Goal: Information Seeking & Learning: Learn about a topic

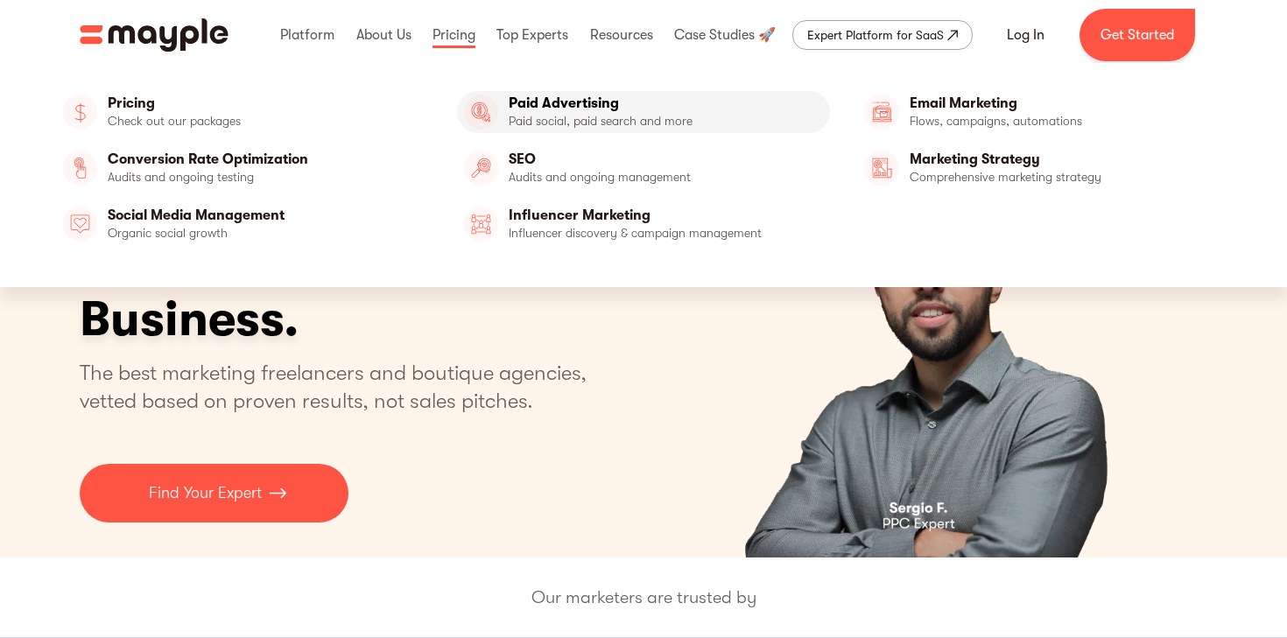
click at [534, 109] on link "Paid Advertising" at bounding box center [643, 112] width 373 height 42
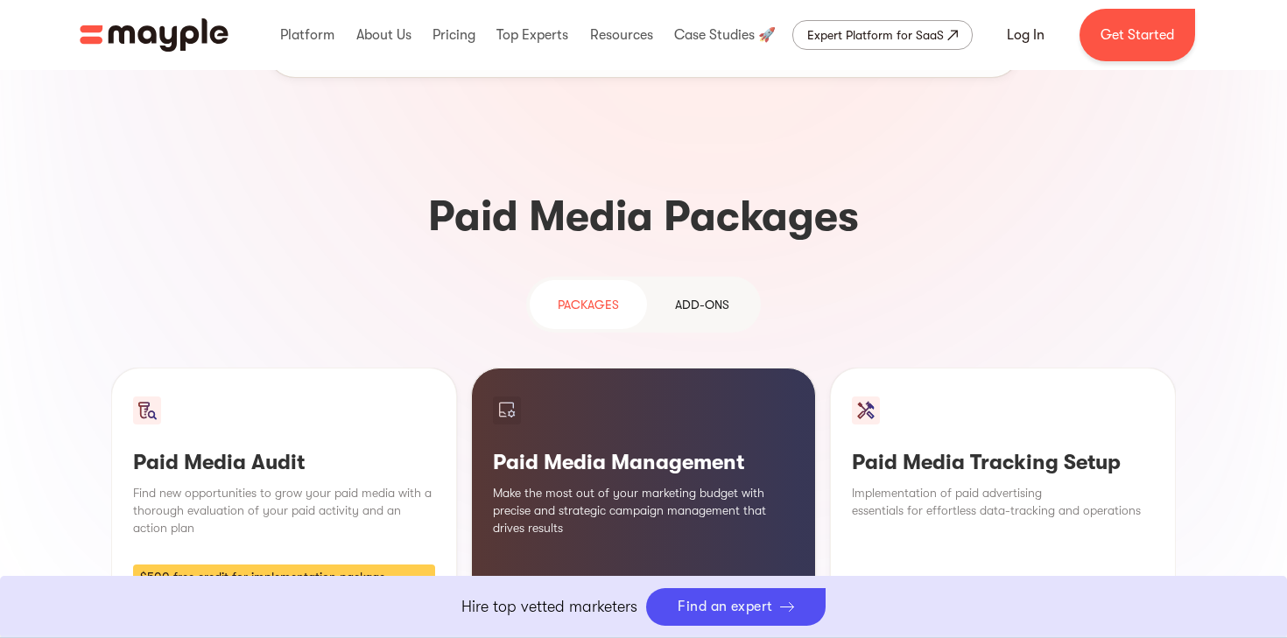
scroll to position [1568, 0]
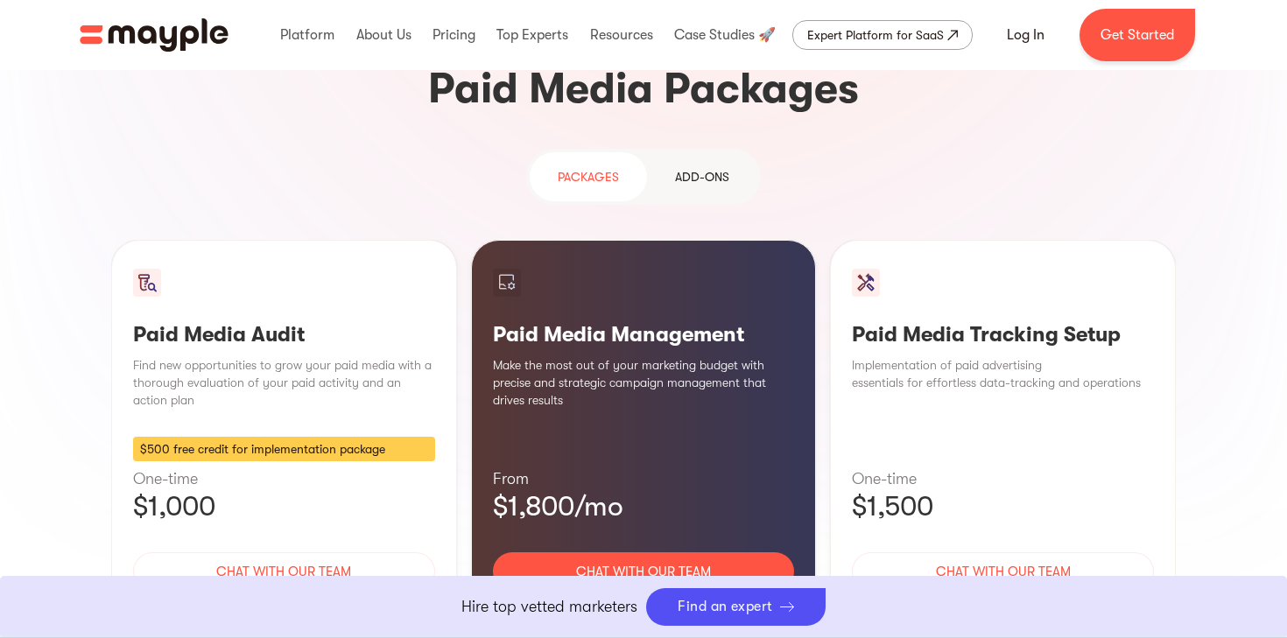
click at [630, 605] on div "Learn More" at bounding box center [644, 623] width 302 height 37
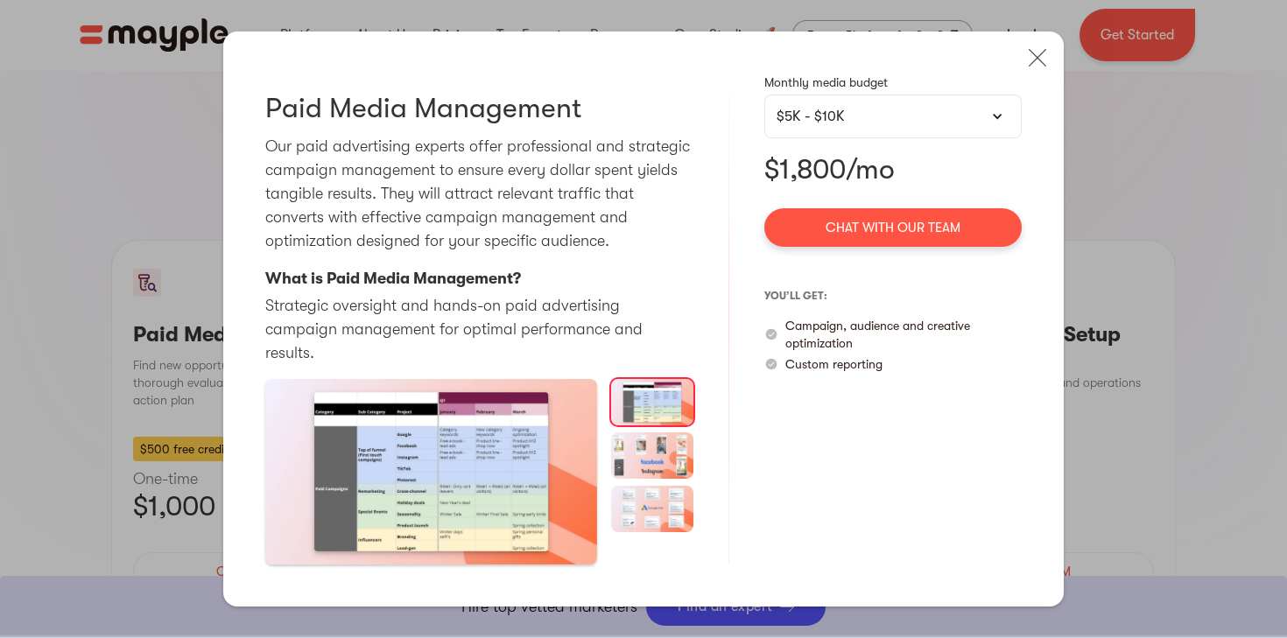
click at [657, 437] on img at bounding box center [652, 455] width 83 height 46
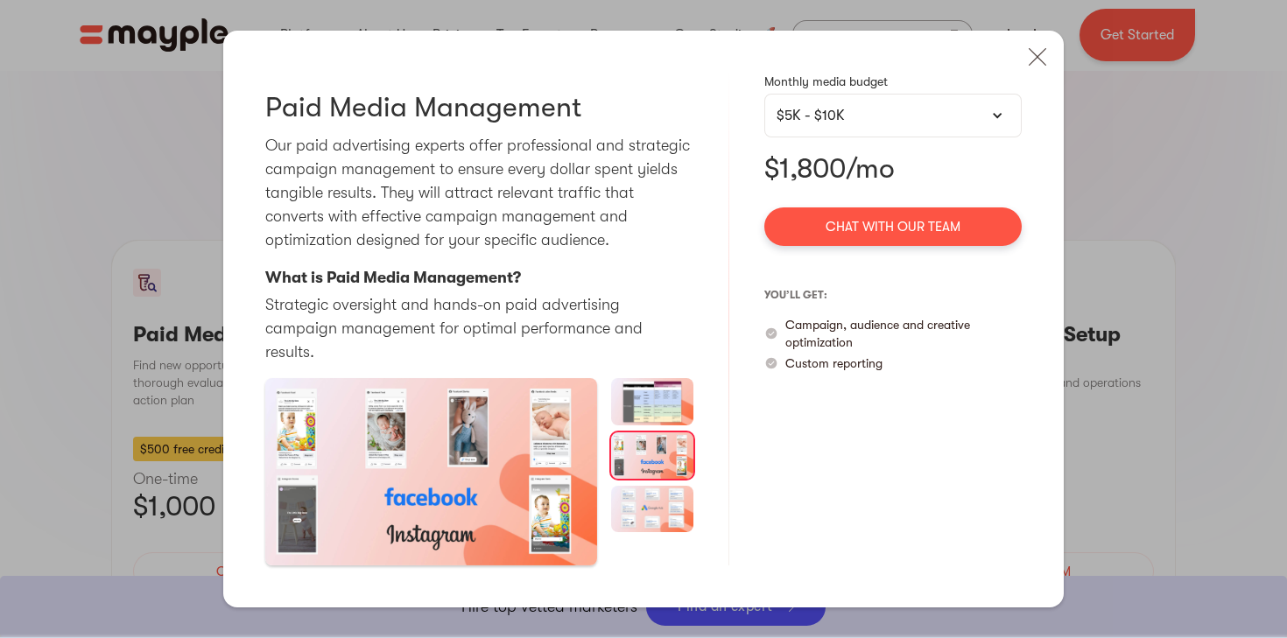
click at [657, 497] on img at bounding box center [652, 509] width 83 height 46
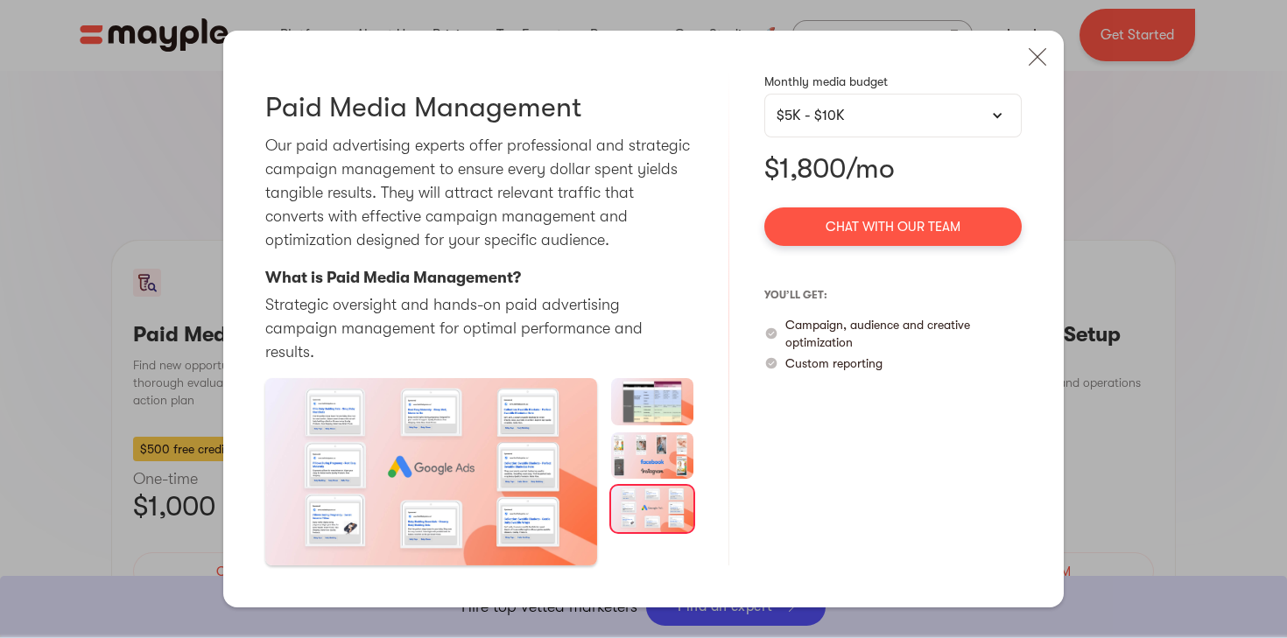
click at [654, 432] on img at bounding box center [652, 455] width 83 height 46
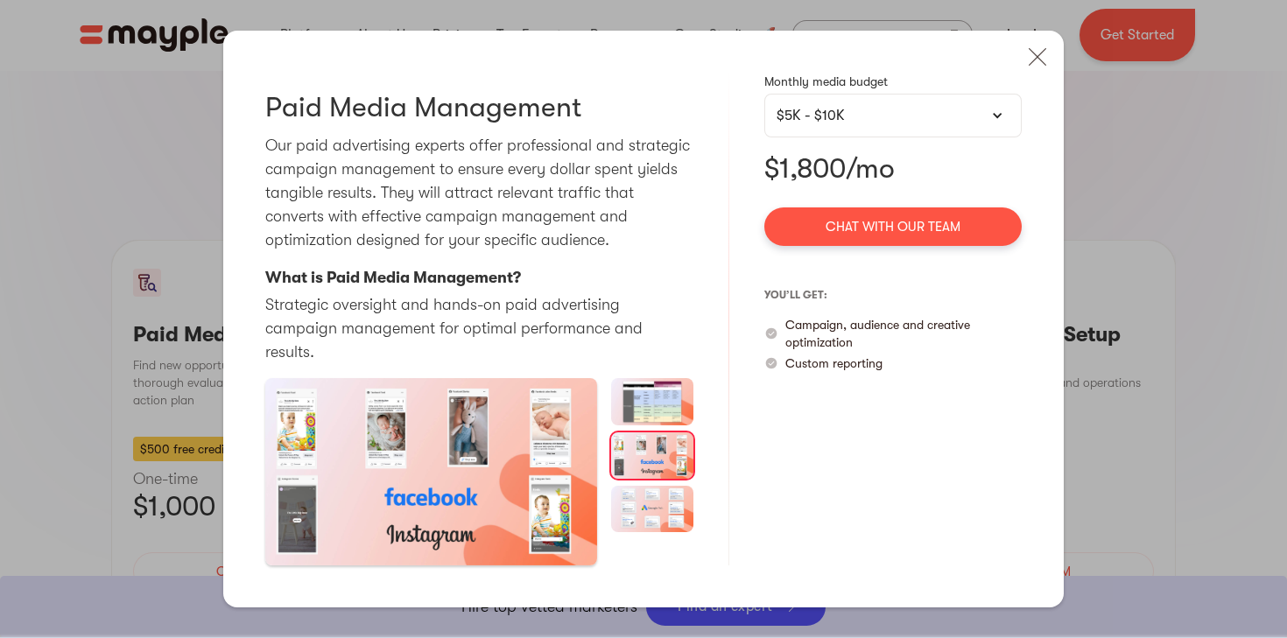
click at [656, 388] on img at bounding box center [652, 401] width 83 height 46
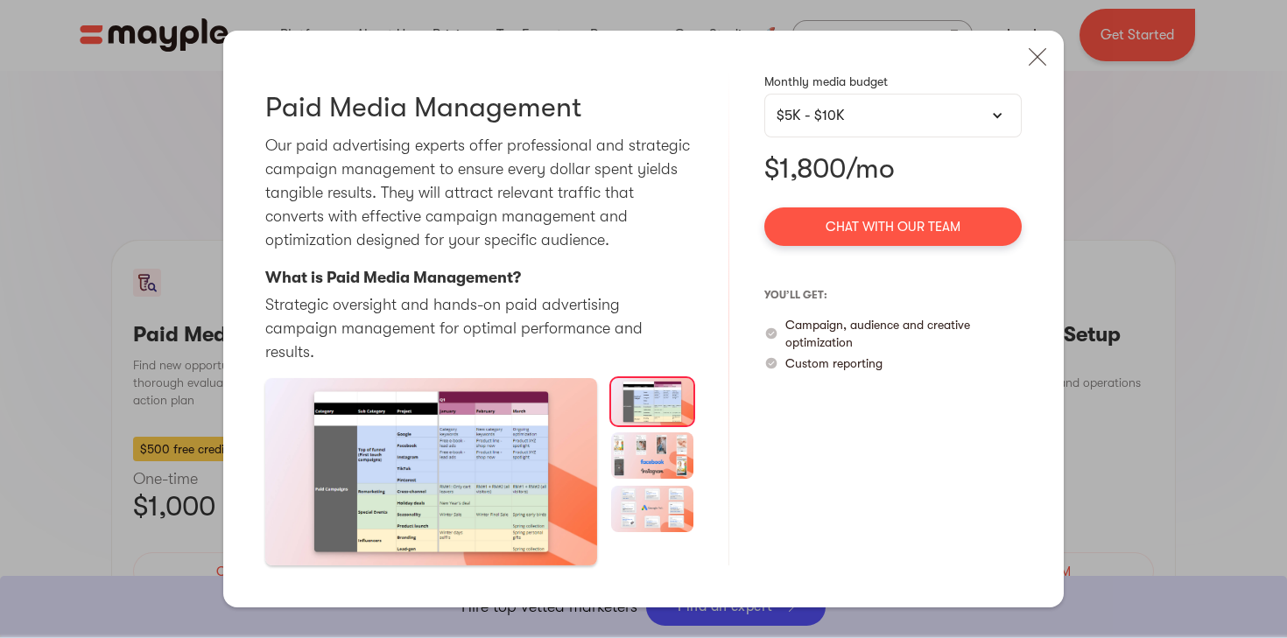
click at [1039, 89] on div "Paid Media Management Our paid advertising experts offer professional and strat…" at bounding box center [643, 319] width 840 height 576
click at [1040, 68] on img at bounding box center [1037, 57] width 39 height 39
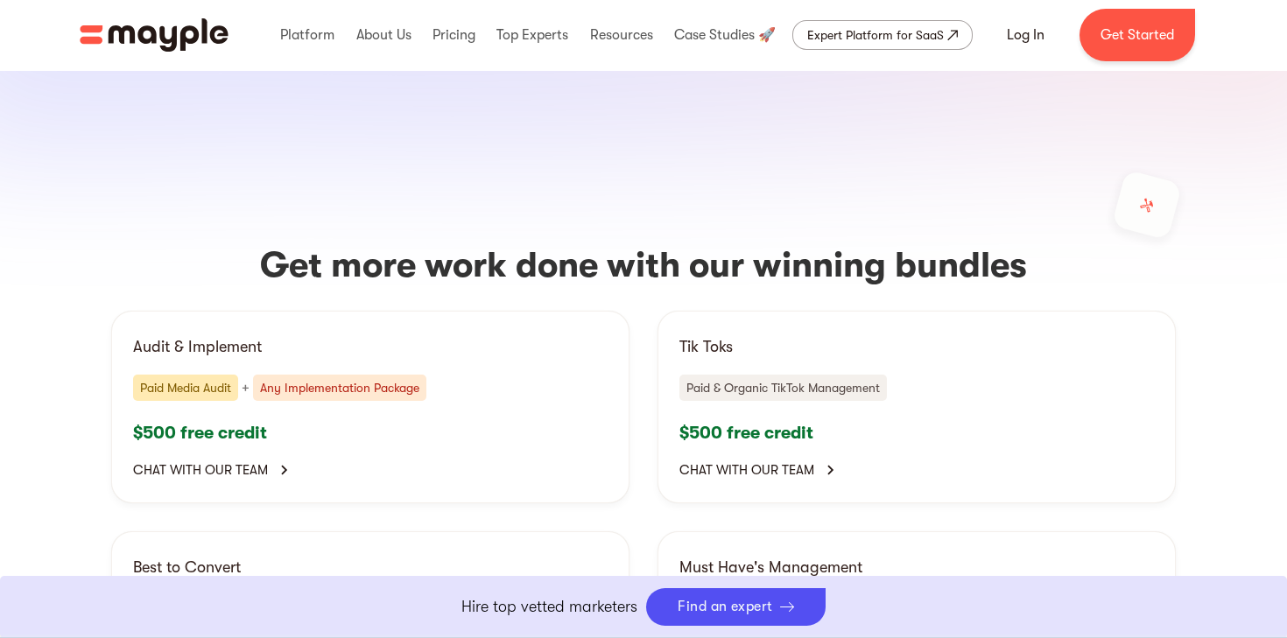
scroll to position [3492, 0]
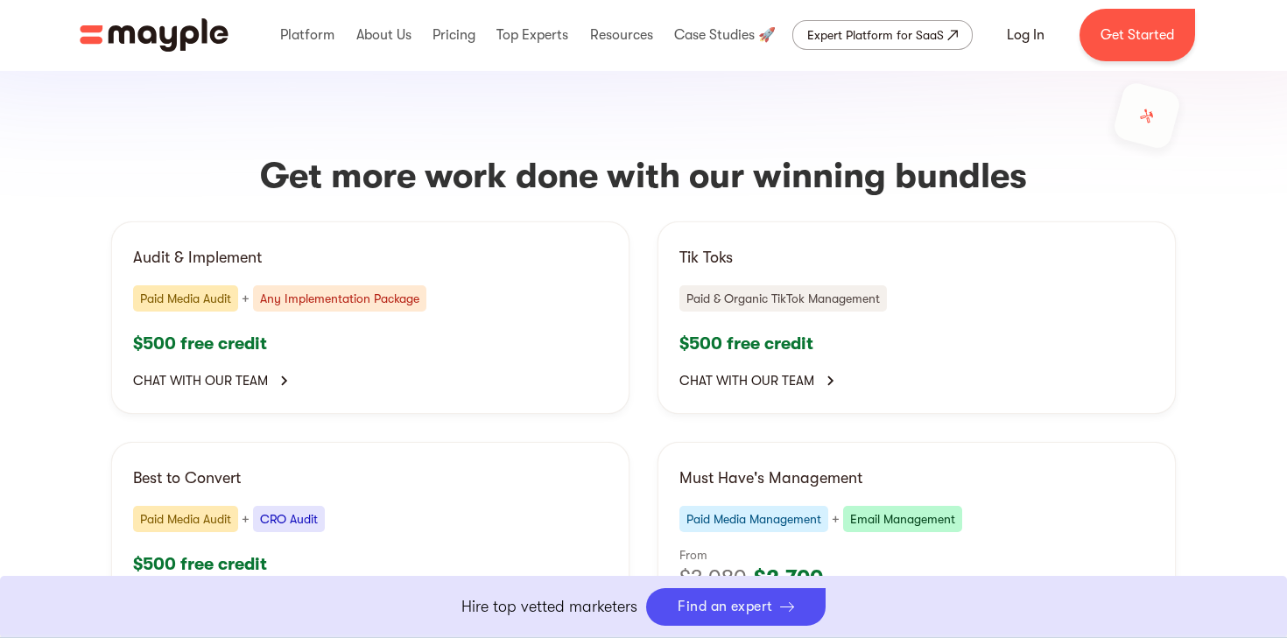
click at [473, 285] on div "Paid Media Audit + Any Implementation Package" at bounding box center [370, 298] width 475 height 26
click at [376, 285] on div "Any Implementation Package" at bounding box center [339, 298] width 173 height 26
click at [362, 285] on div "Any Implementation Package" at bounding box center [339, 298] width 173 height 26
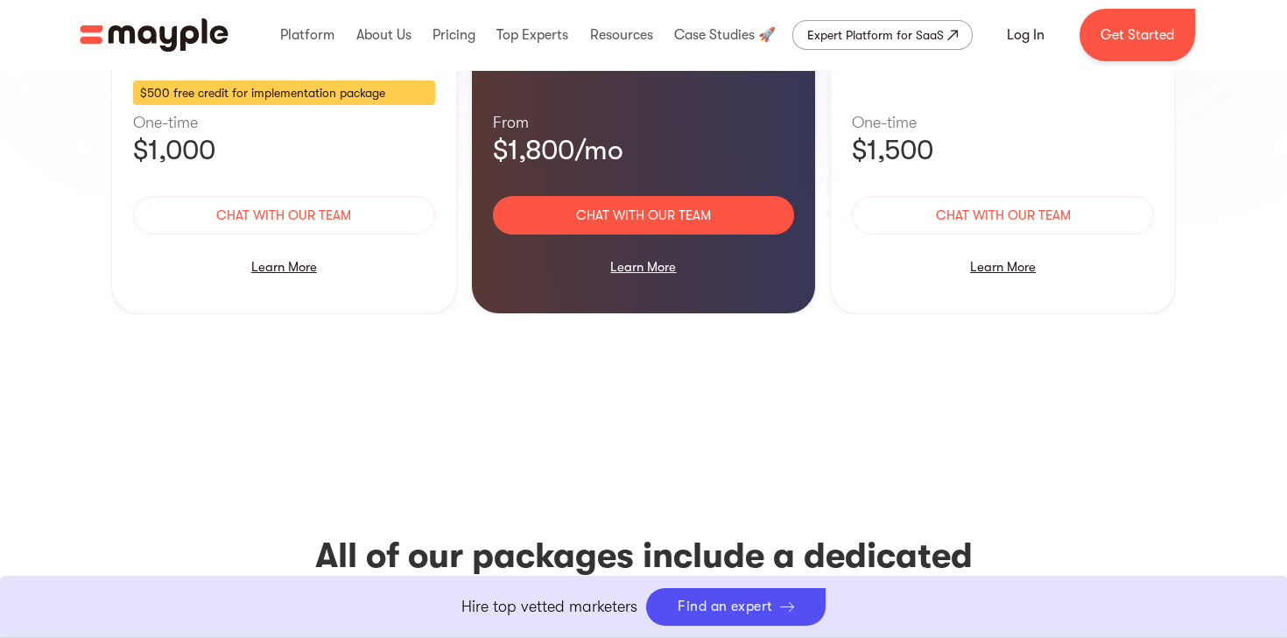
scroll to position [1614, 0]
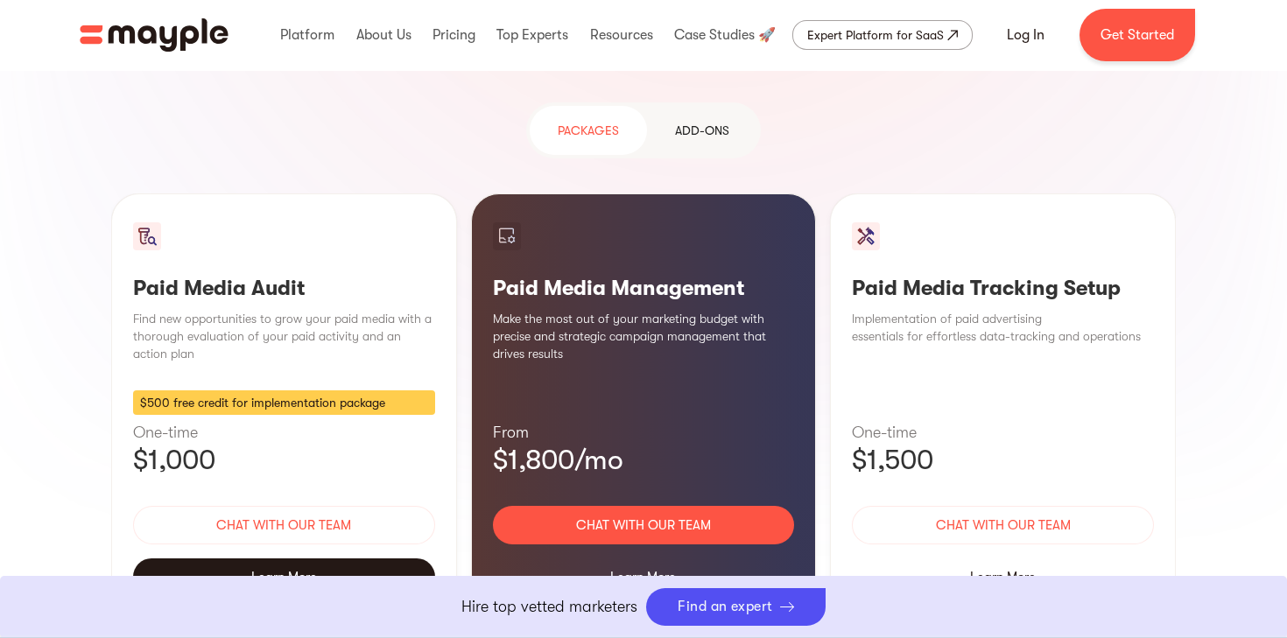
click at [290, 559] on div "Learn More" at bounding box center [284, 577] width 302 height 37
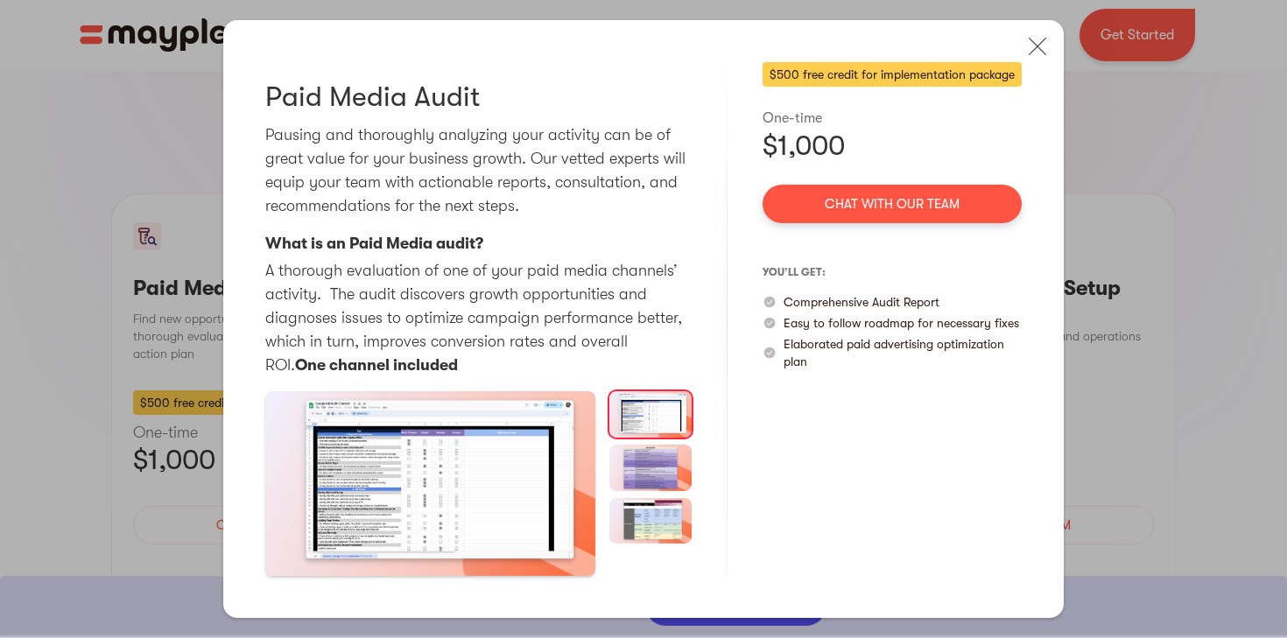
click at [1201, 99] on div "Paid Media Audit Pausing and thoroughly analyzing your activity can be of great…" at bounding box center [643, 319] width 1287 height 638
click at [1264, 38] on div "Paid Media Audit Pausing and thoroughly analyzing your activity can be of great…" at bounding box center [643, 319] width 1287 height 638
click at [668, 461] on img at bounding box center [650, 468] width 82 height 46
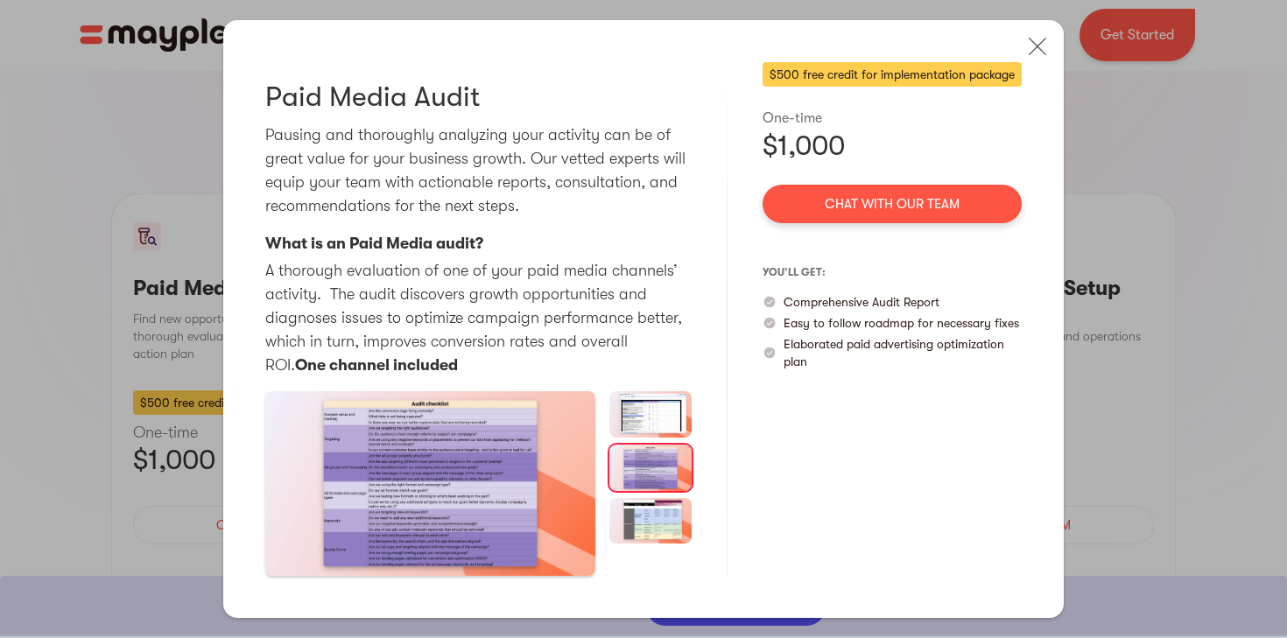
click at [665, 519] on img at bounding box center [650, 521] width 82 height 46
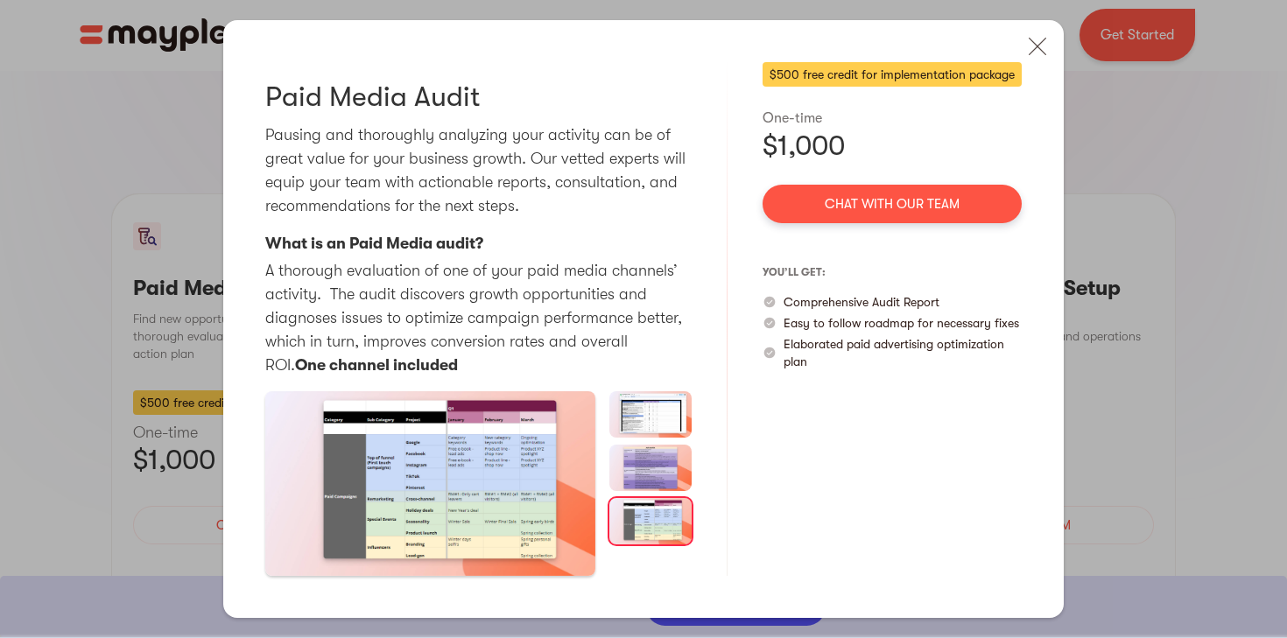
click at [1160, 381] on div "Paid Media Audit Pausing and thoroughly analyzing your activity can be of great…" at bounding box center [643, 319] width 1287 height 638
click at [1031, 45] on img at bounding box center [1037, 46] width 39 height 39
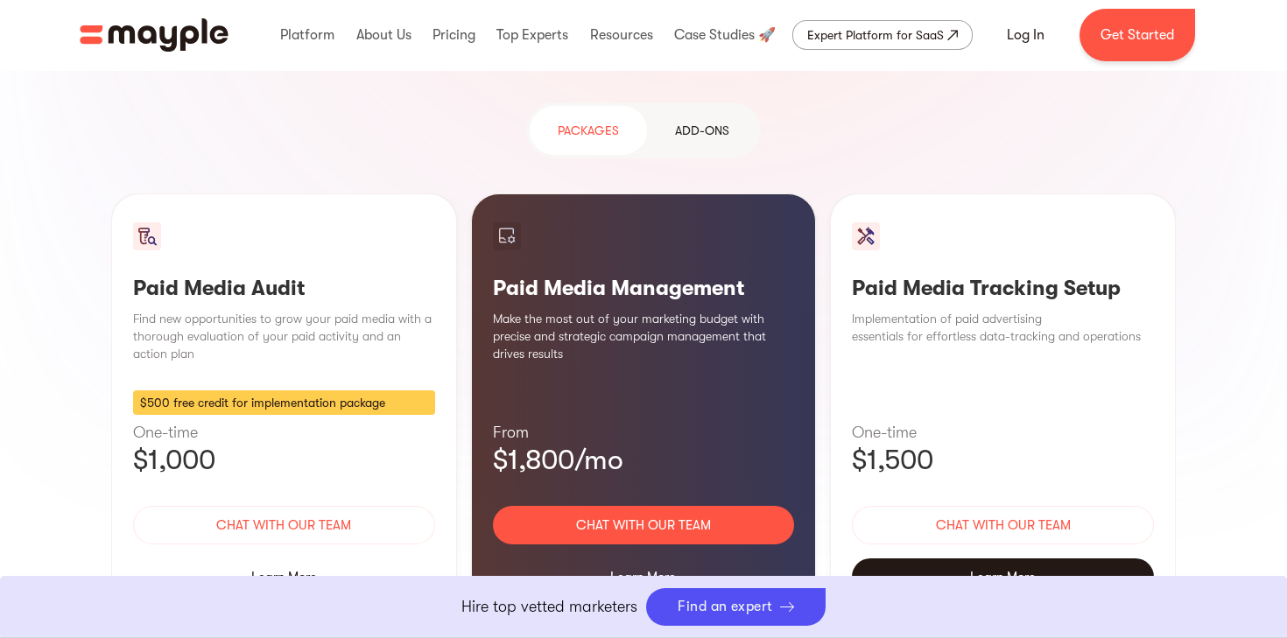
click at [1001, 559] on div "Learn More" at bounding box center [1003, 577] width 302 height 37
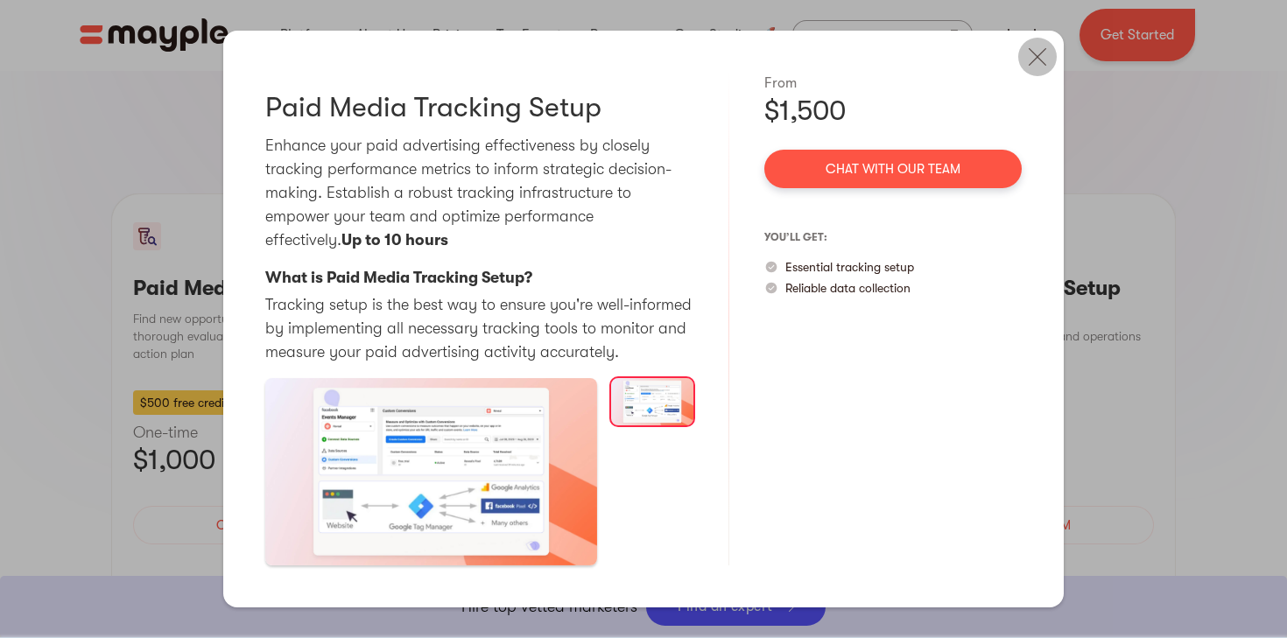
click at [1044, 53] on img at bounding box center [1037, 57] width 39 height 39
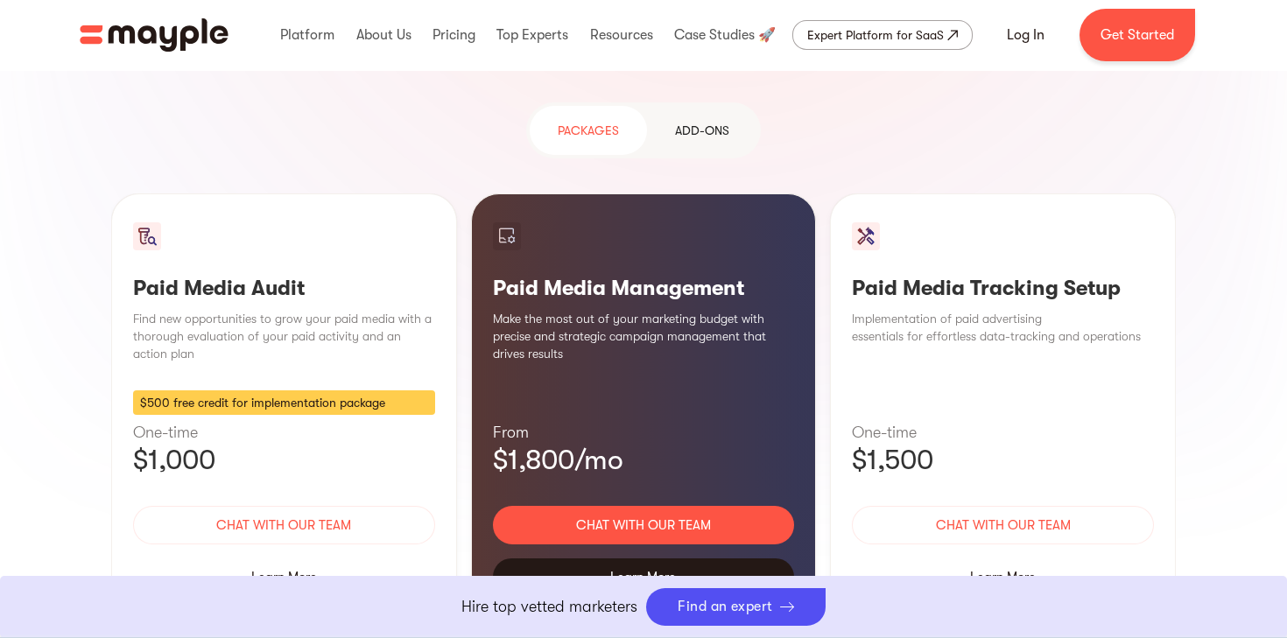
click at [625, 559] on div "Learn More" at bounding box center [644, 577] width 302 height 37
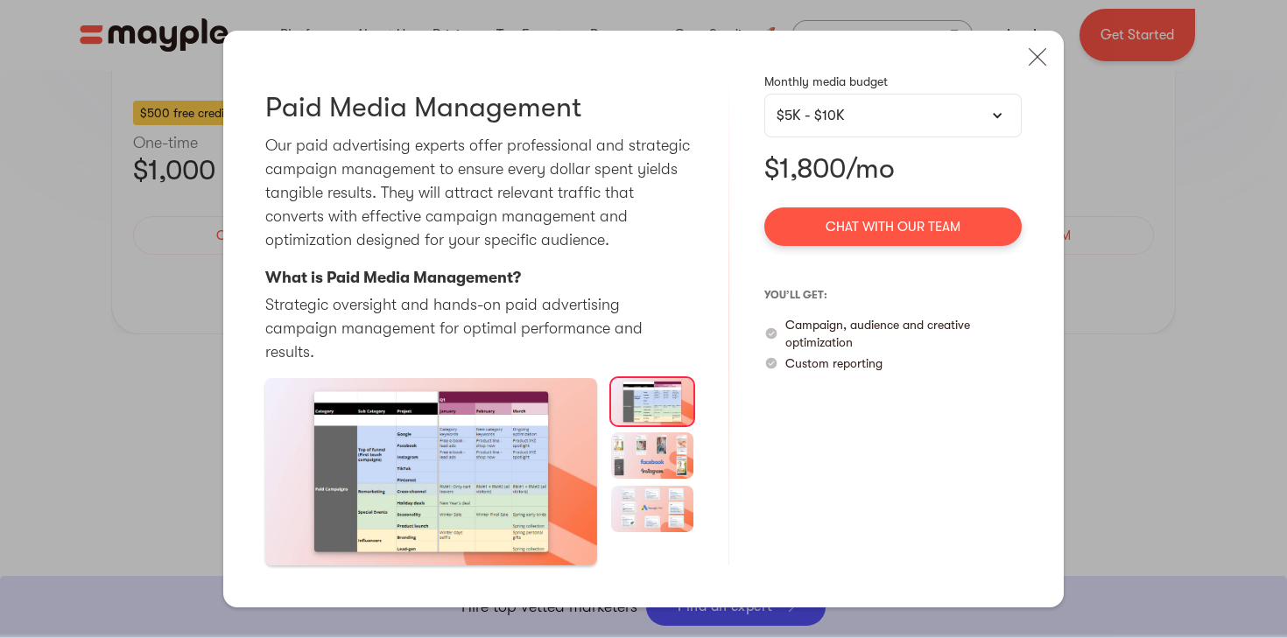
scroll to position [2090, 0]
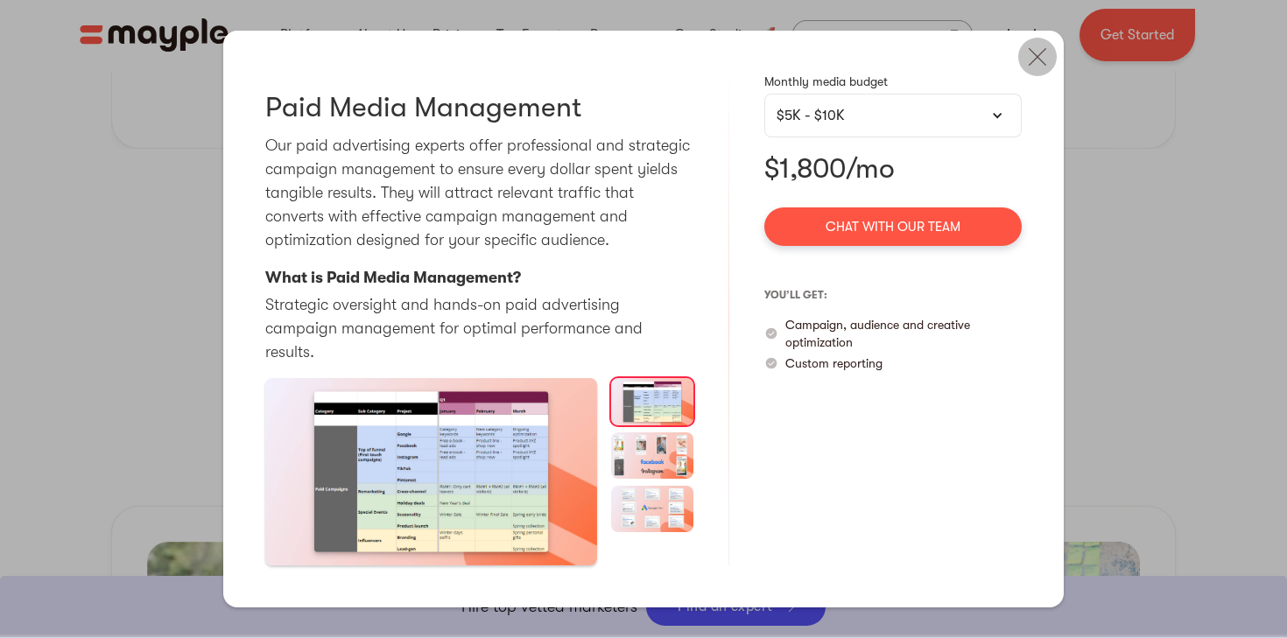
click at [1036, 76] on img at bounding box center [1037, 57] width 39 height 39
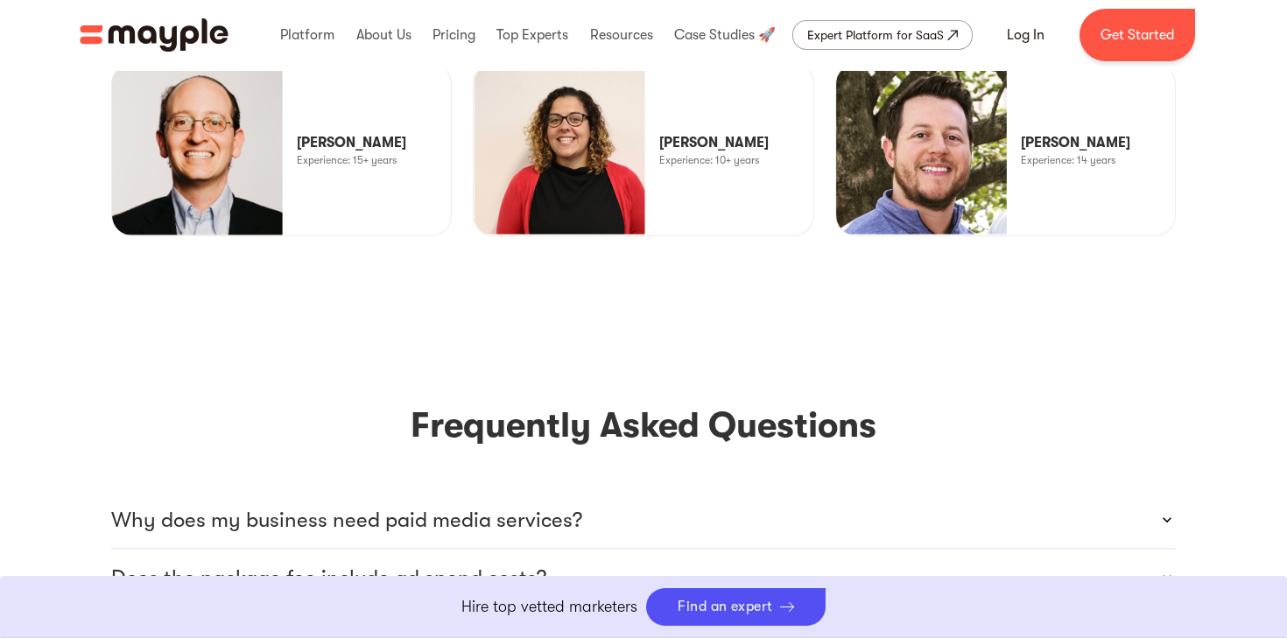
scroll to position [4757, 0]
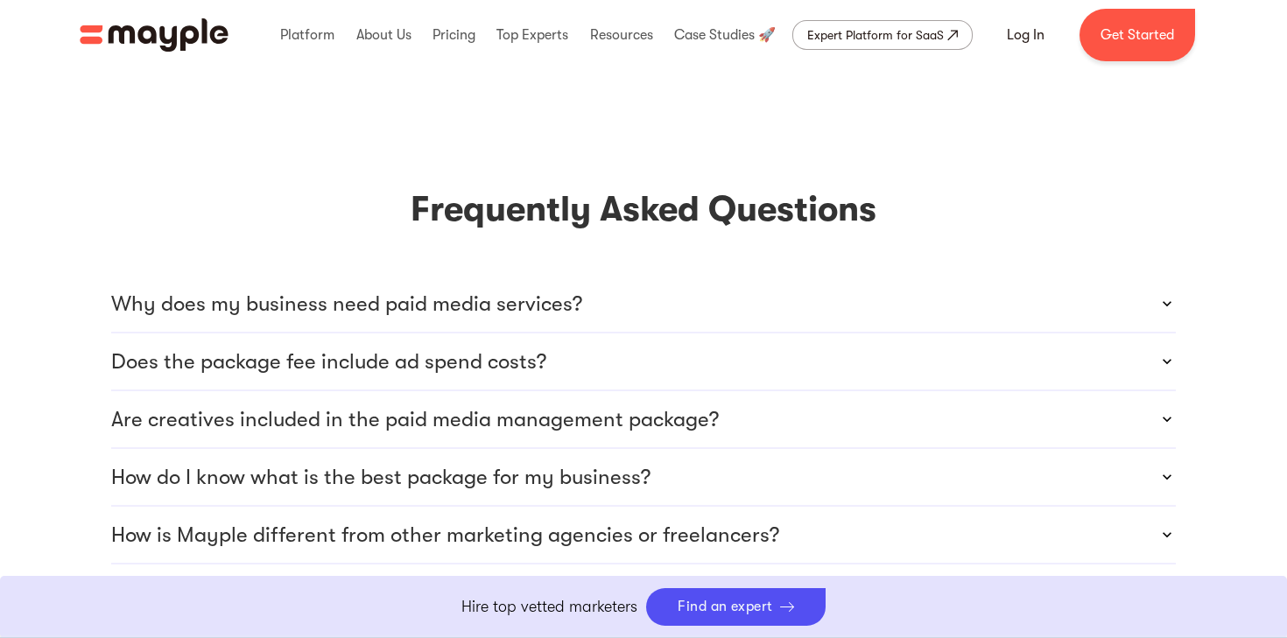
click at [806, 276] on div "Why does my business need paid media services?" at bounding box center [643, 304] width 1065 height 56
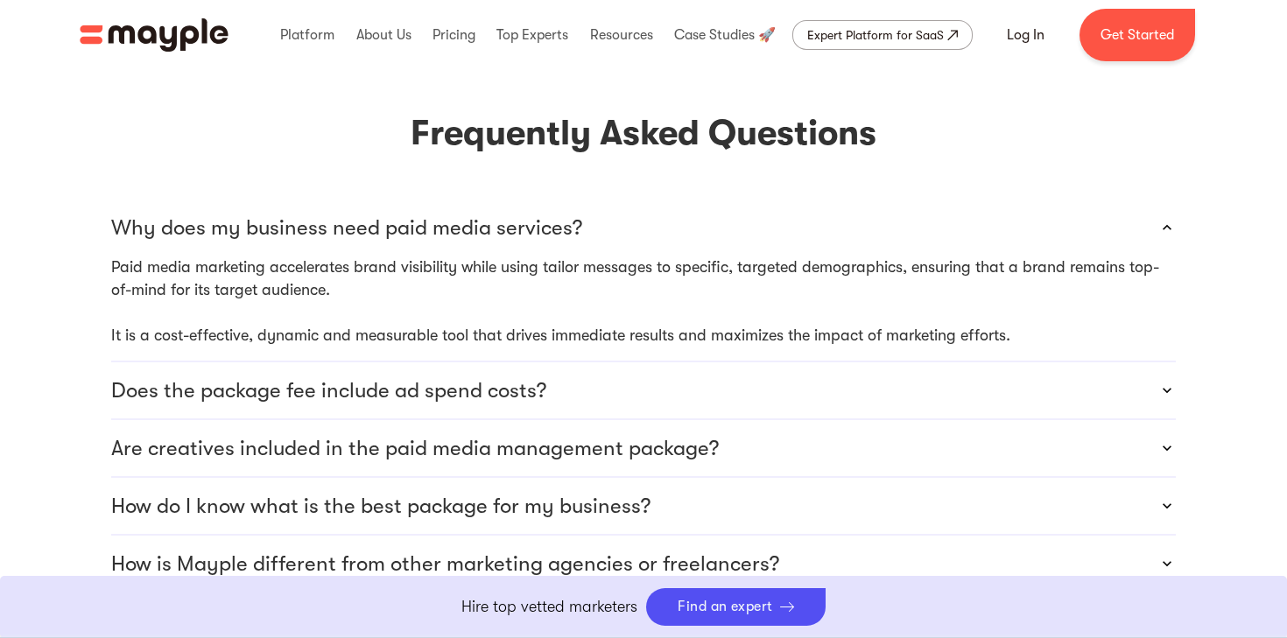
scroll to position [4868, 0]
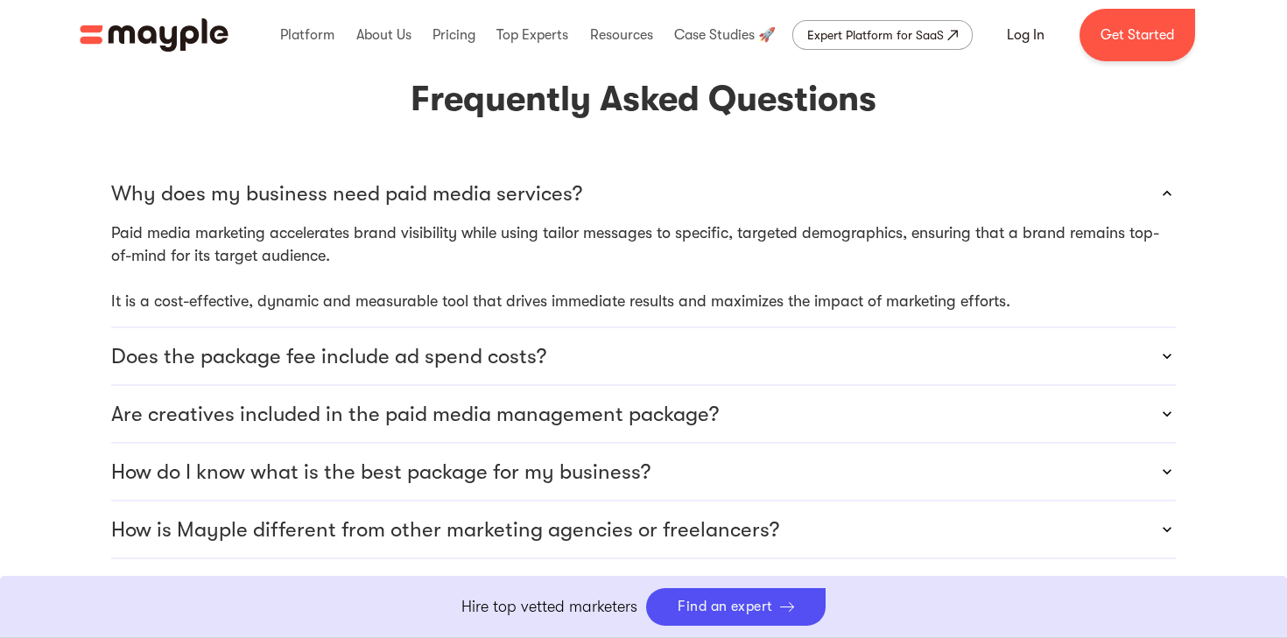
click at [805, 328] on div "Does the package fee include ad spend costs?" at bounding box center [643, 356] width 1065 height 56
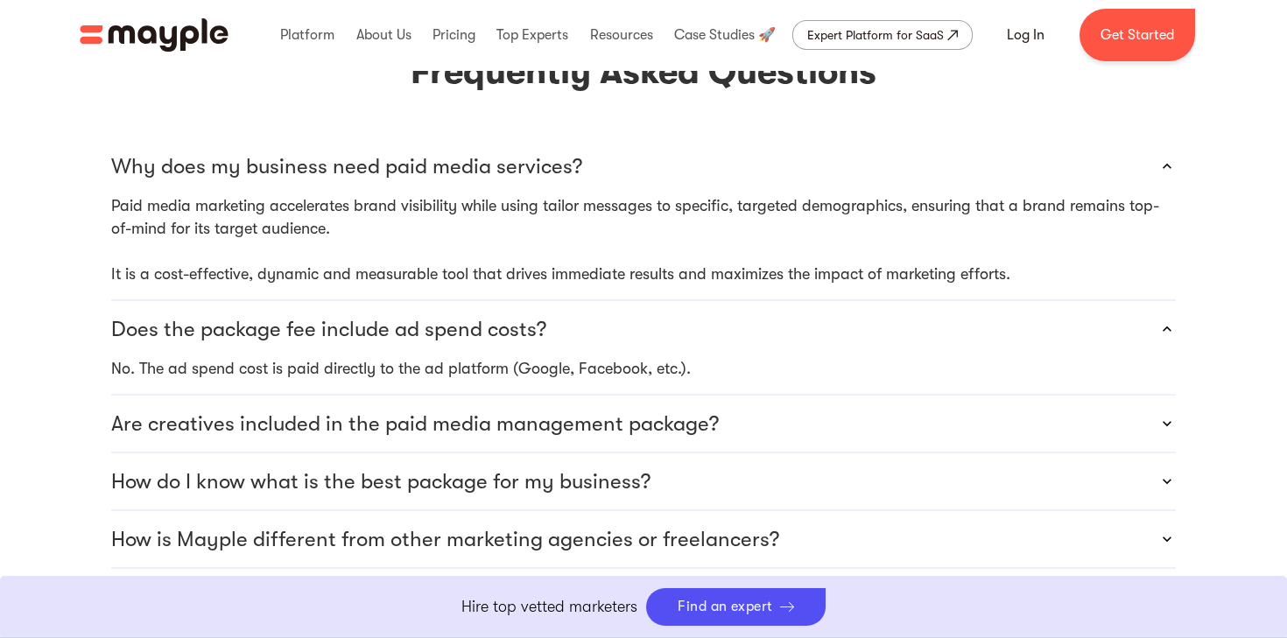
scroll to position [4900, 0]
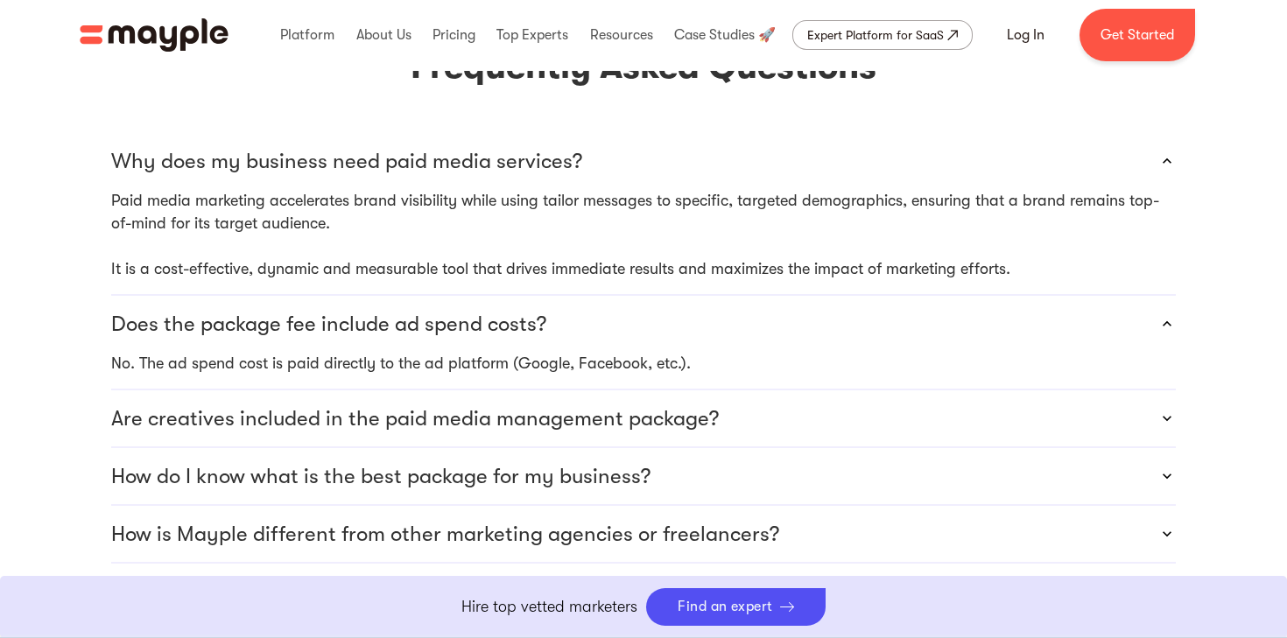
click at [802, 390] on div "Are creatives included in the paid media management package?" at bounding box center [643, 418] width 1065 height 56
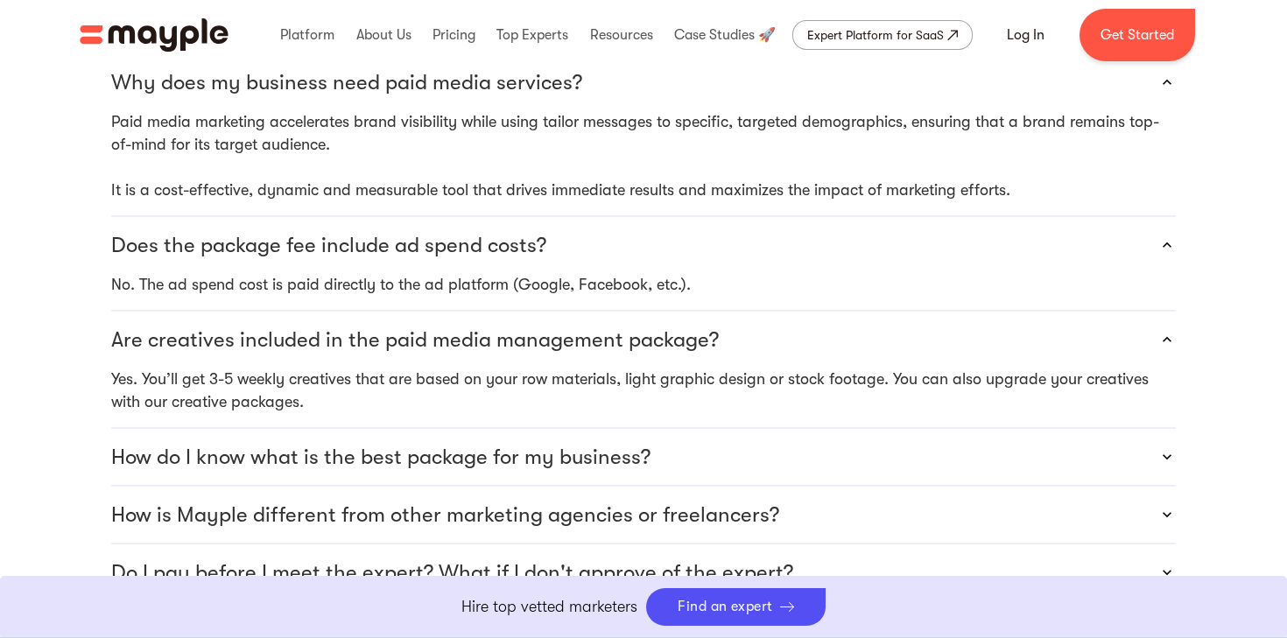
scroll to position [4986, 0]
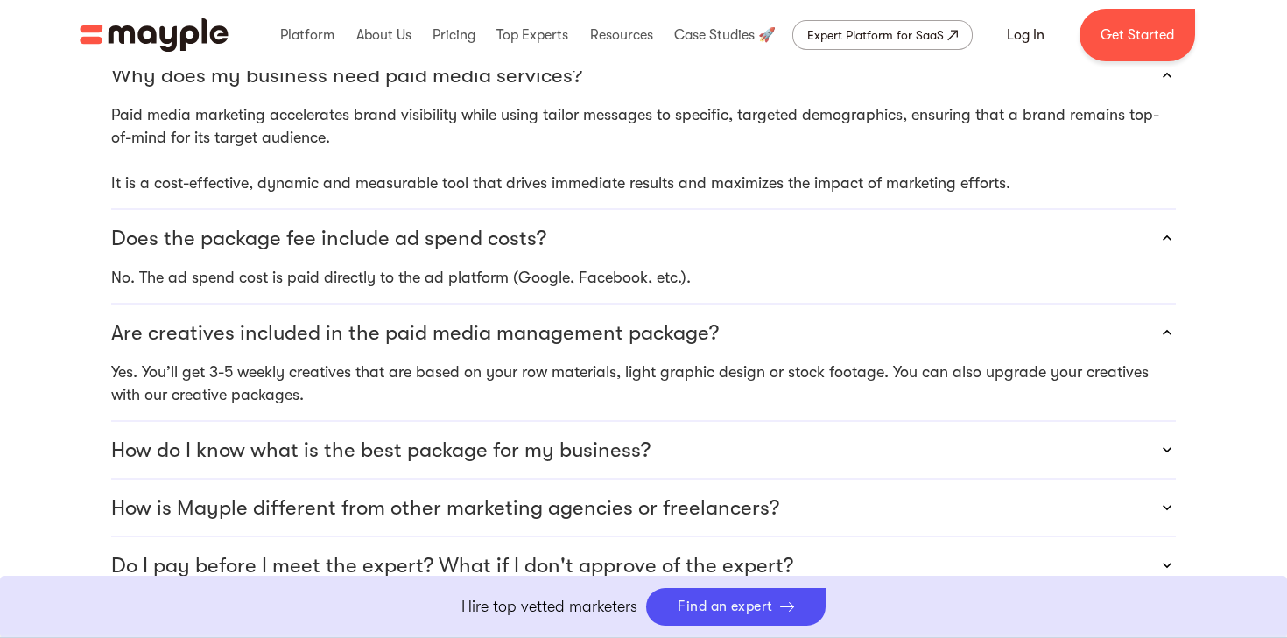
click at [799, 422] on div "How do I know what is the best package for my business?" at bounding box center [643, 450] width 1065 height 56
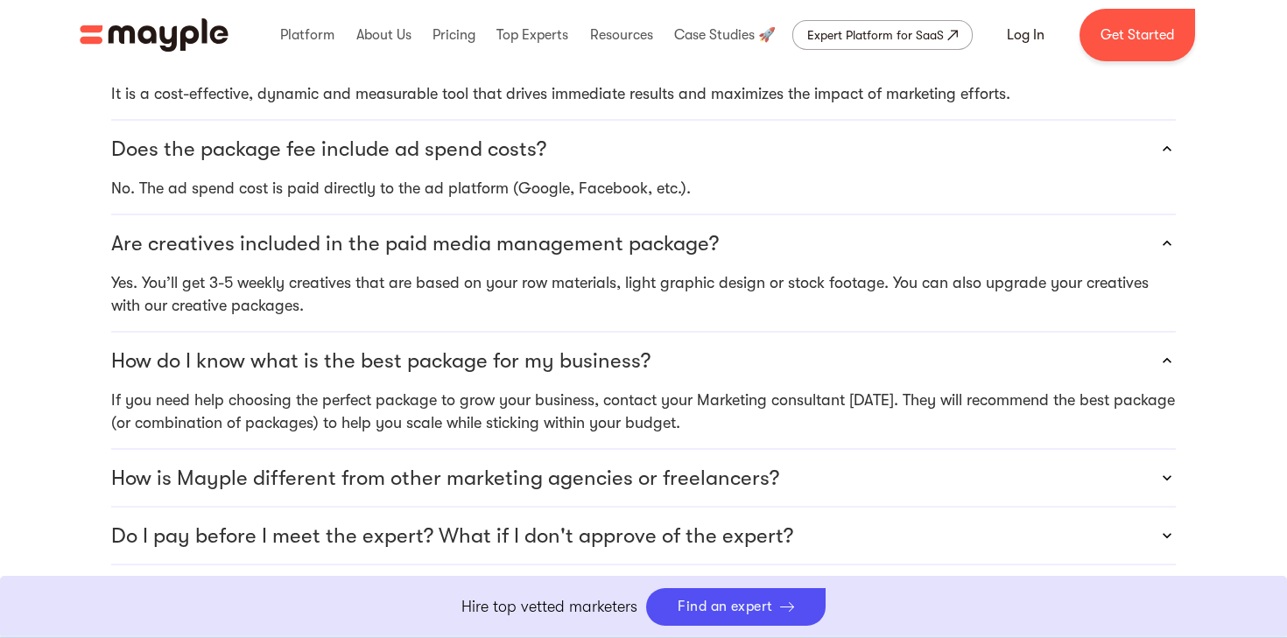
scroll to position [5087, 0]
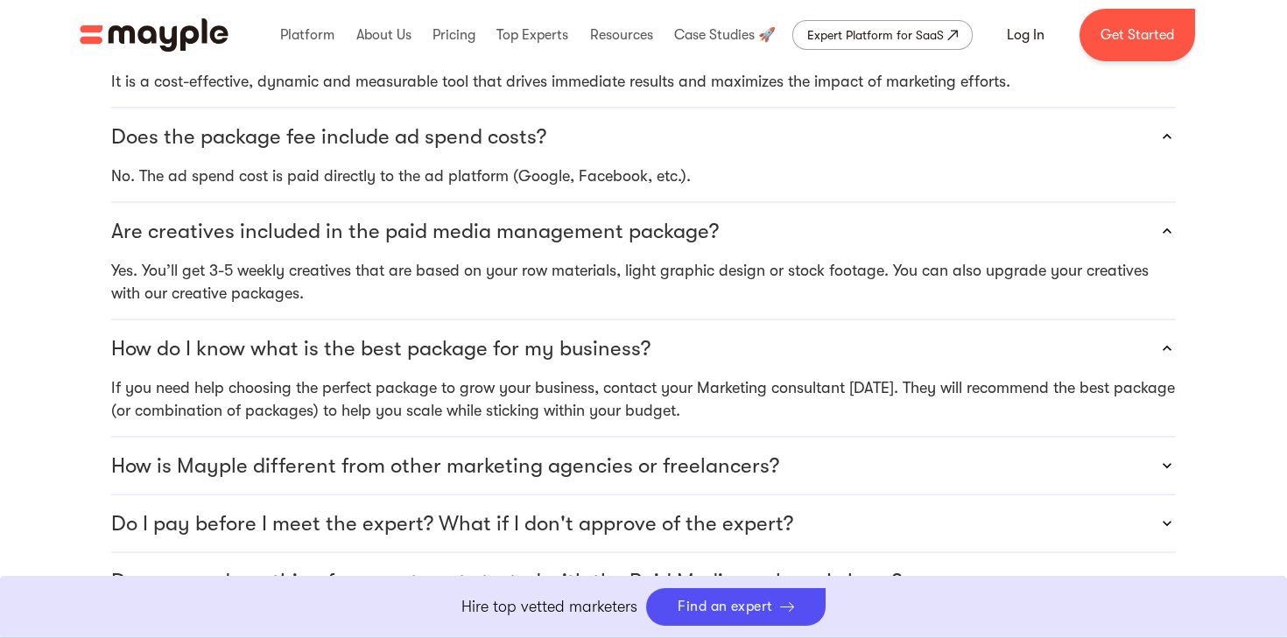
click at [804, 438] on div "How is Mayple different from other marketing agencies or freelancers?" at bounding box center [643, 466] width 1065 height 56
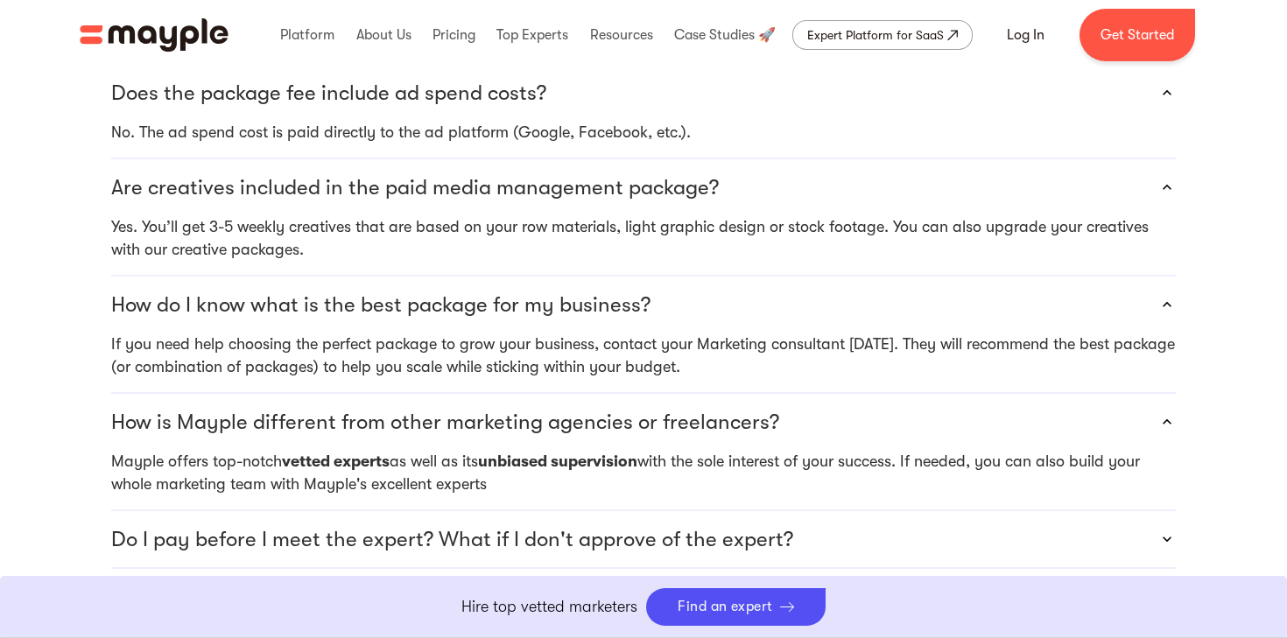
scroll to position [5197, 0]
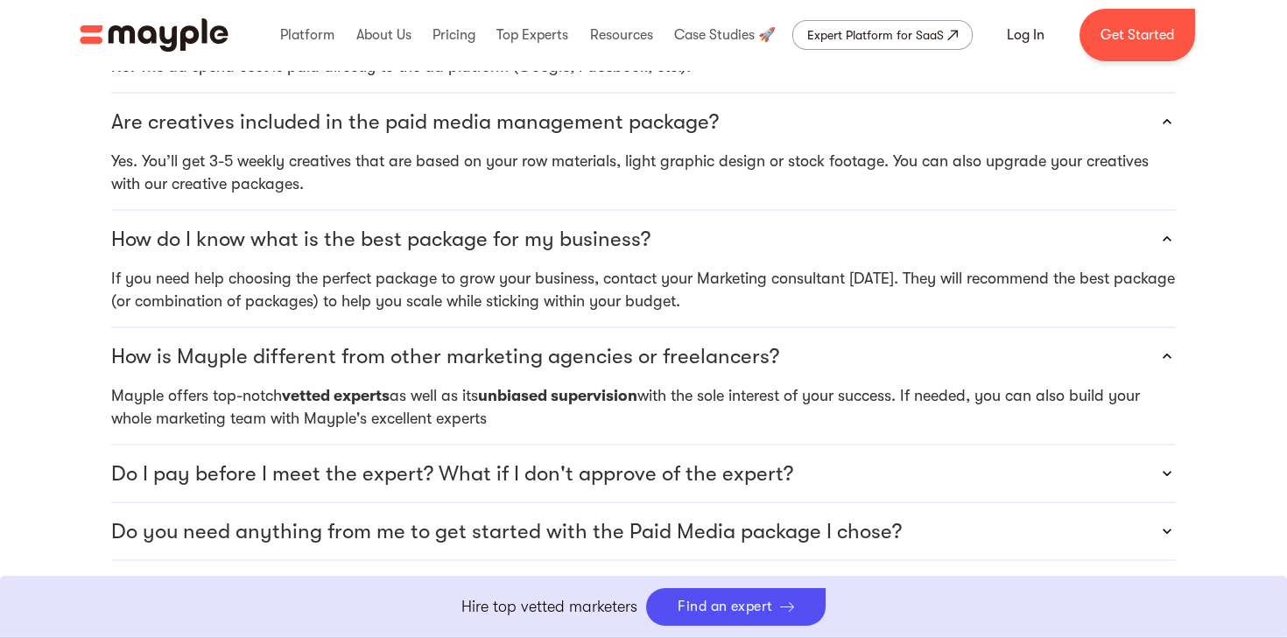
click at [803, 446] on div "Do I pay before I meet the expert? What if I don't approve of the expert?" at bounding box center [643, 474] width 1065 height 56
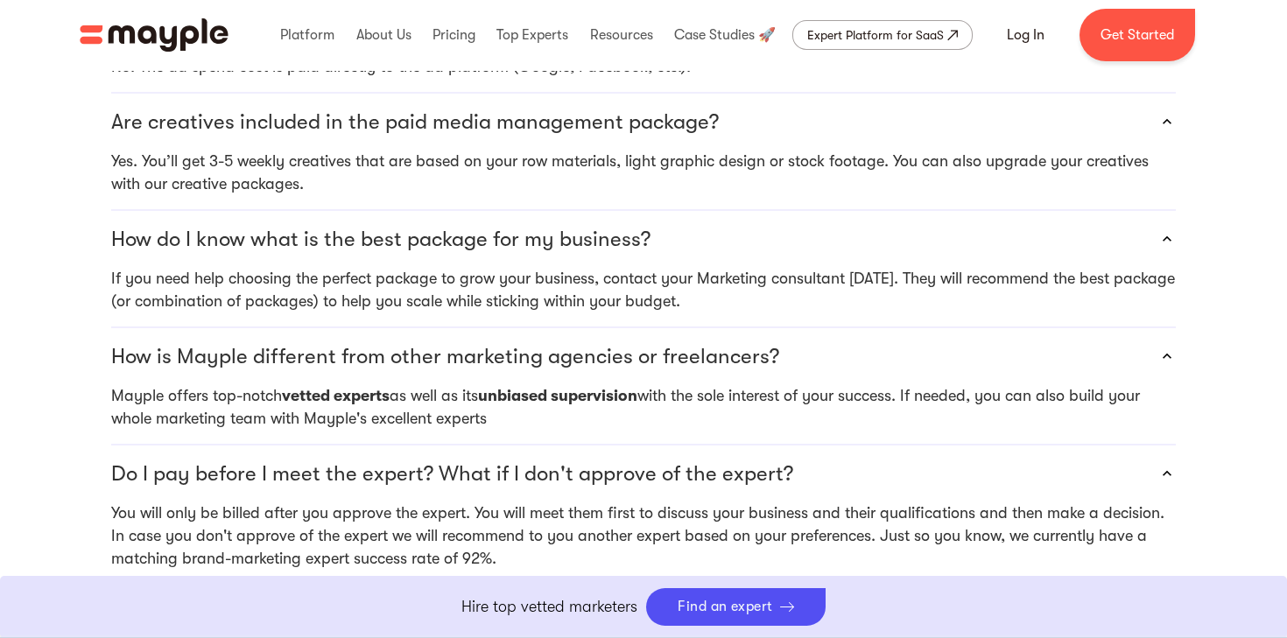
scroll to position [5216, 0]
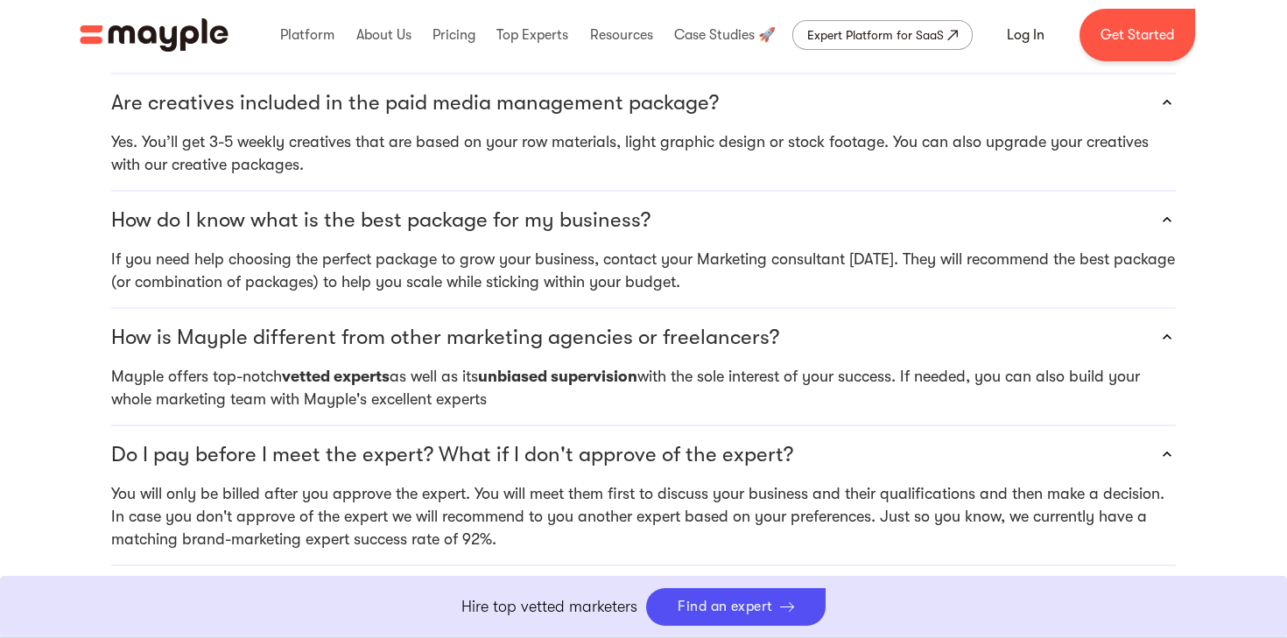
click at [810, 580] on p "Do you need anything from me to get started with the Paid Media package I chose?" at bounding box center [506, 594] width 791 height 28
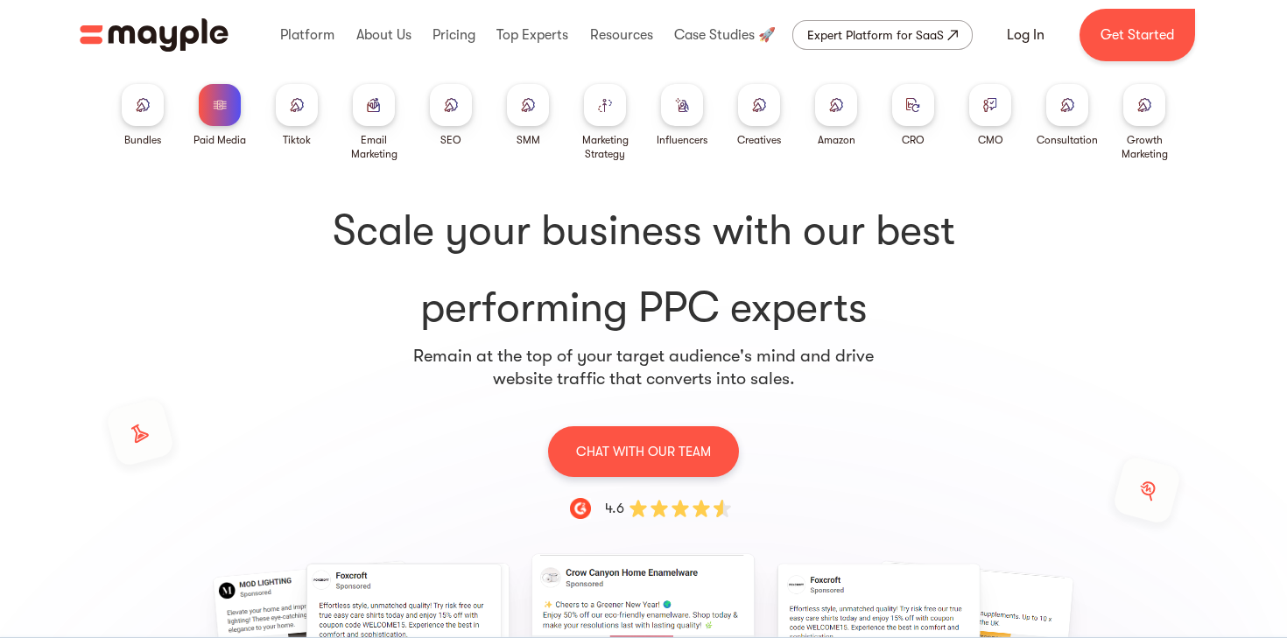
scroll to position [0, 0]
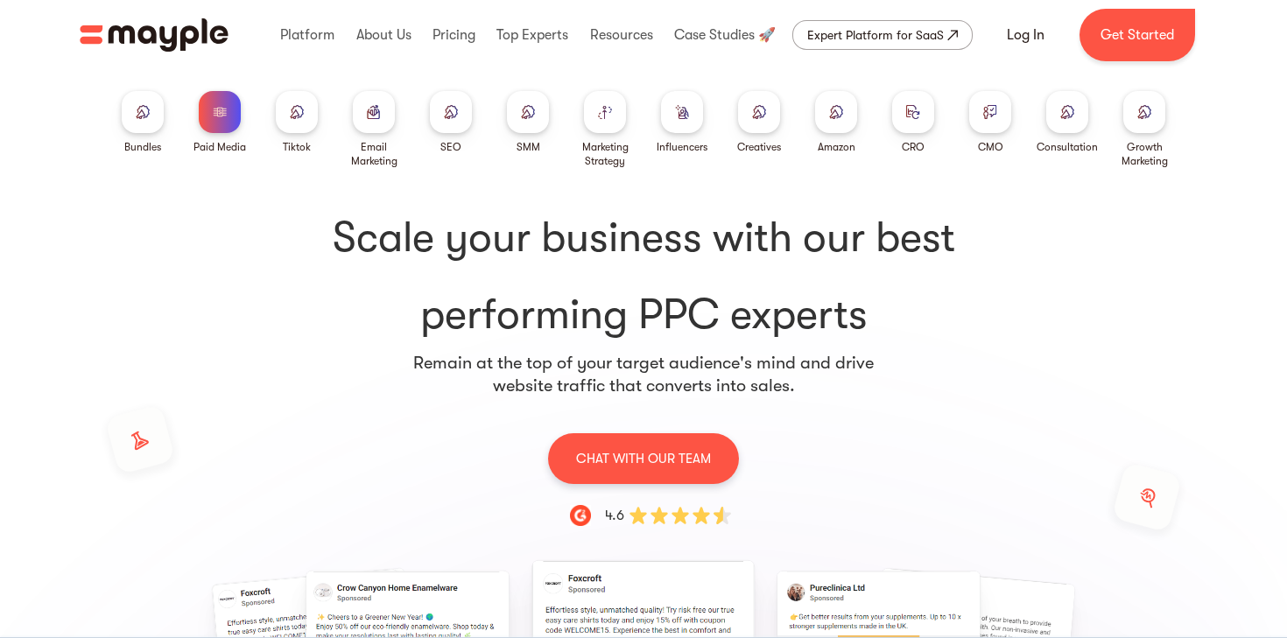
click at [210, 114] on div at bounding box center [220, 112] width 42 height 42
click at [133, 136] on link "Bundles" at bounding box center [143, 122] width 42 height 63
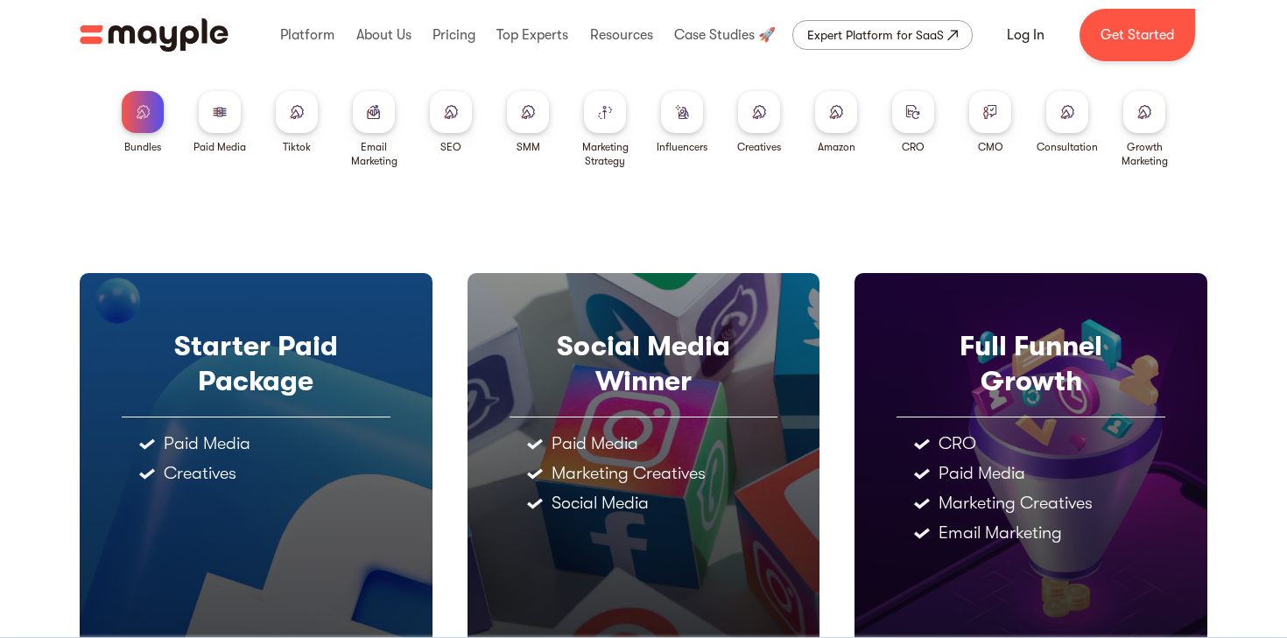
click at [1072, 123] on div at bounding box center [1067, 112] width 42 height 42
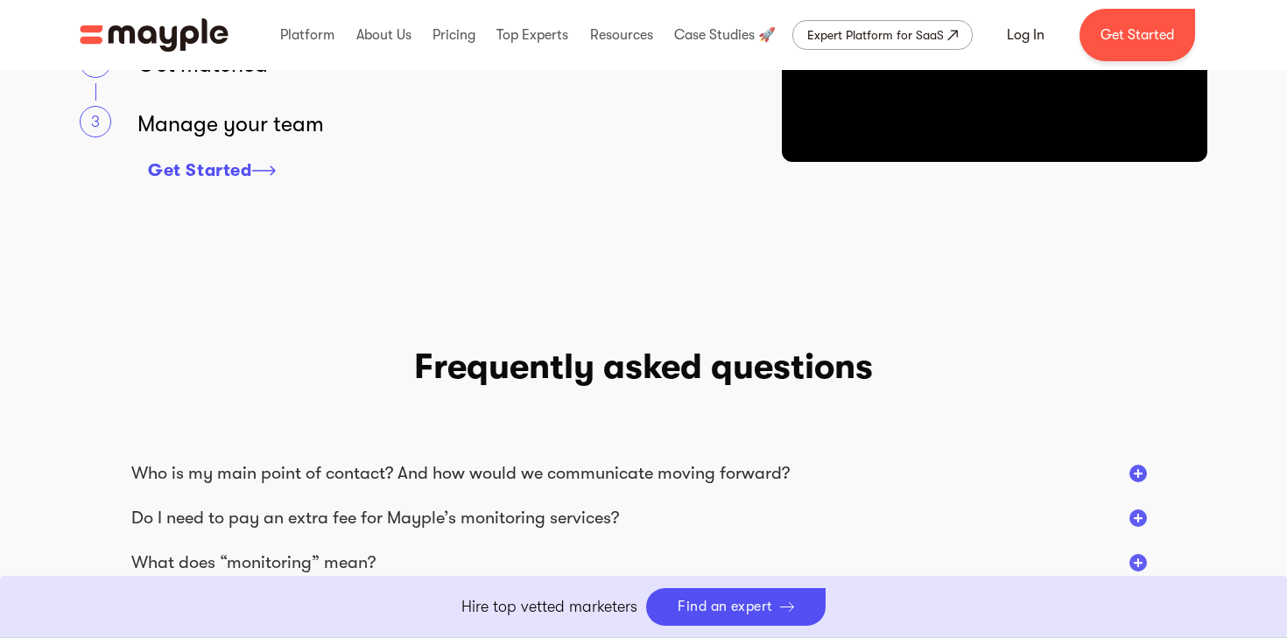
scroll to position [2103, 0]
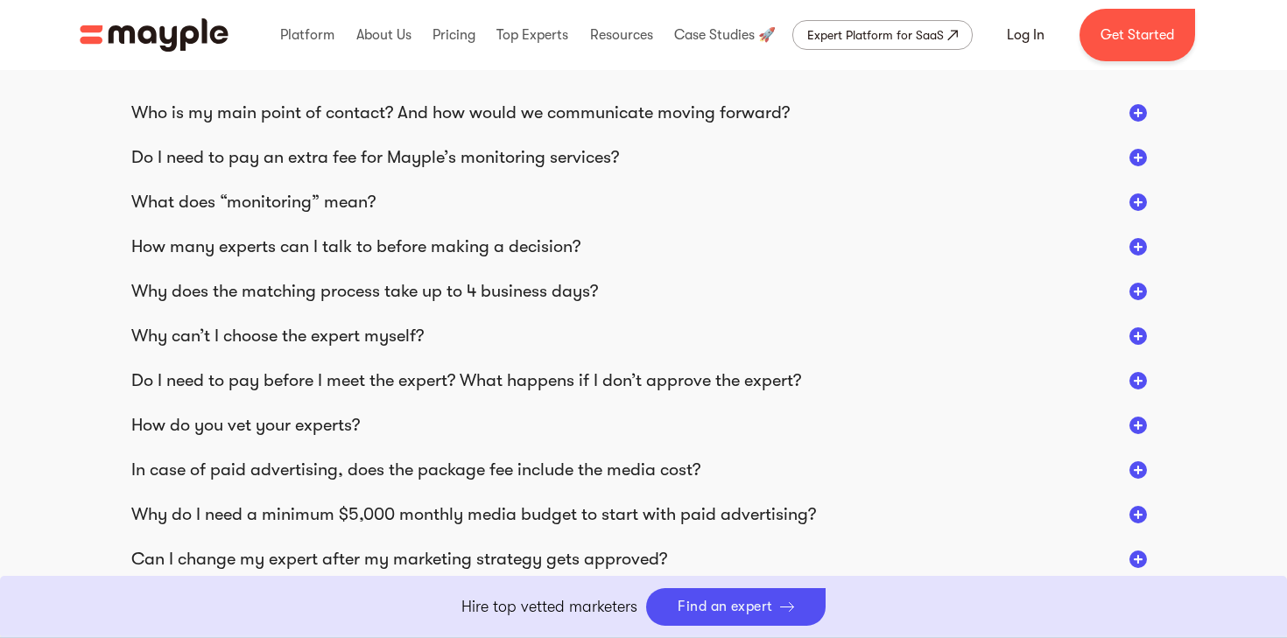
click at [911, 172] on div "Who is my main point of contact? And how would we communicate moving forward? Y…" at bounding box center [643, 500] width 1024 height 946
click at [907, 141] on div "Who is my main point of contact? And how would we communicate moving forward? Y…" at bounding box center [643, 500] width 1024 height 946
click at [598, 152] on div "Do I need to pay an extra fee for Mayple’s monitoring services?" at bounding box center [375, 157] width 488 height 23
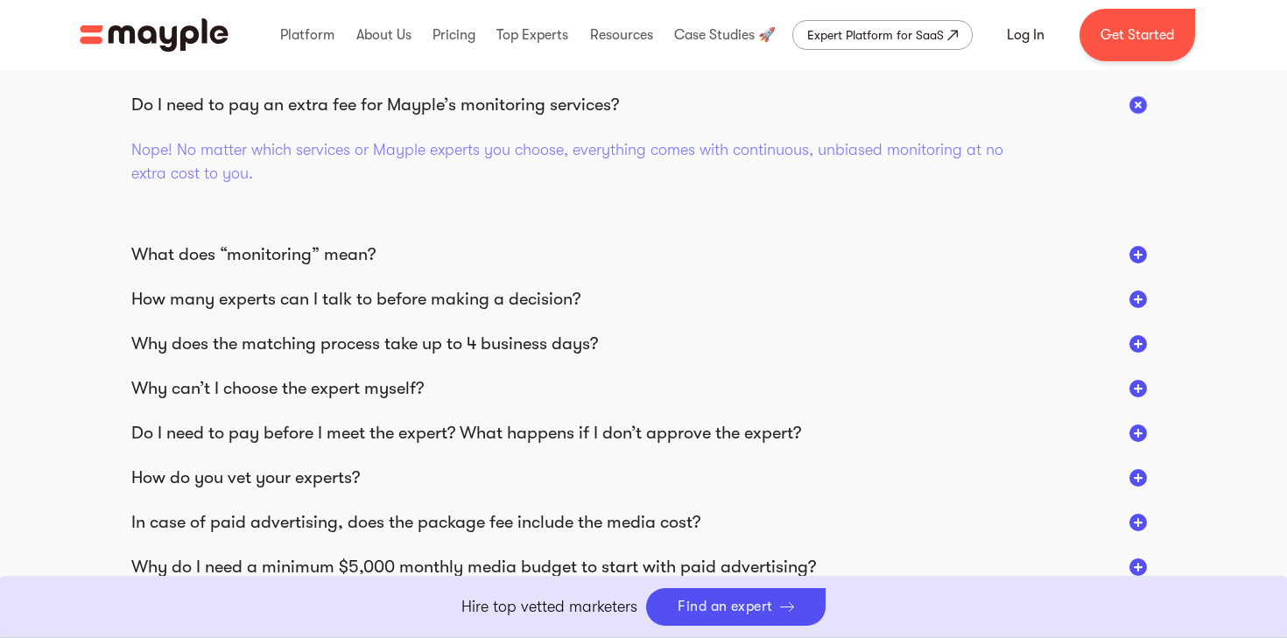
scroll to position [2200, 0]
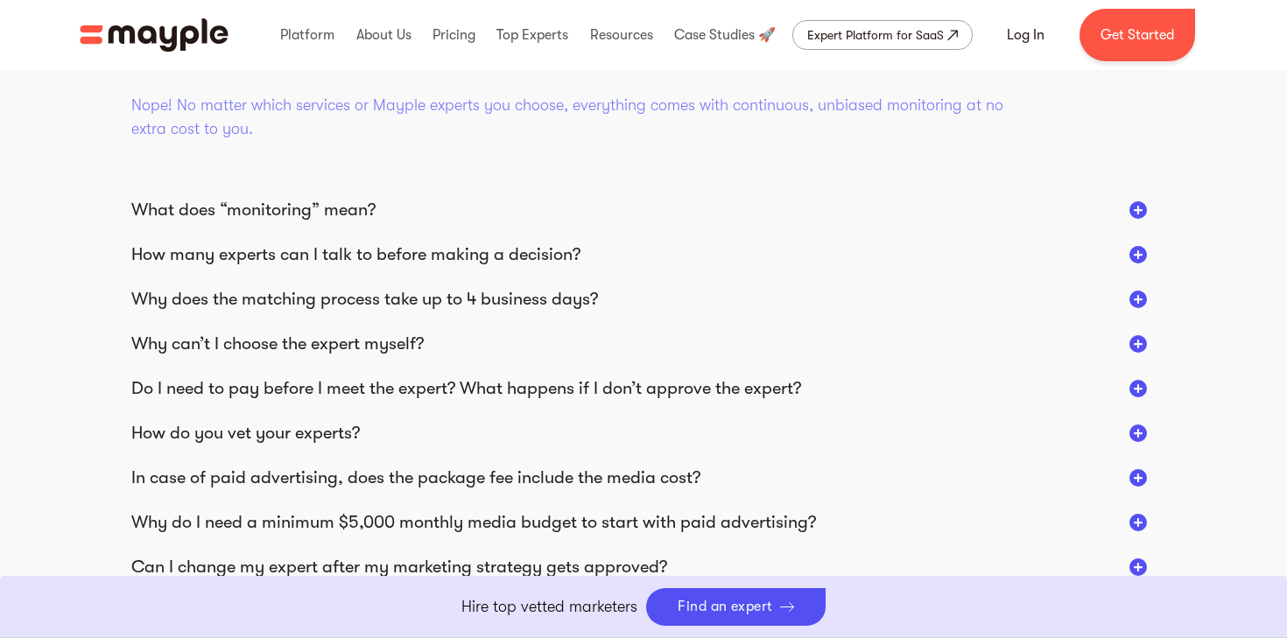
click at [376, 202] on div "What does “monitoring” mean?" at bounding box center [253, 210] width 244 height 23
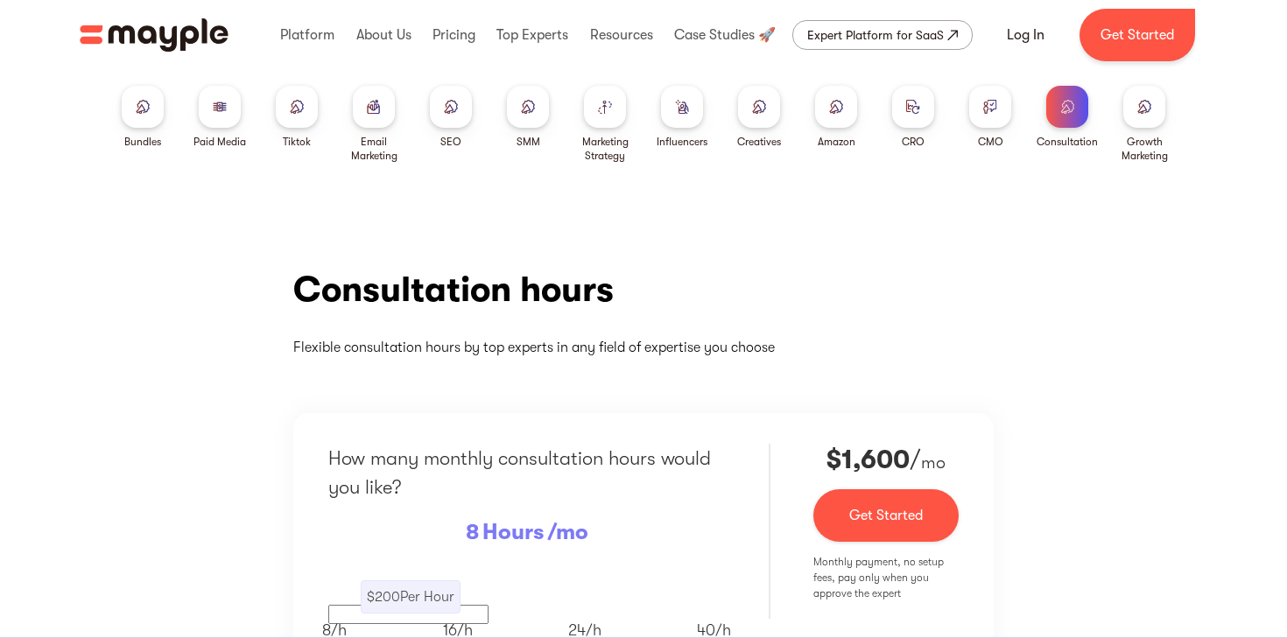
scroll to position [0, 0]
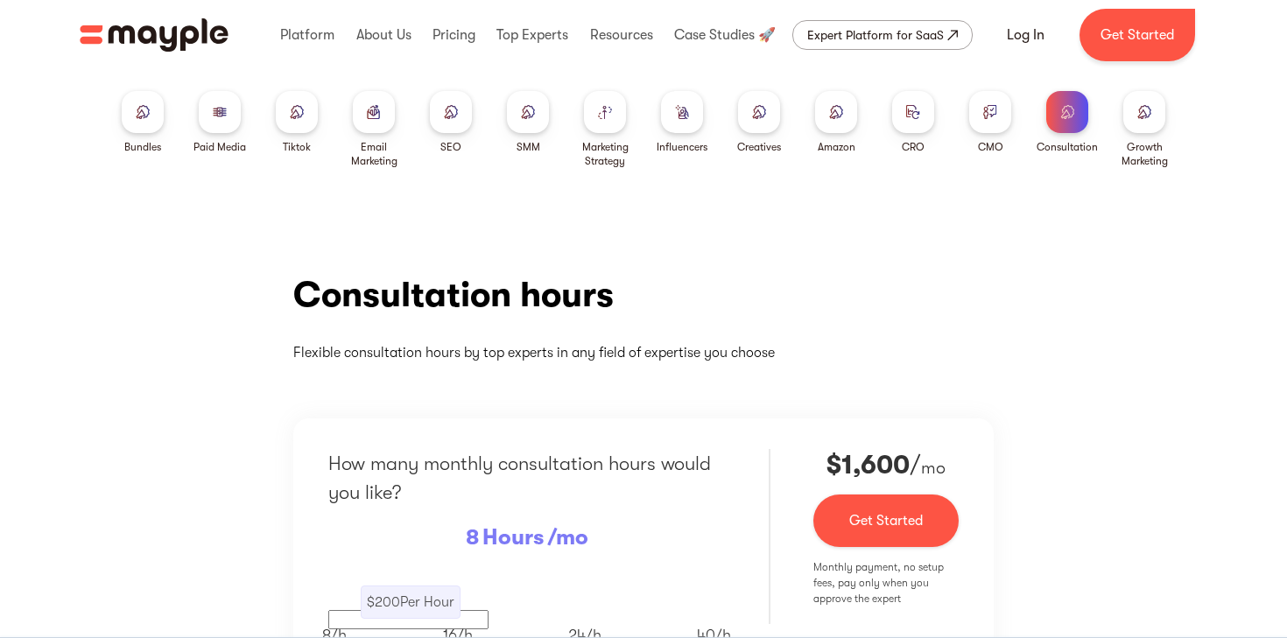
click at [1154, 107] on div at bounding box center [1144, 112] width 42 height 42
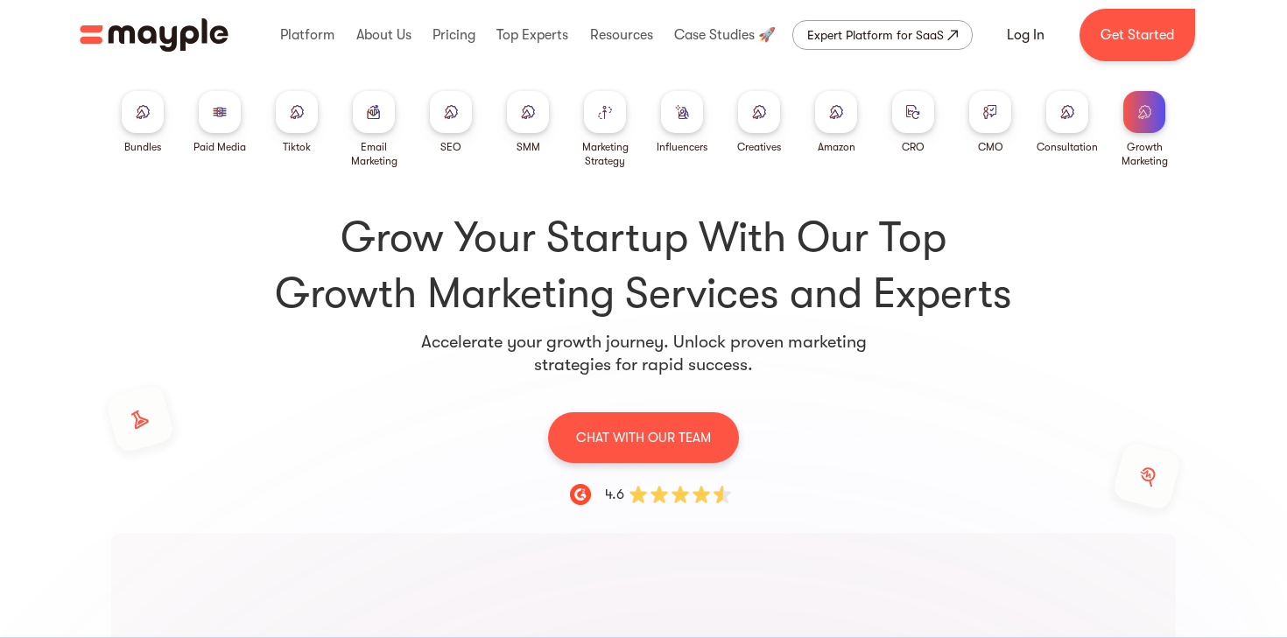
click at [1068, 112] on img at bounding box center [1067, 111] width 14 height 13
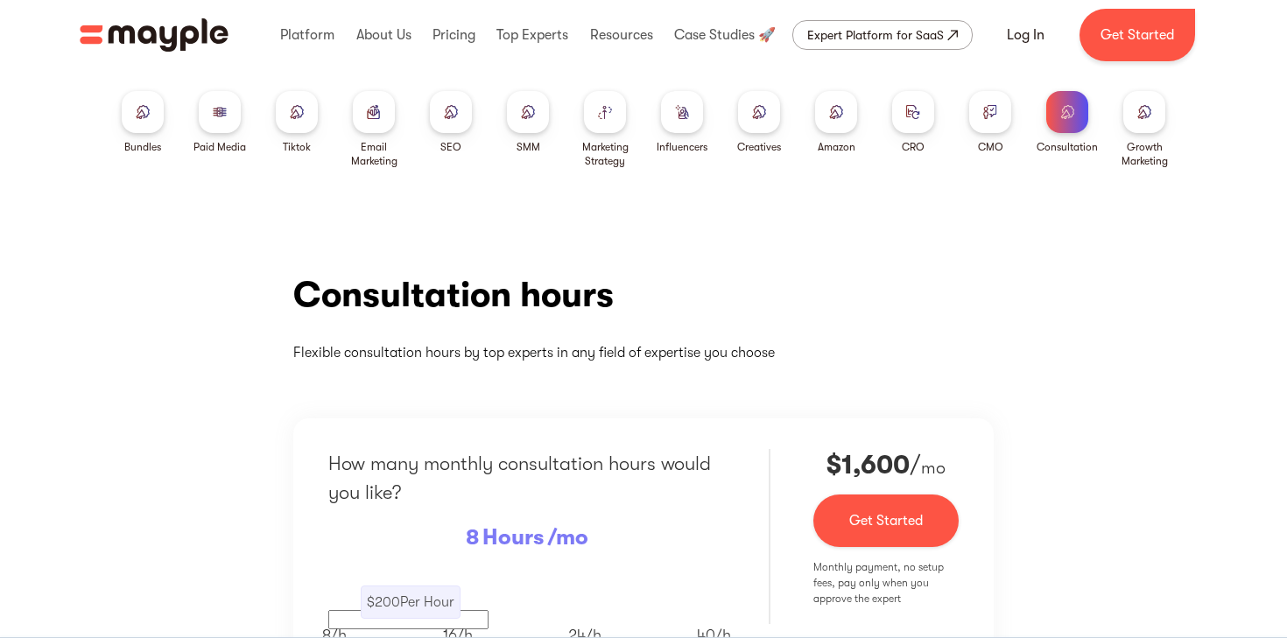
click at [991, 111] on img at bounding box center [990, 111] width 14 height 13
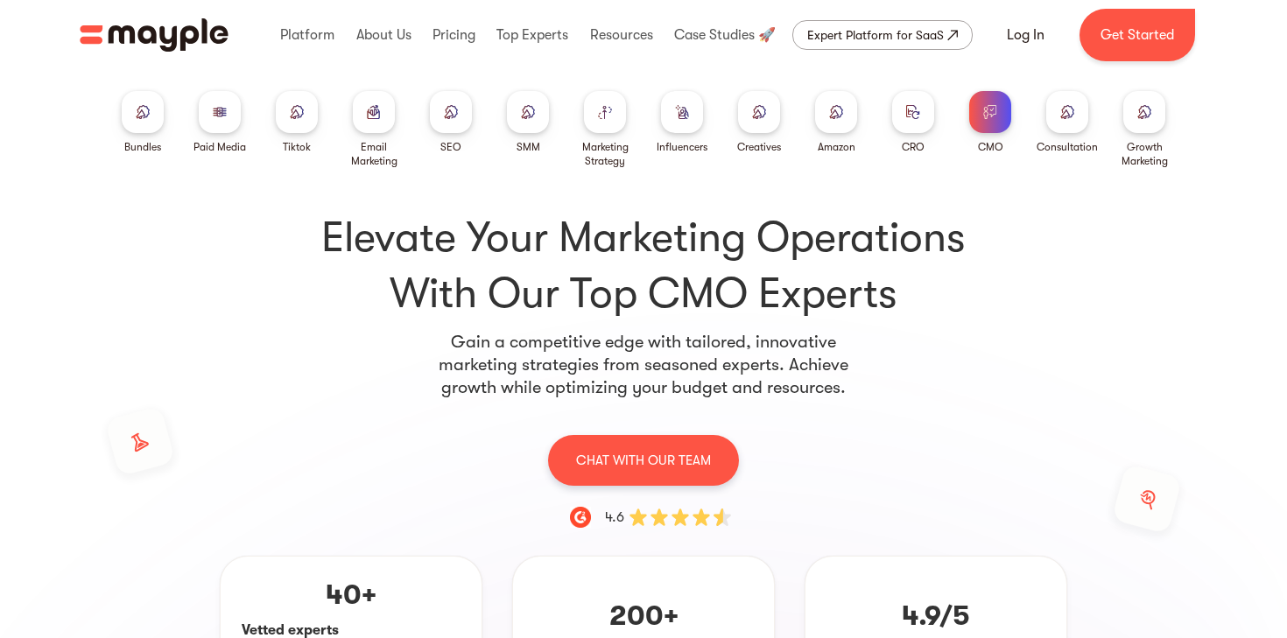
click at [1055, 110] on div at bounding box center [1067, 112] width 42 height 42
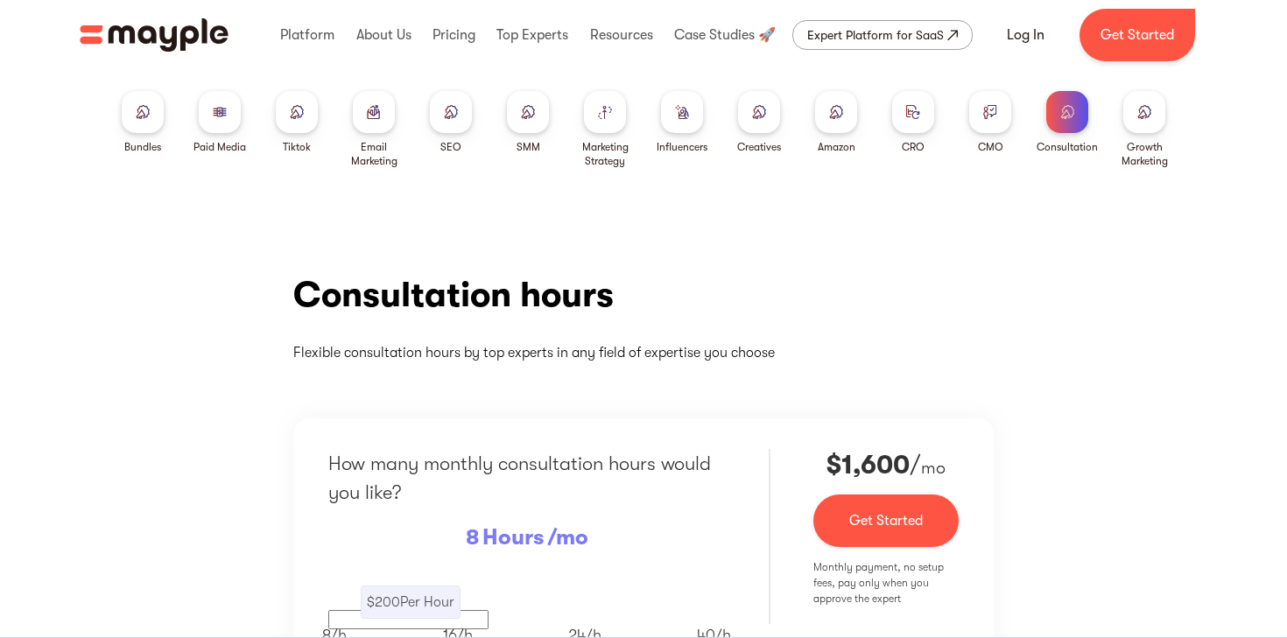
click at [983, 110] on img at bounding box center [990, 111] width 14 height 13
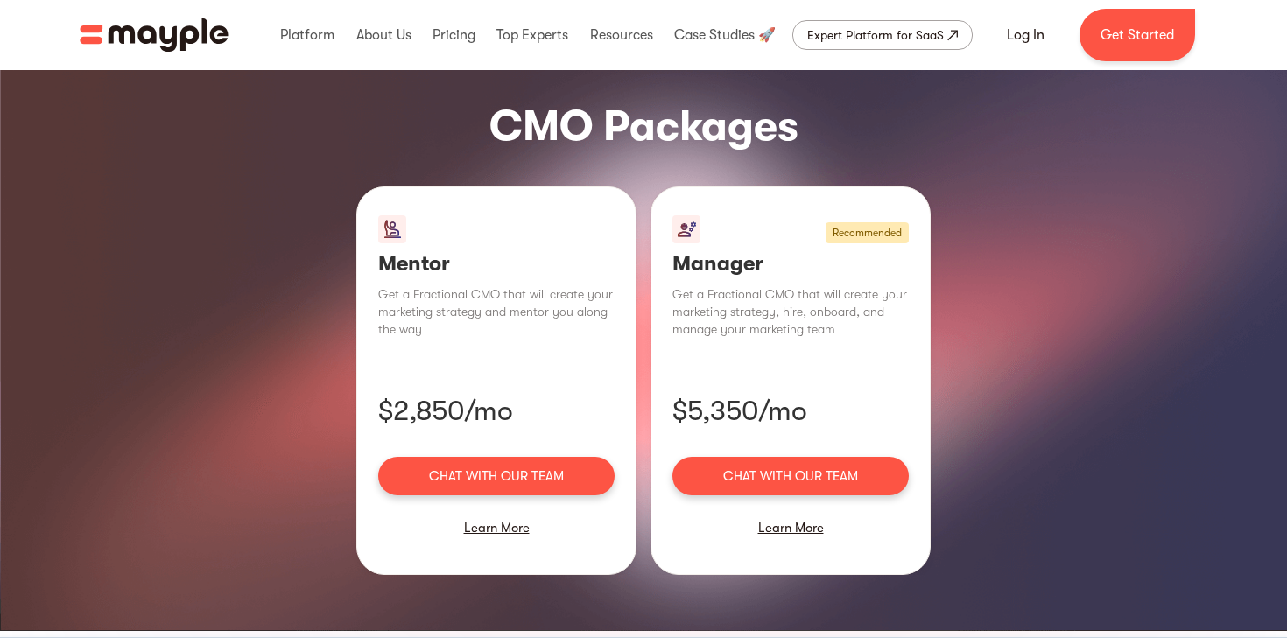
scroll to position [1196, 0]
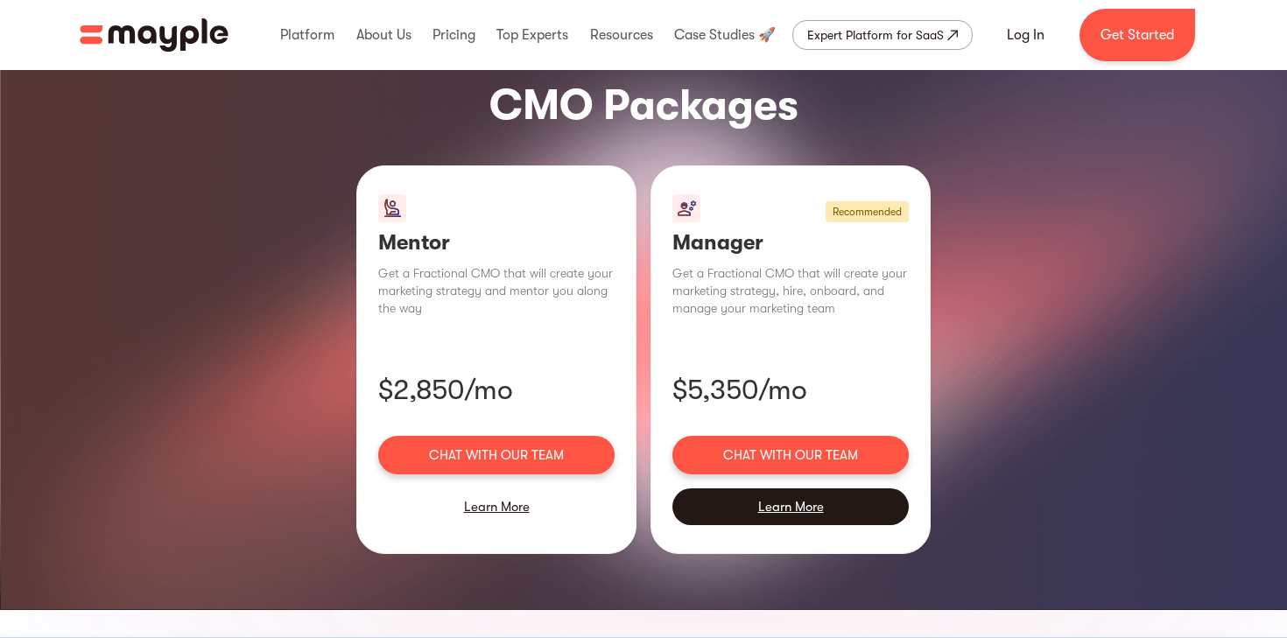
click at [796, 489] on div "Learn More" at bounding box center [790, 507] width 236 height 37
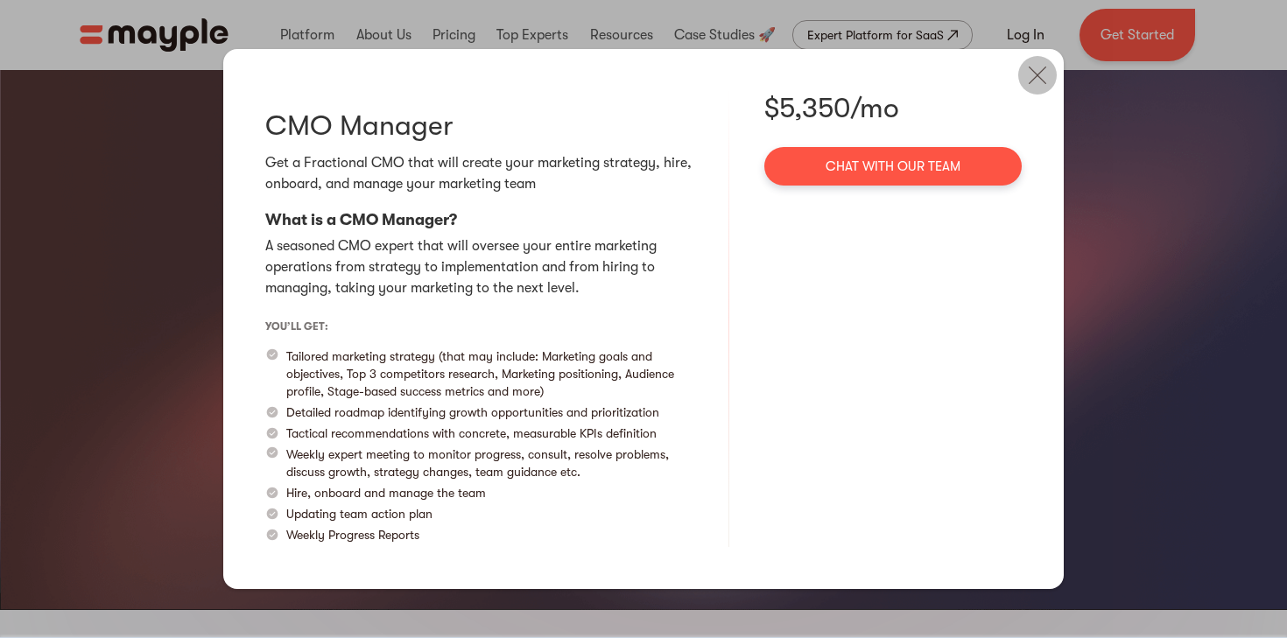
click at [1028, 79] on img at bounding box center [1037, 75] width 39 height 39
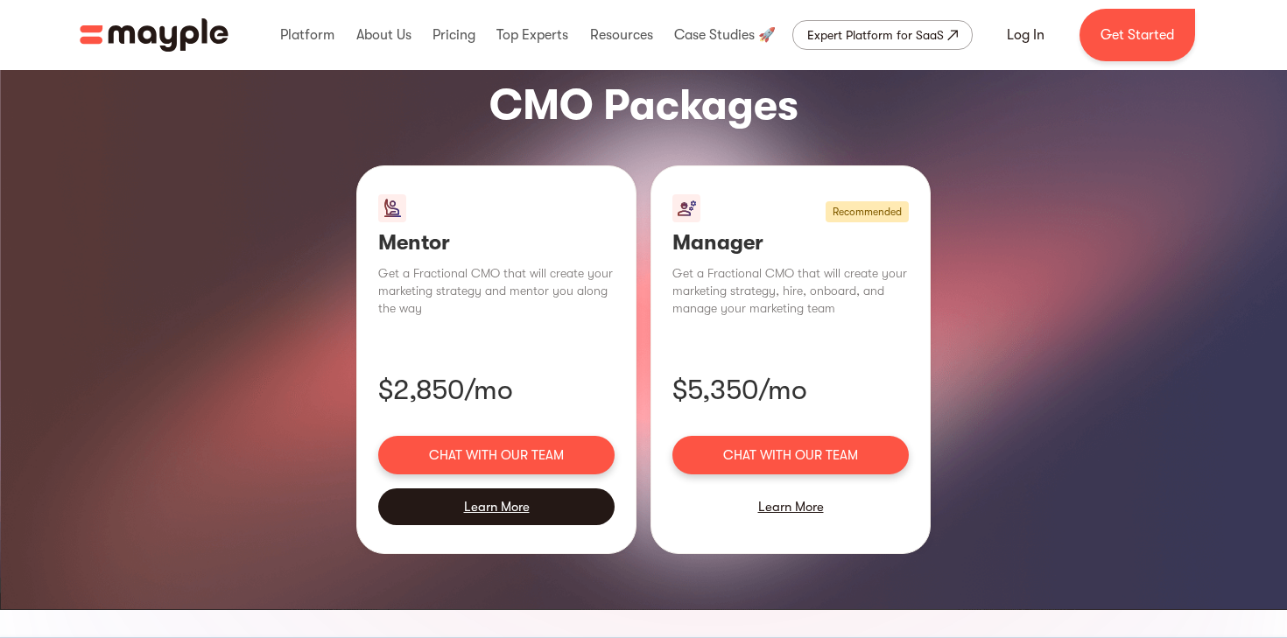
click at [512, 489] on div "Learn More" at bounding box center [496, 507] width 236 height 37
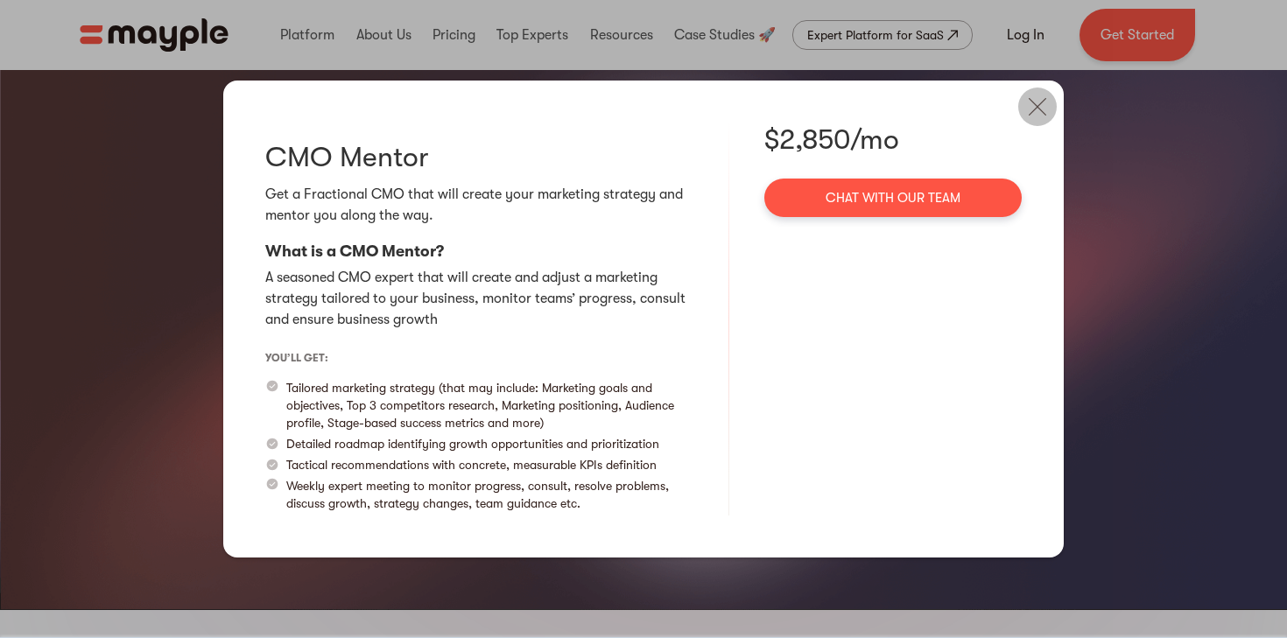
click at [1030, 111] on img at bounding box center [1037, 107] width 39 height 39
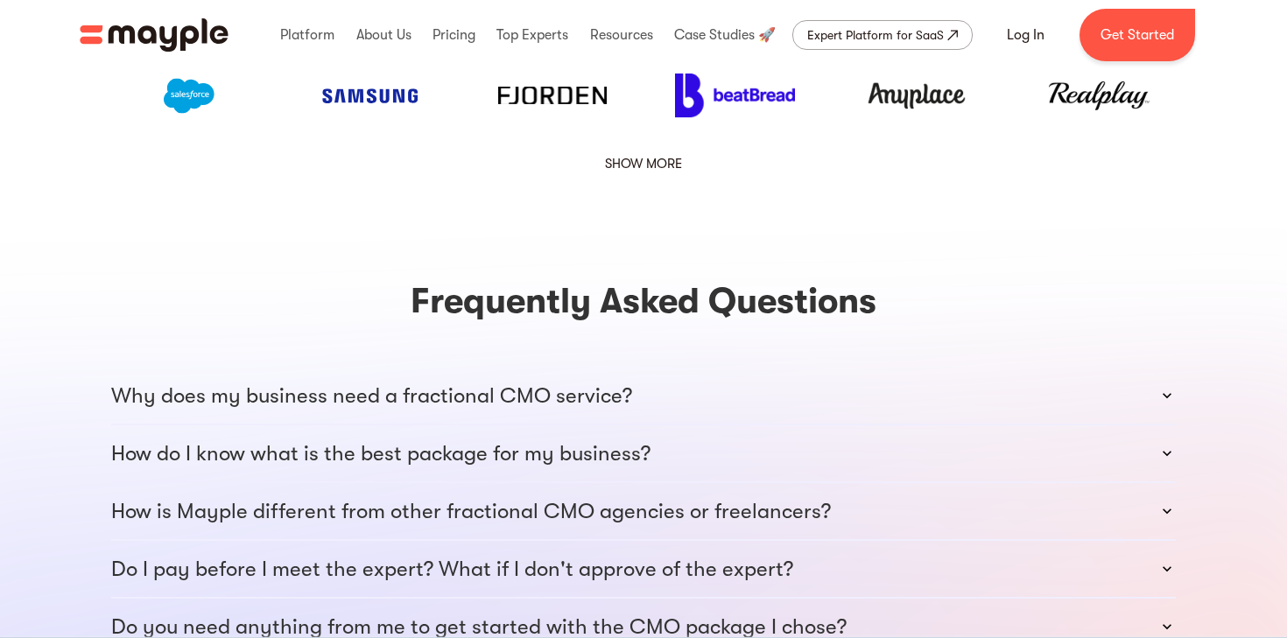
scroll to position [2751, 0]
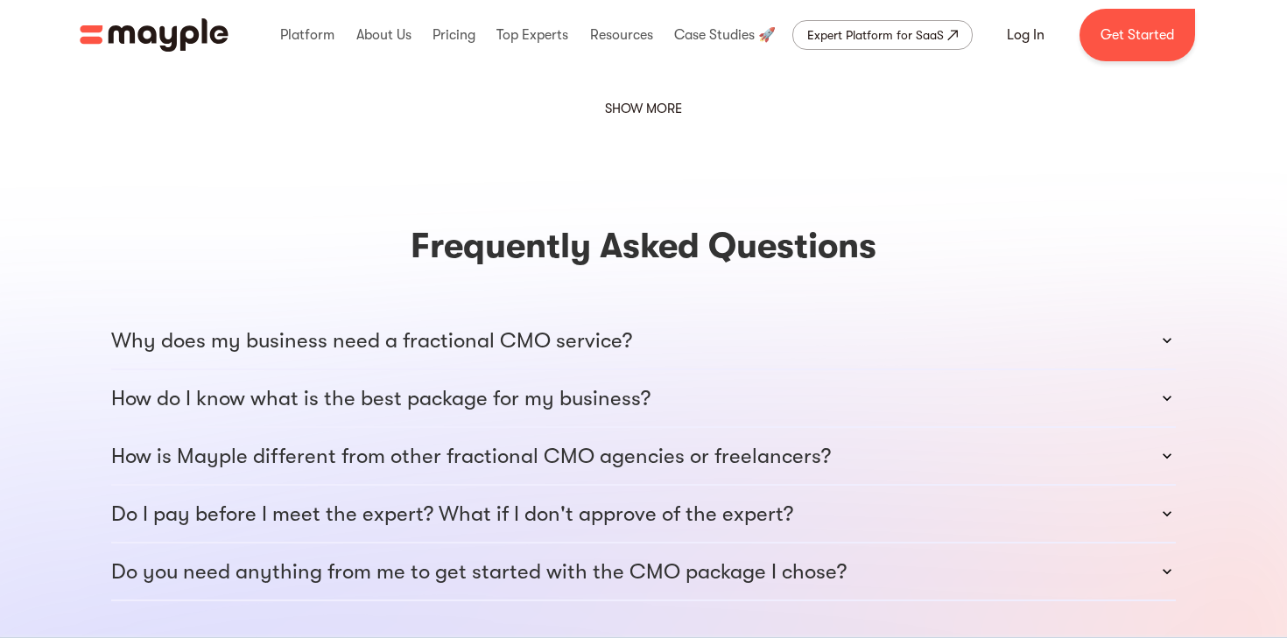
click at [523, 327] on p "Why does my business need a fractional CMO service?" at bounding box center [371, 341] width 521 height 28
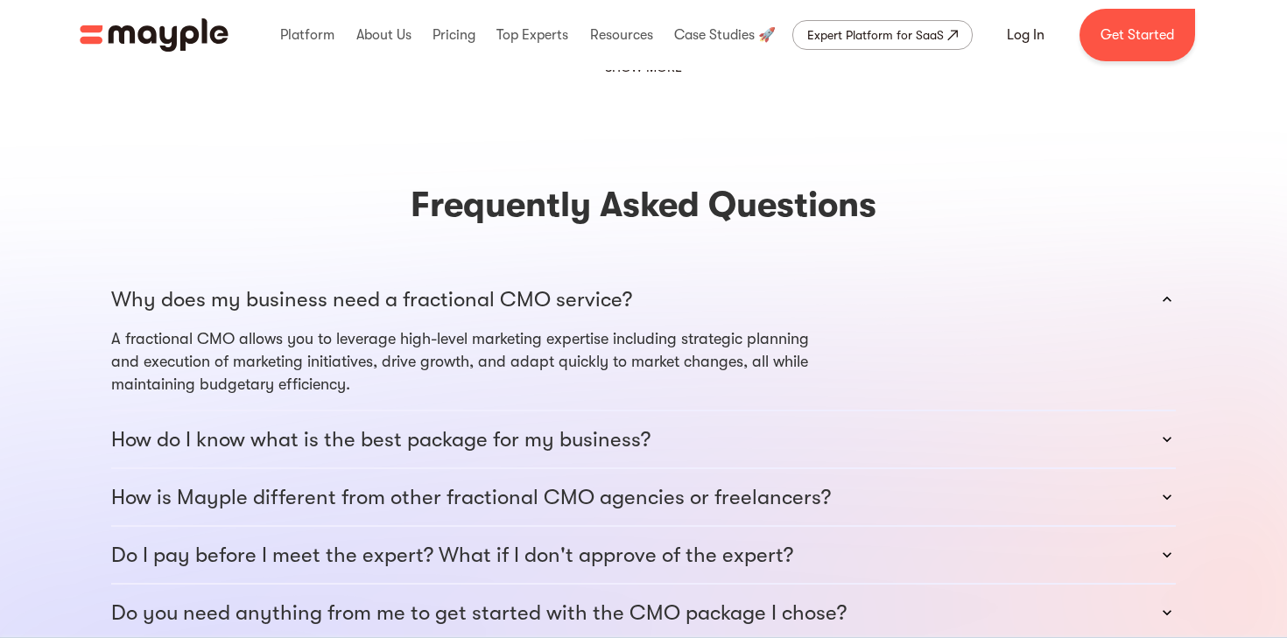
scroll to position [2853, 0]
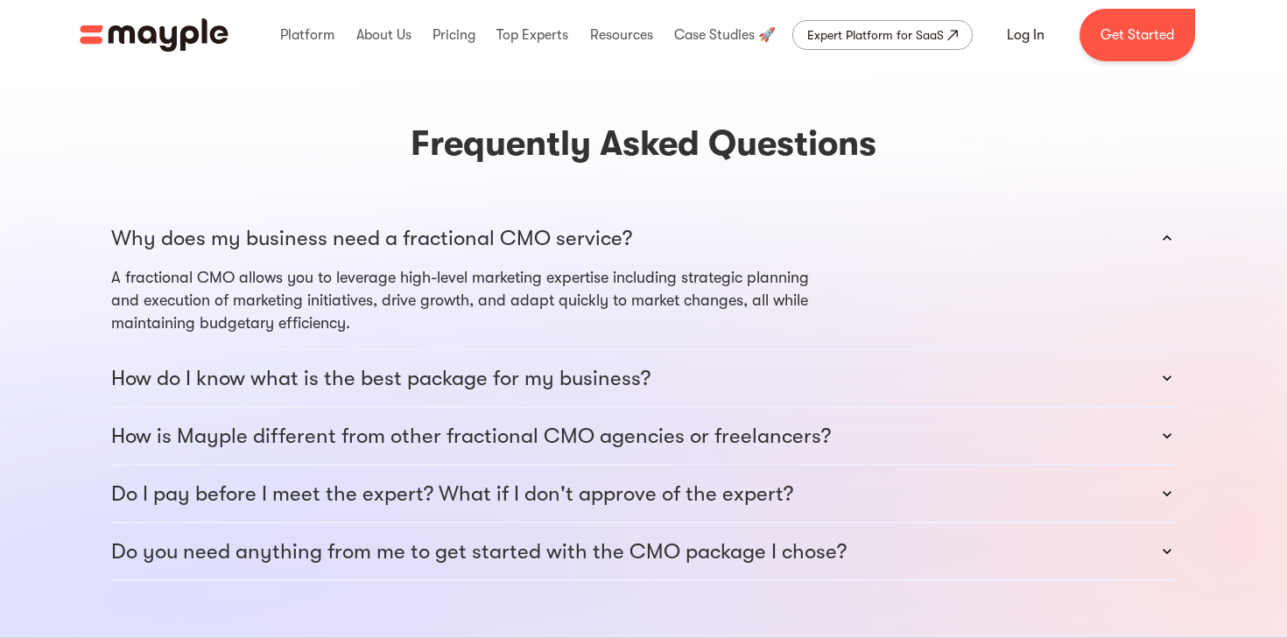
click at [515, 351] on div "How do I know what is the best package for my business?" at bounding box center [643, 378] width 1065 height 56
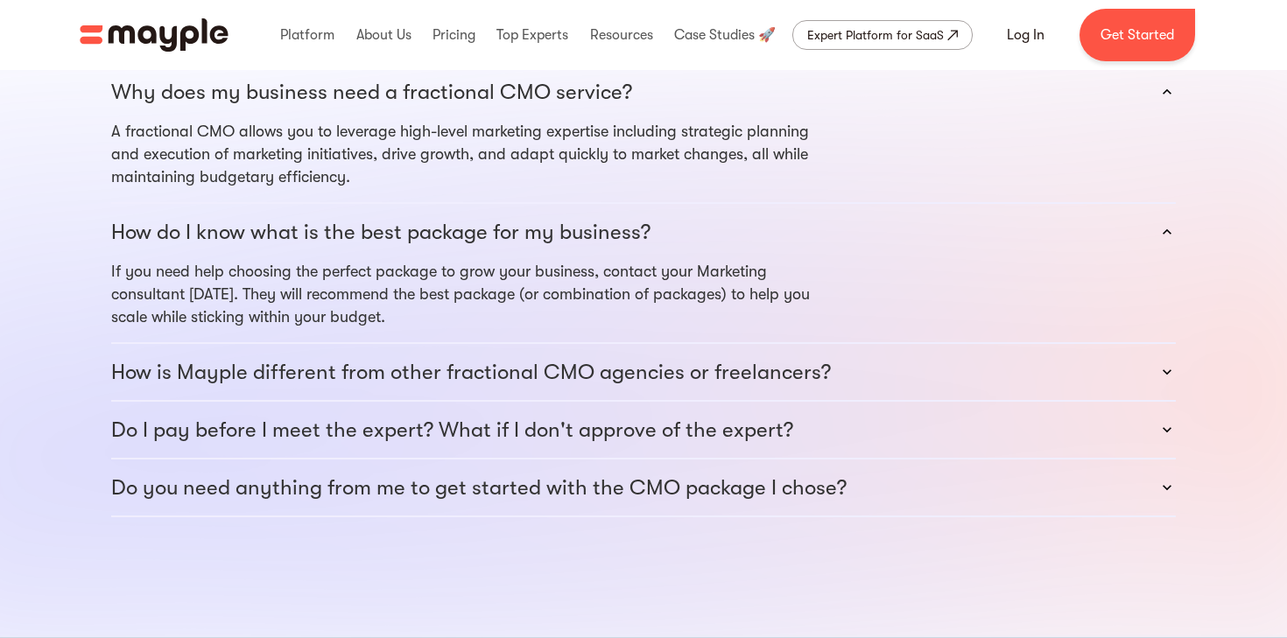
scroll to position [3005, 0]
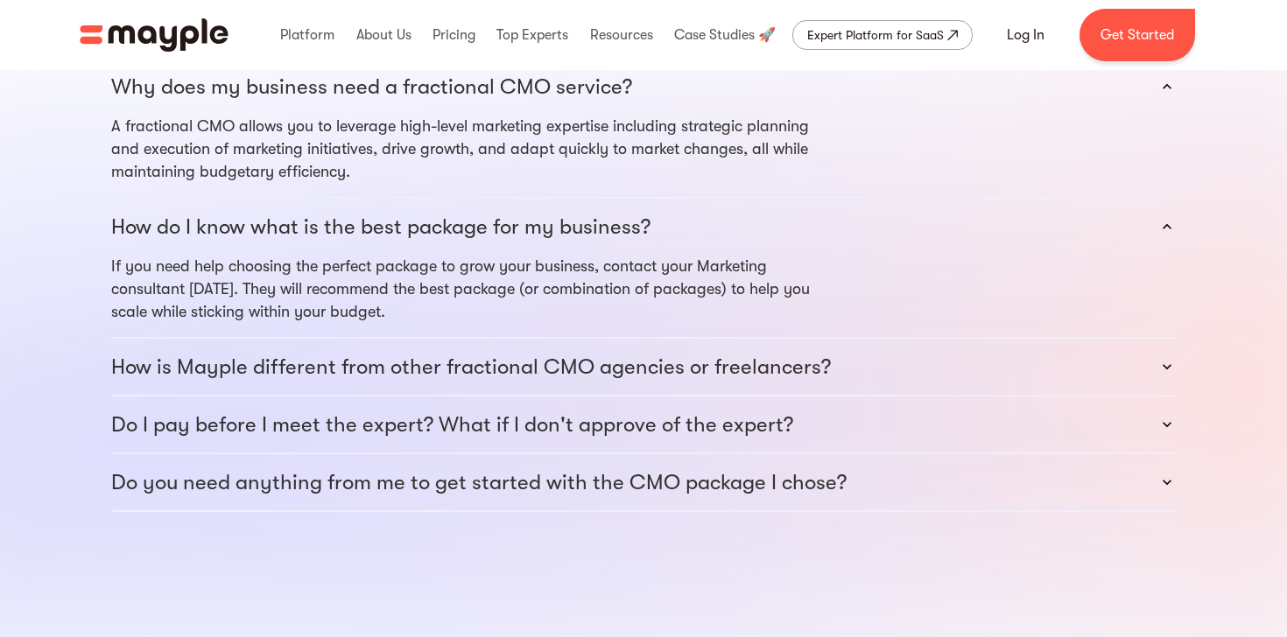
click at [512, 353] on p "How is Mayple different from other fractional CMO agencies or freelancers?" at bounding box center [471, 367] width 720 height 28
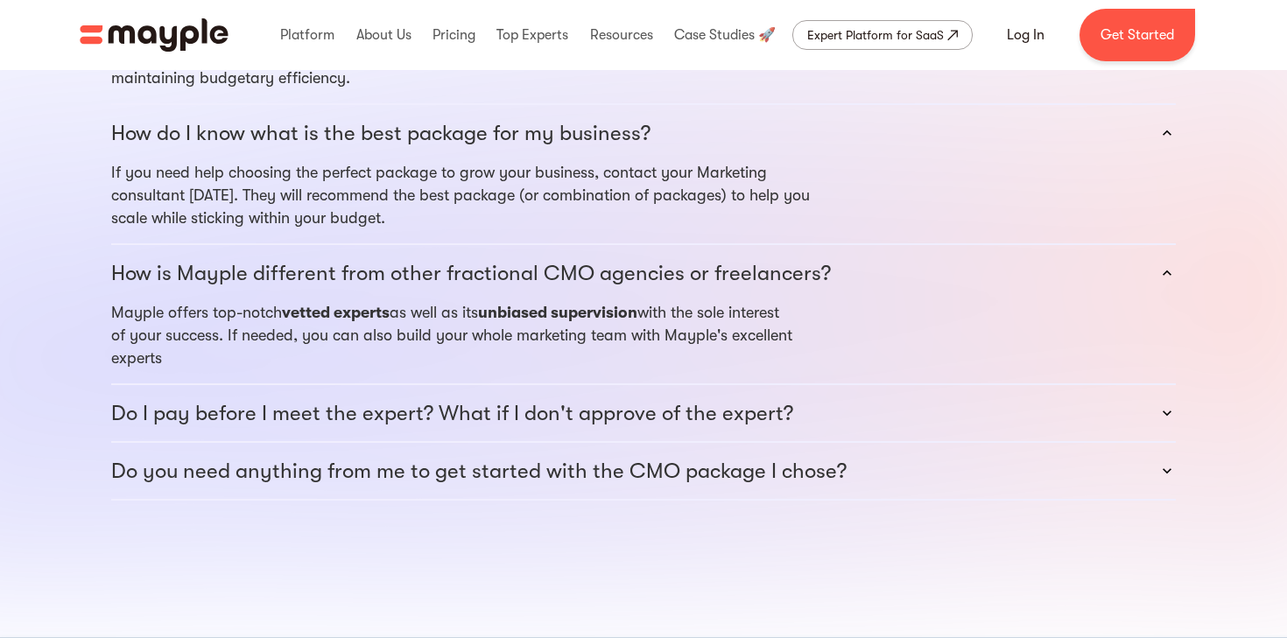
click at [508, 399] on p "Do I pay before I meet the expert? What if I don't approve of the expert?" at bounding box center [452, 413] width 682 height 28
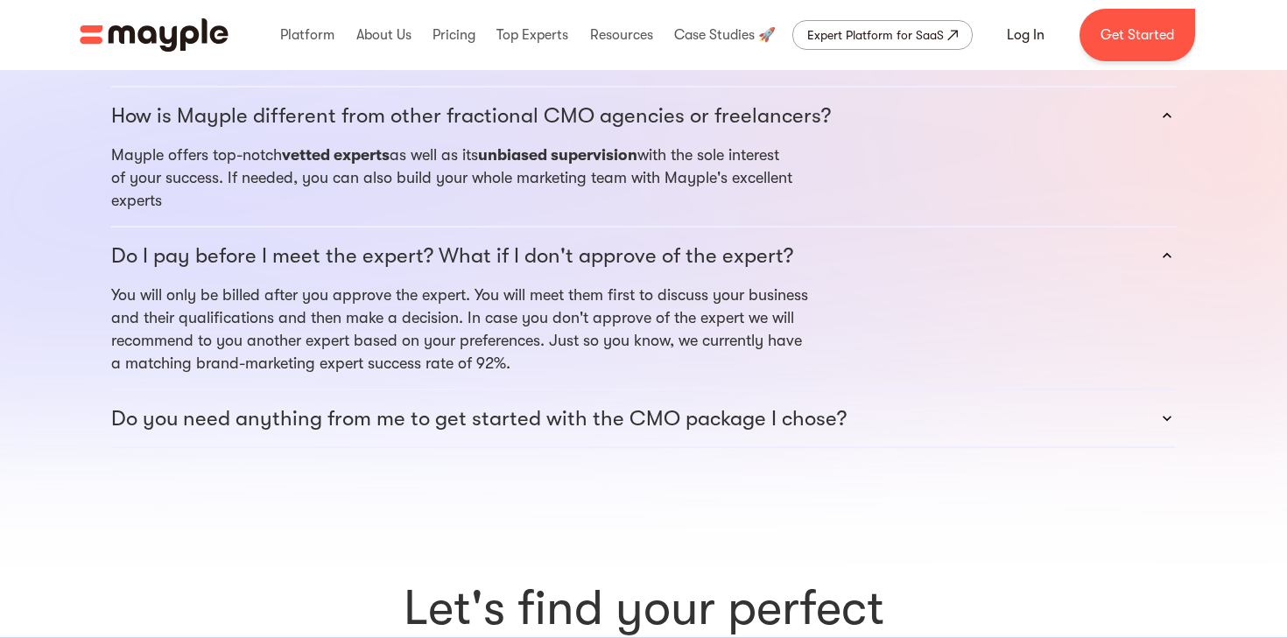
scroll to position [3272, 0]
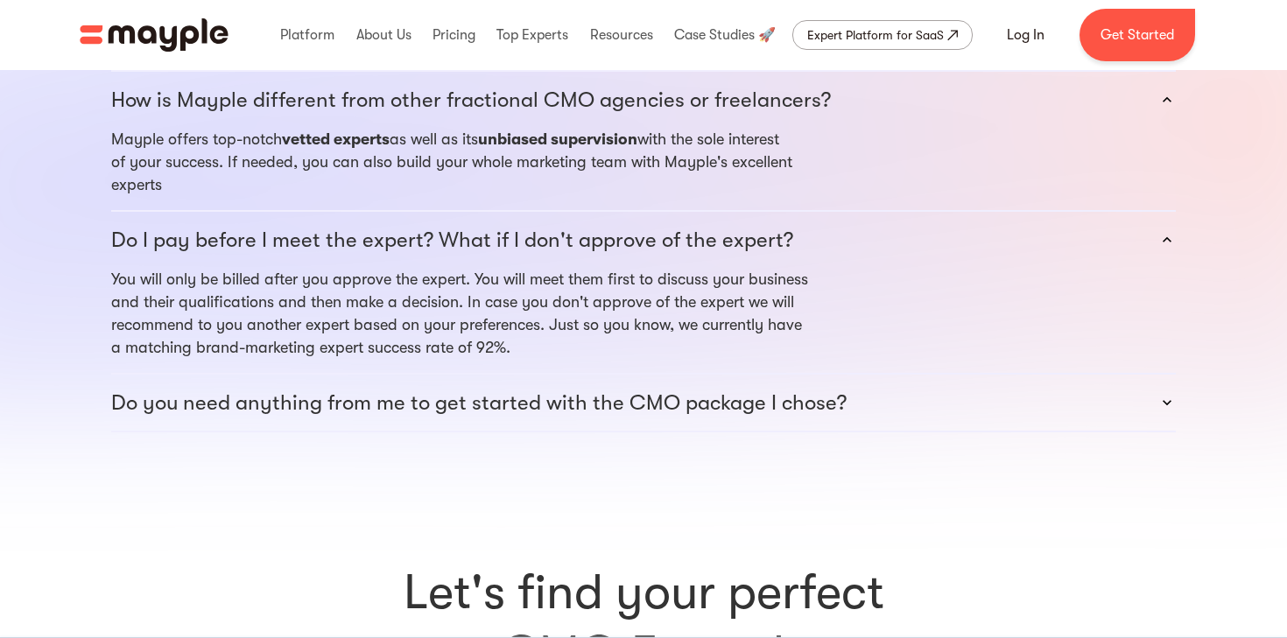
click at [508, 389] on p "Do you need anything from me to get started with the CMO package I chose?" at bounding box center [478, 403] width 735 height 28
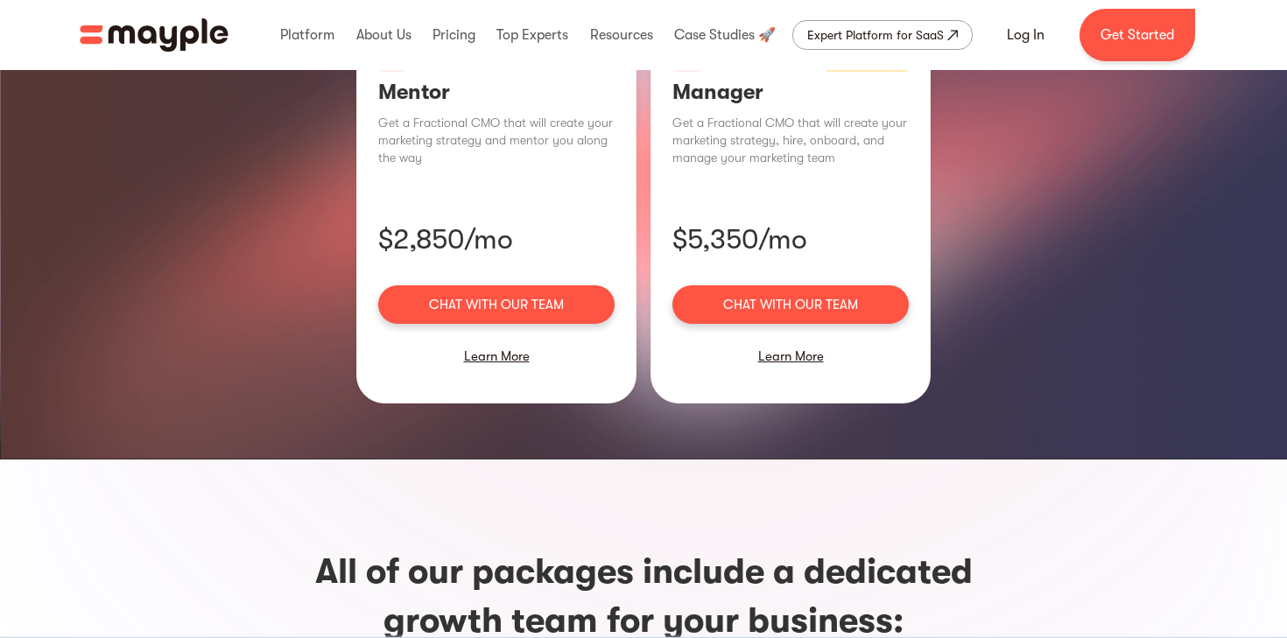
scroll to position [1295, 0]
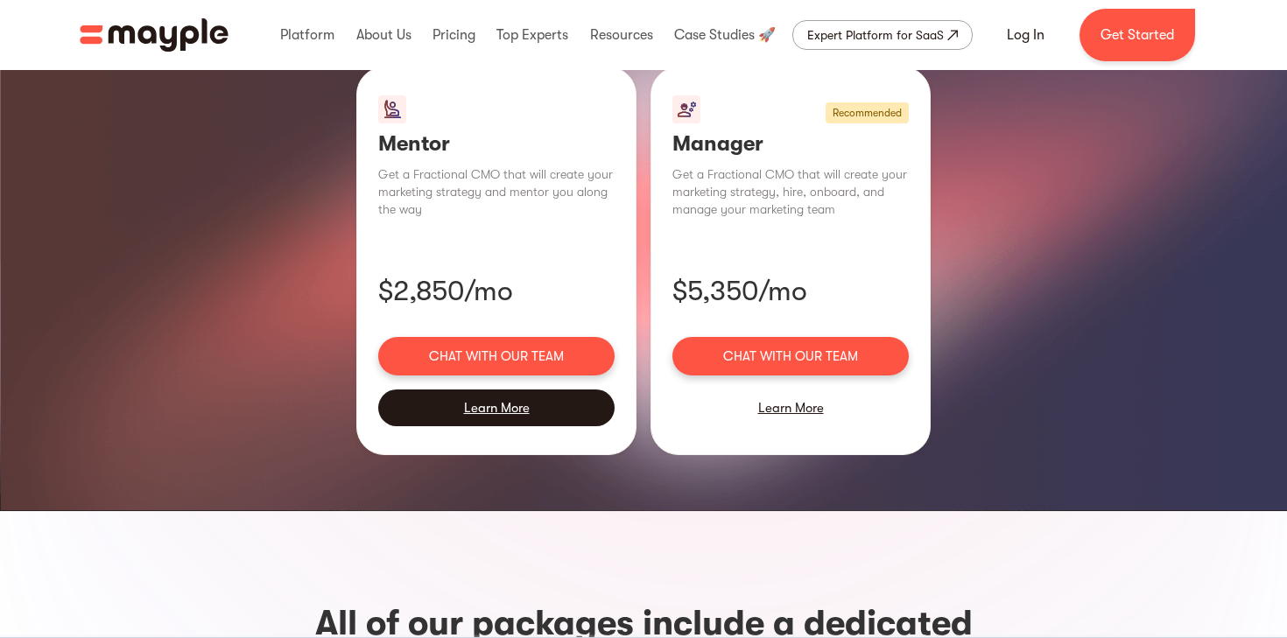
click at [499, 390] on div "Learn More" at bounding box center [496, 408] width 236 height 37
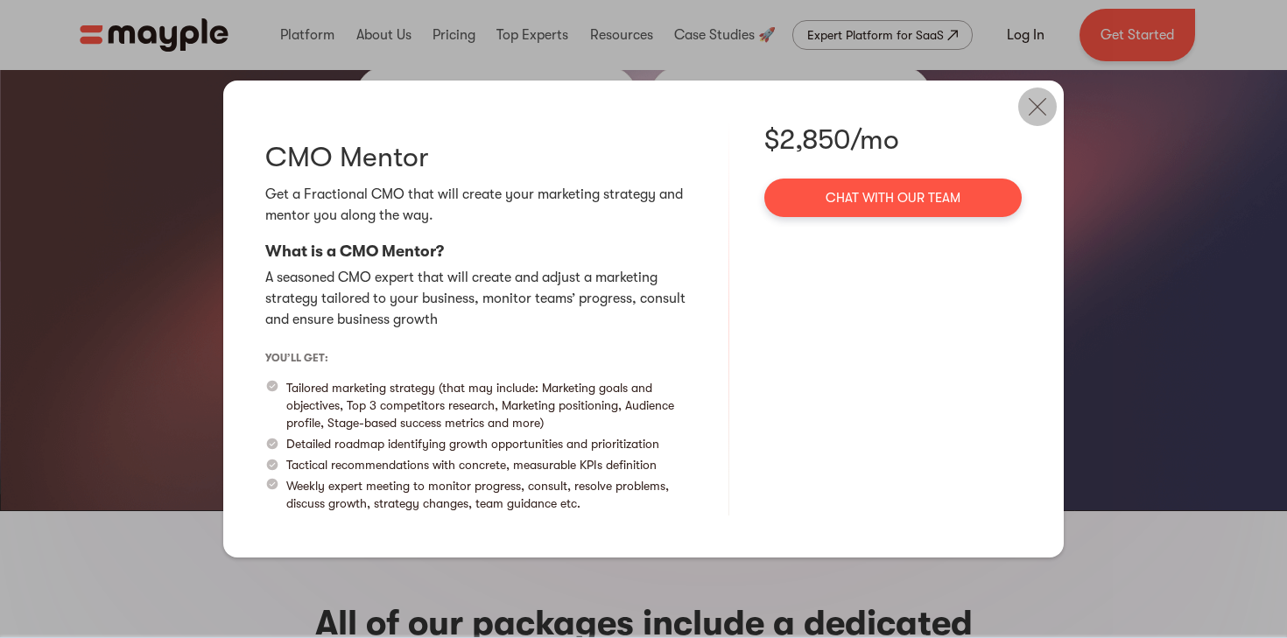
click at [1039, 106] on img at bounding box center [1037, 107] width 39 height 39
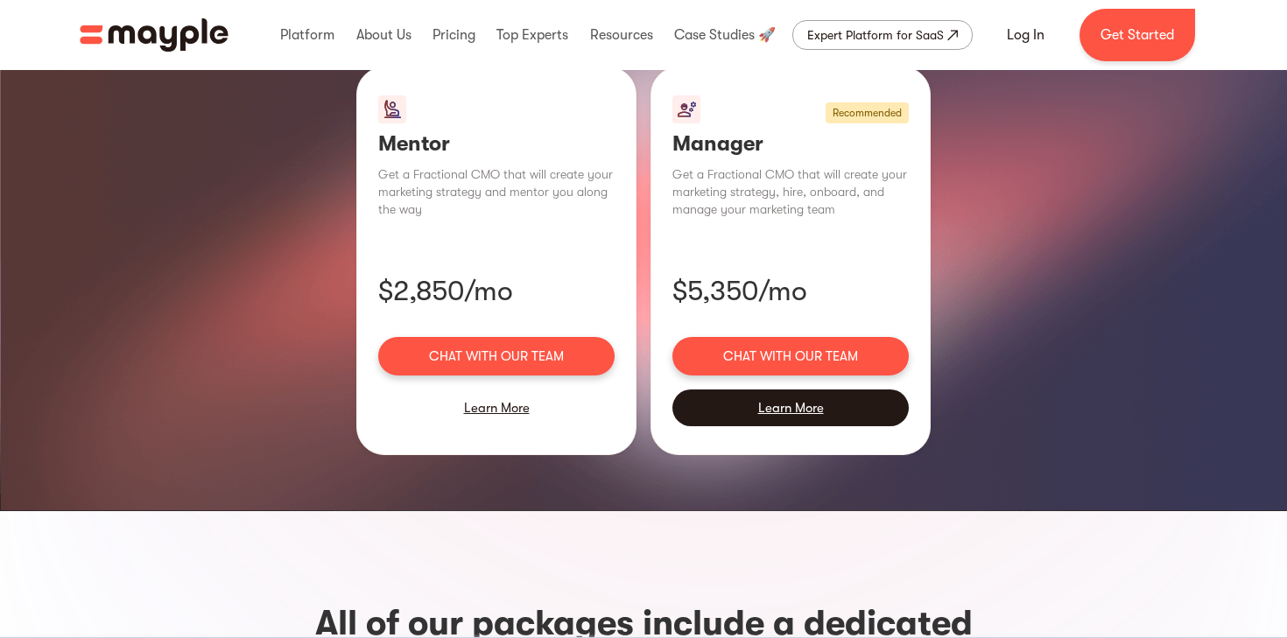
click at [806, 390] on div "Learn More" at bounding box center [790, 408] width 236 height 37
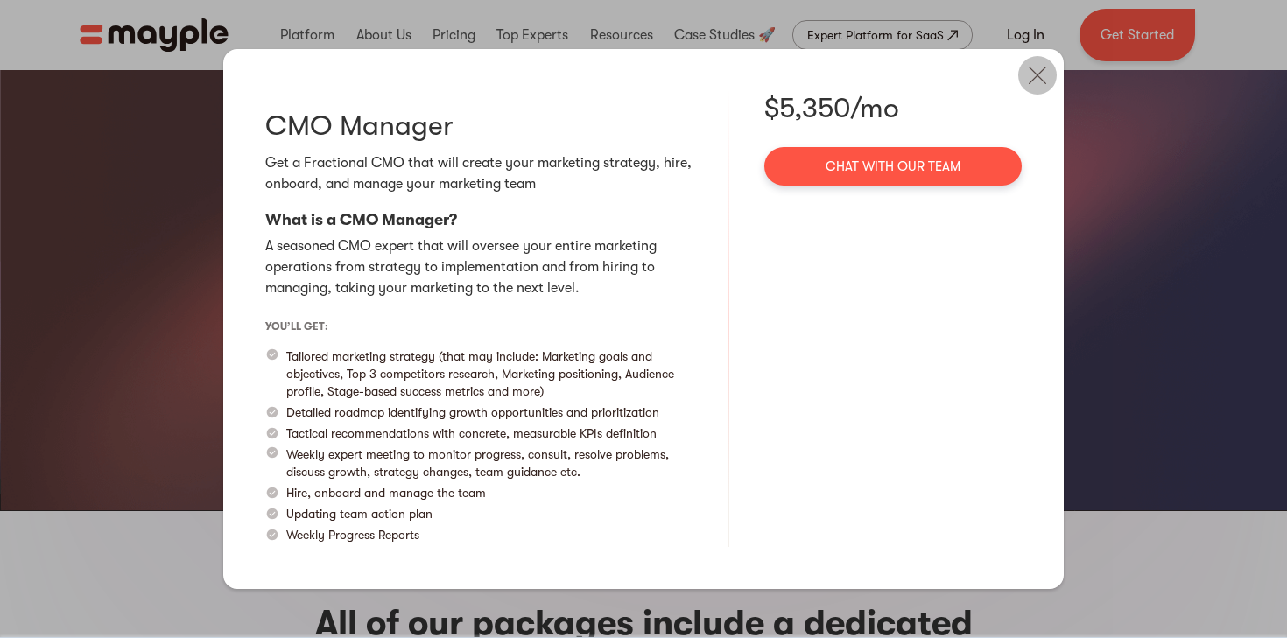
click at [1036, 69] on img at bounding box center [1037, 75] width 39 height 39
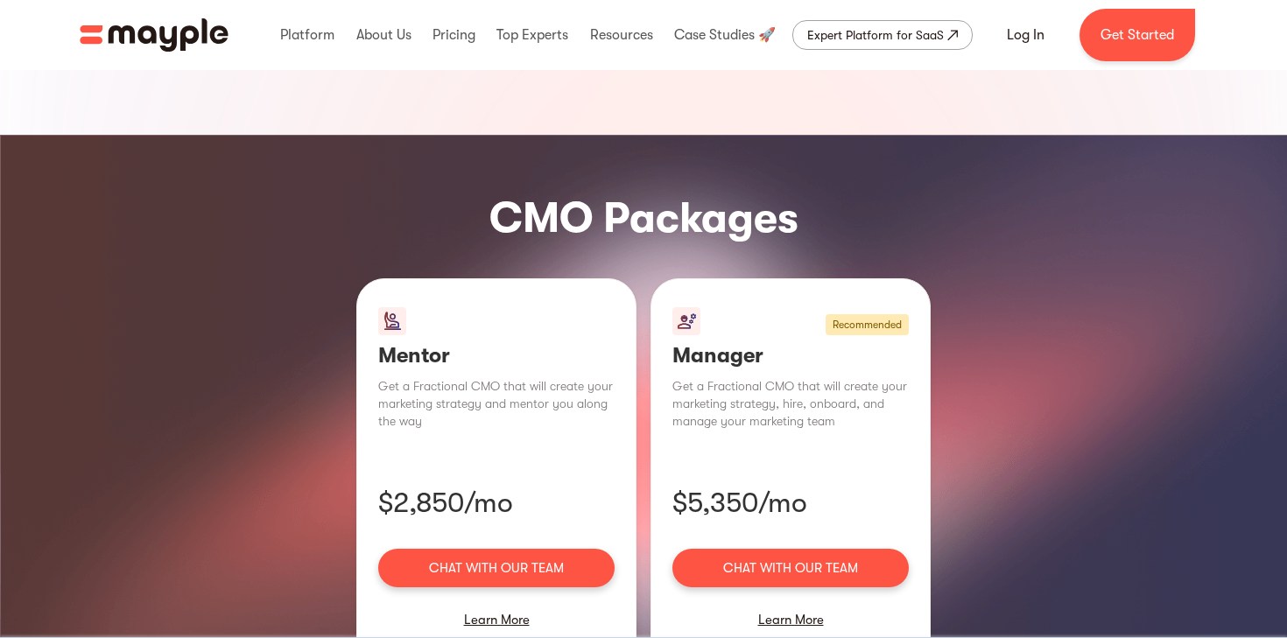
scroll to position [1119, 0]
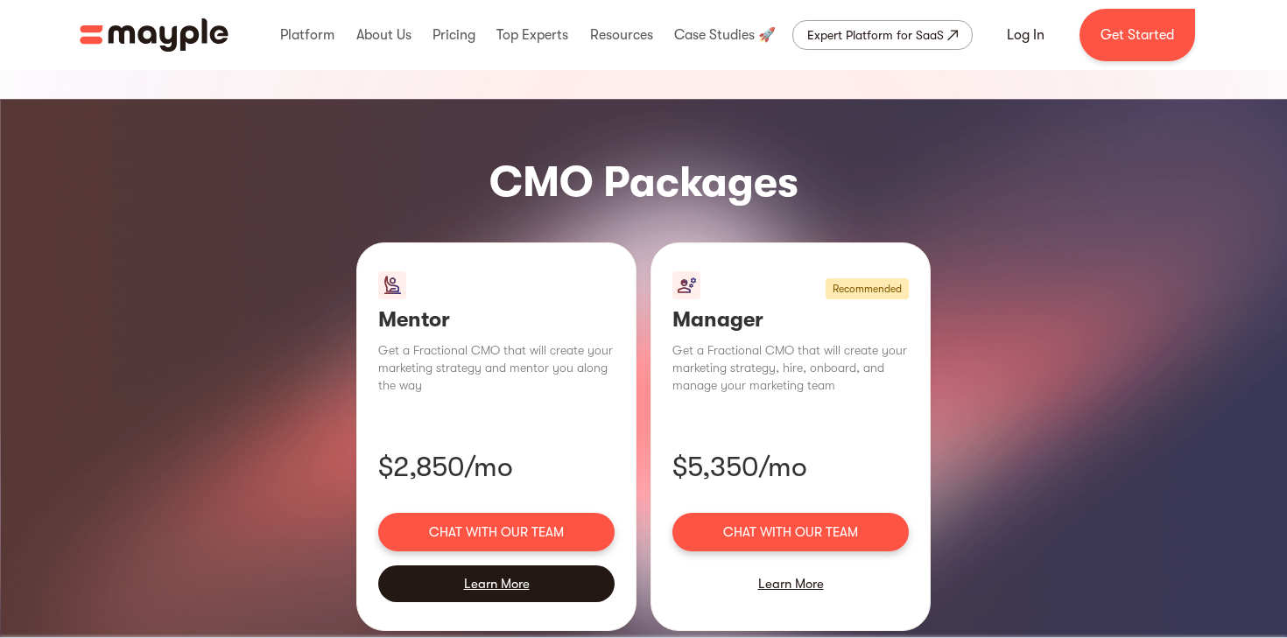
click at [536, 566] on div "Learn More" at bounding box center [496, 584] width 236 height 37
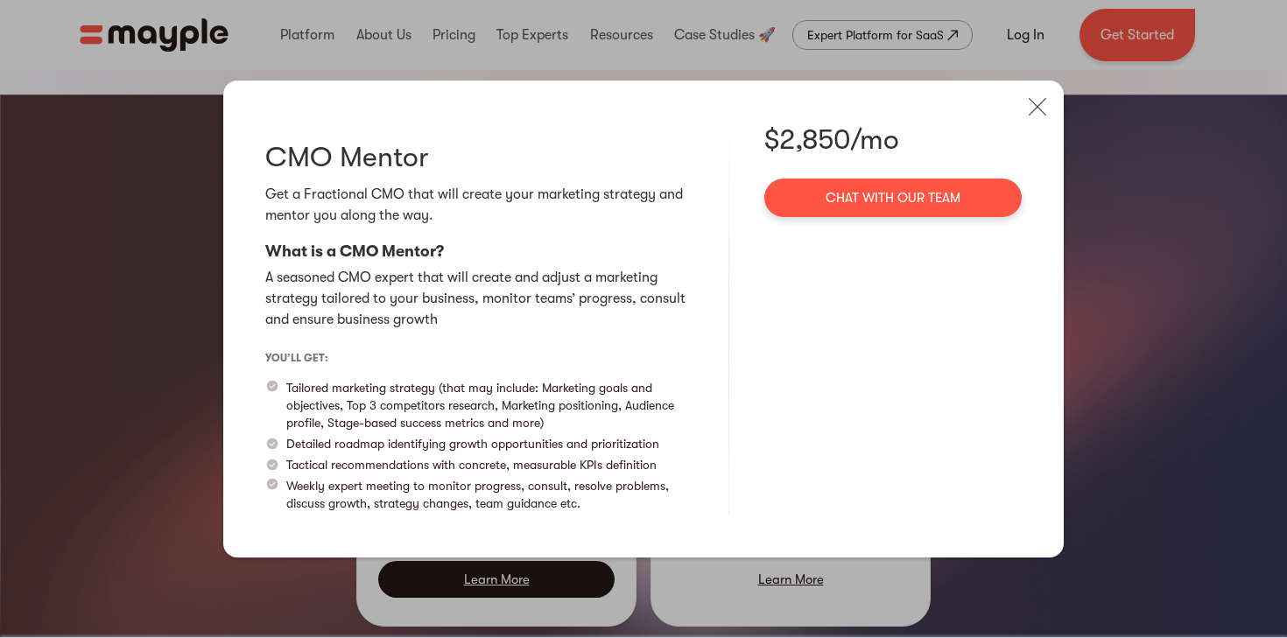
scroll to position [1124, 0]
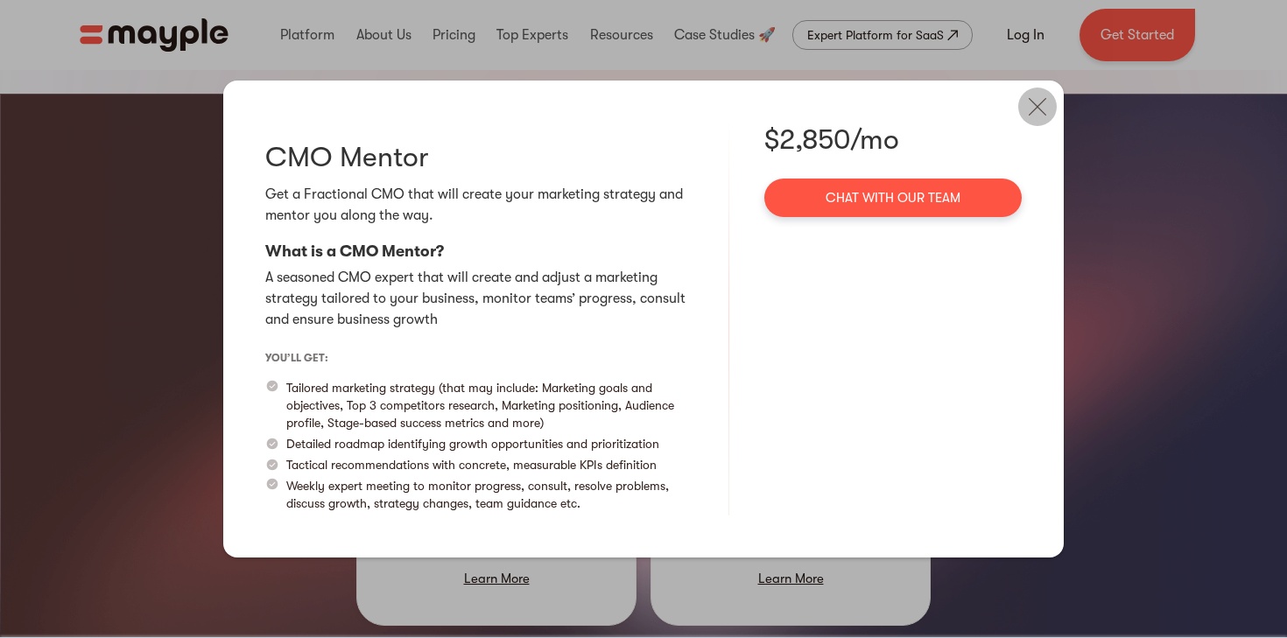
click at [1030, 99] on img at bounding box center [1037, 107] width 39 height 39
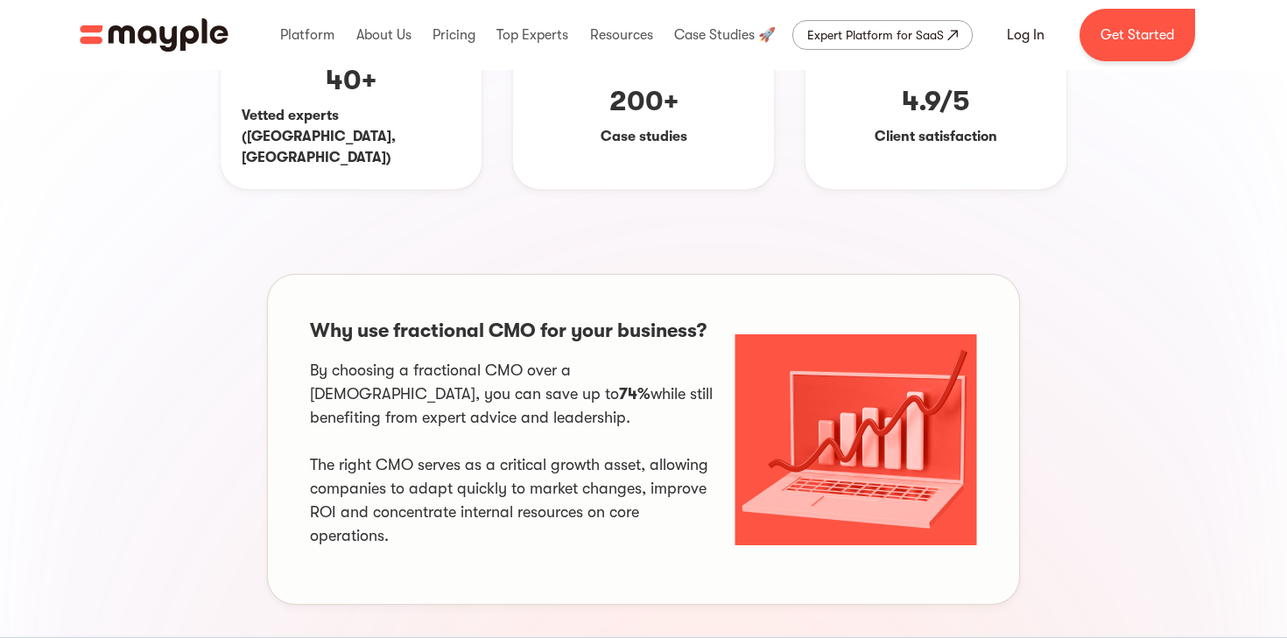
scroll to position [0, 0]
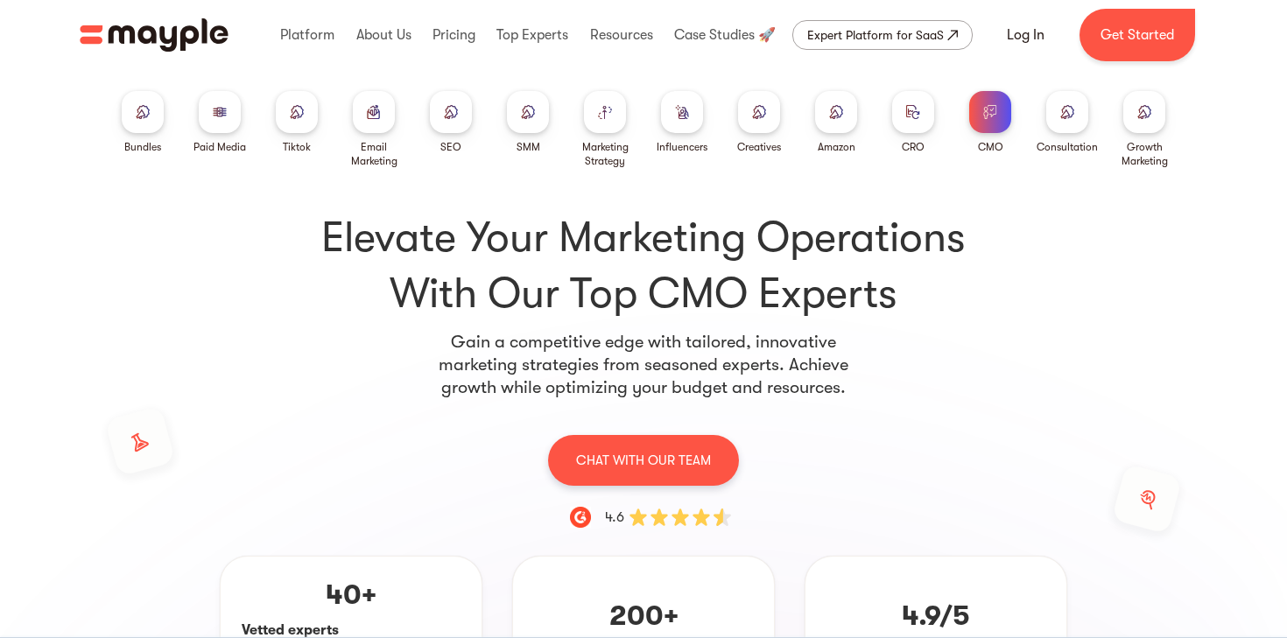
click at [909, 114] on img at bounding box center [913, 111] width 14 height 13
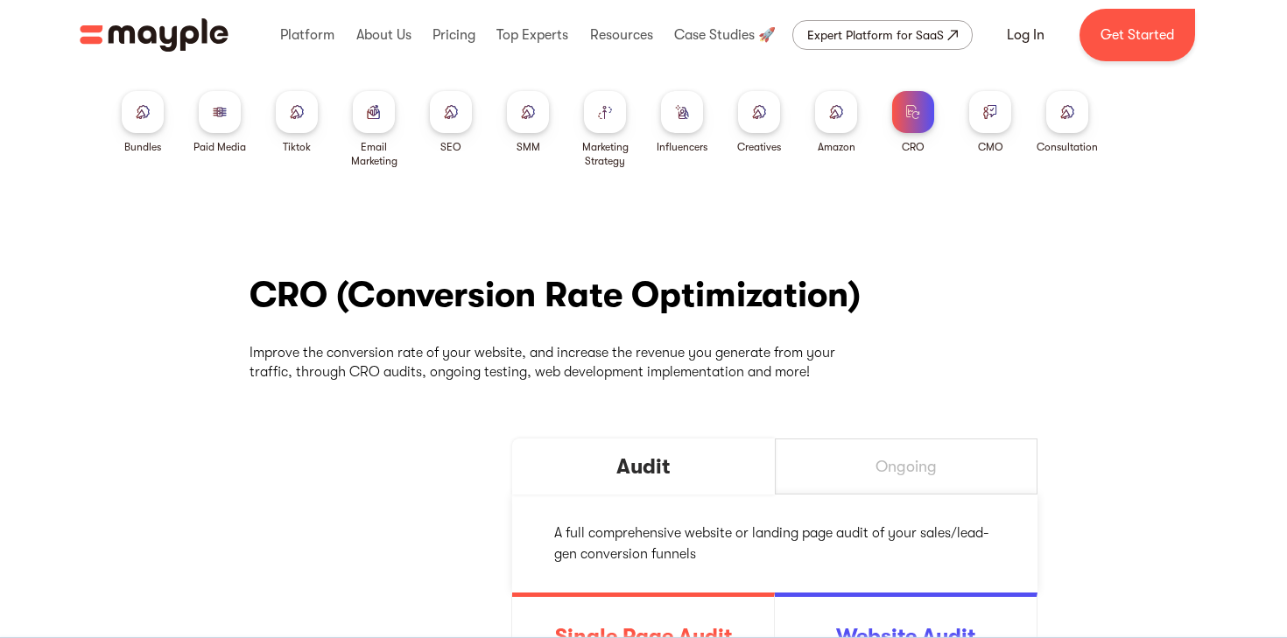
click at [837, 123] on div at bounding box center [836, 112] width 42 height 42
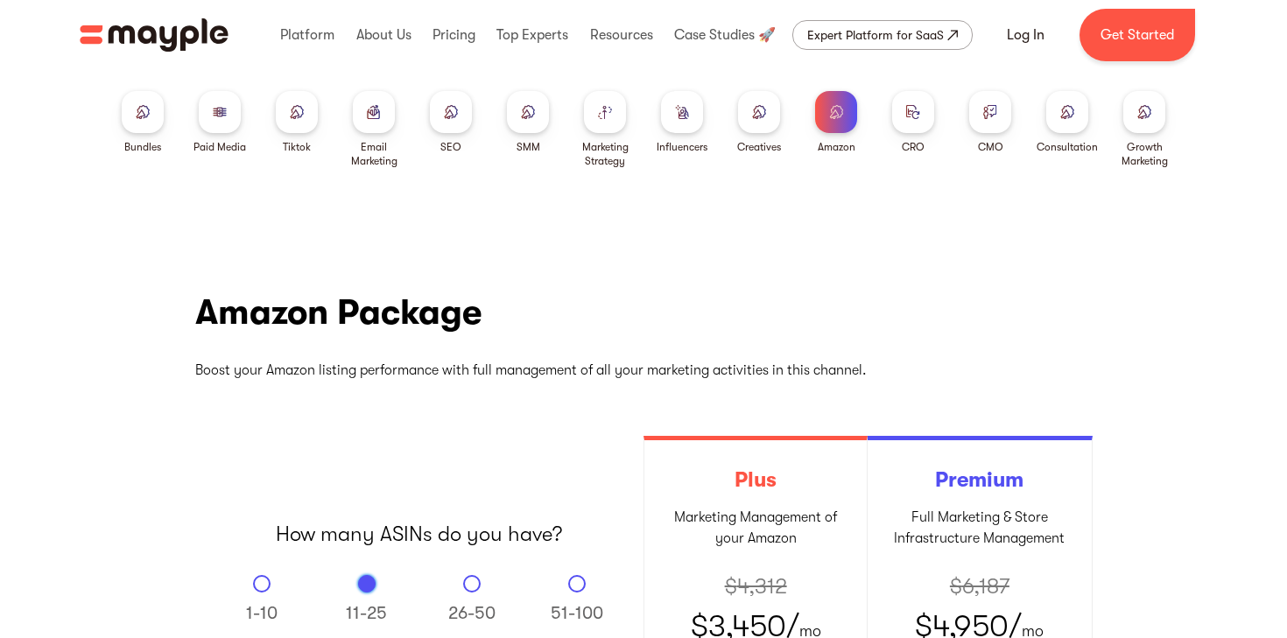
click at [749, 111] on div at bounding box center [759, 112] width 42 height 42
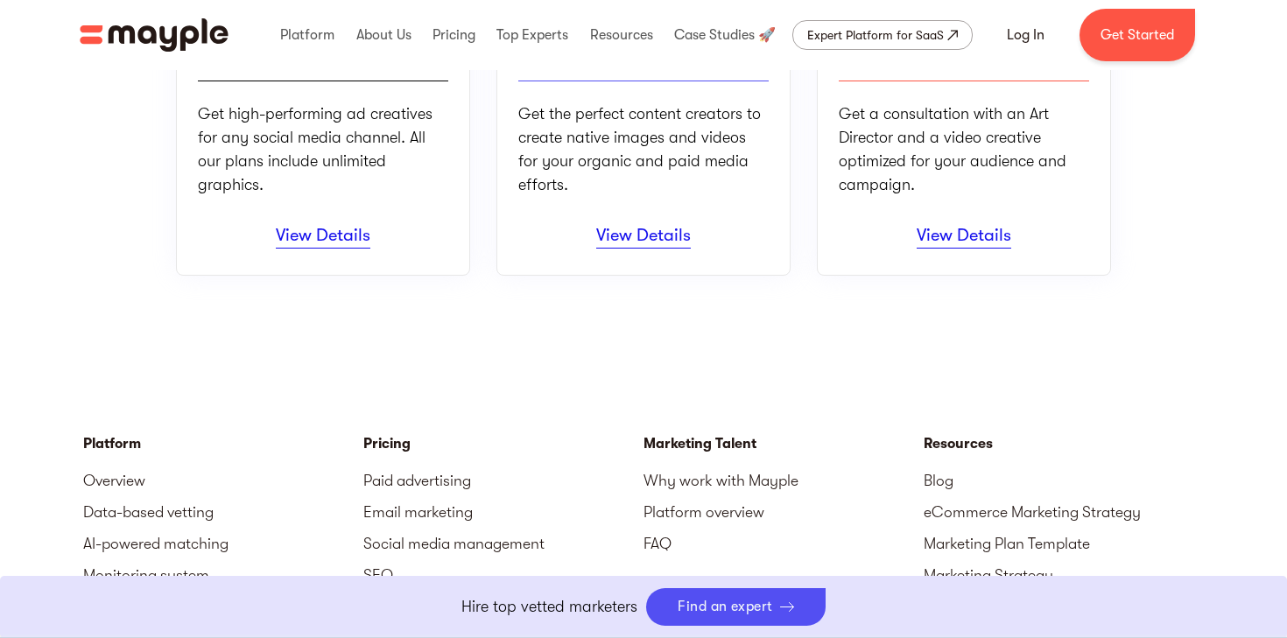
scroll to position [442, 0]
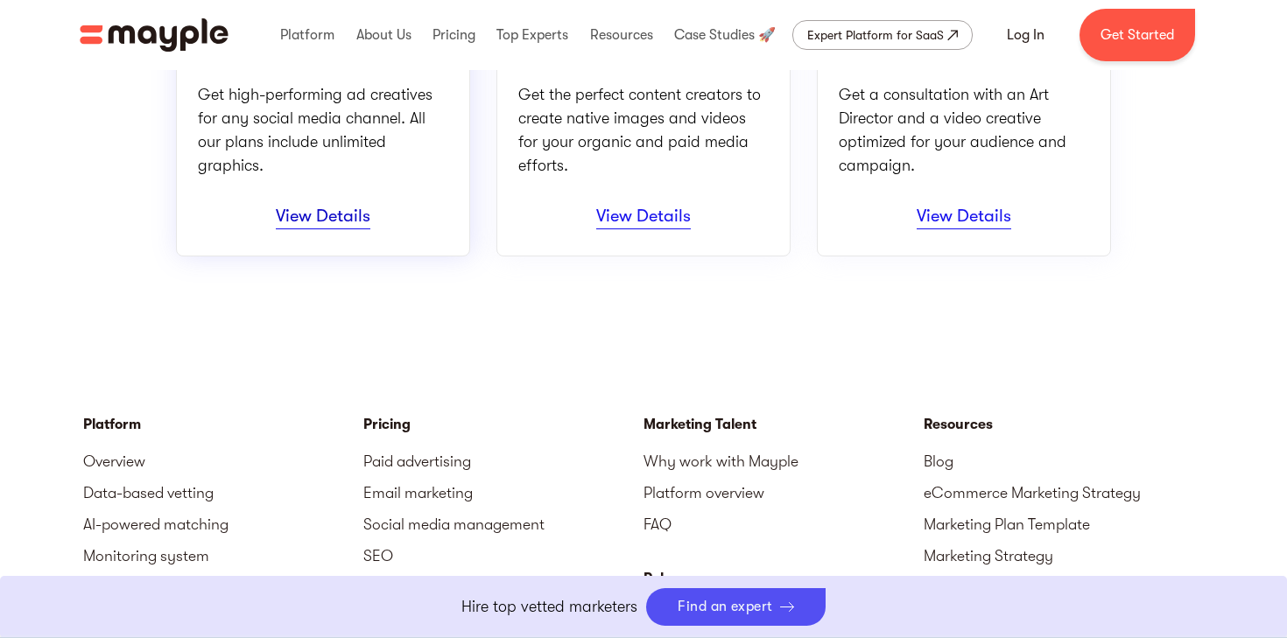
click at [343, 218] on link "View Details" at bounding box center [323, 218] width 95 height 24
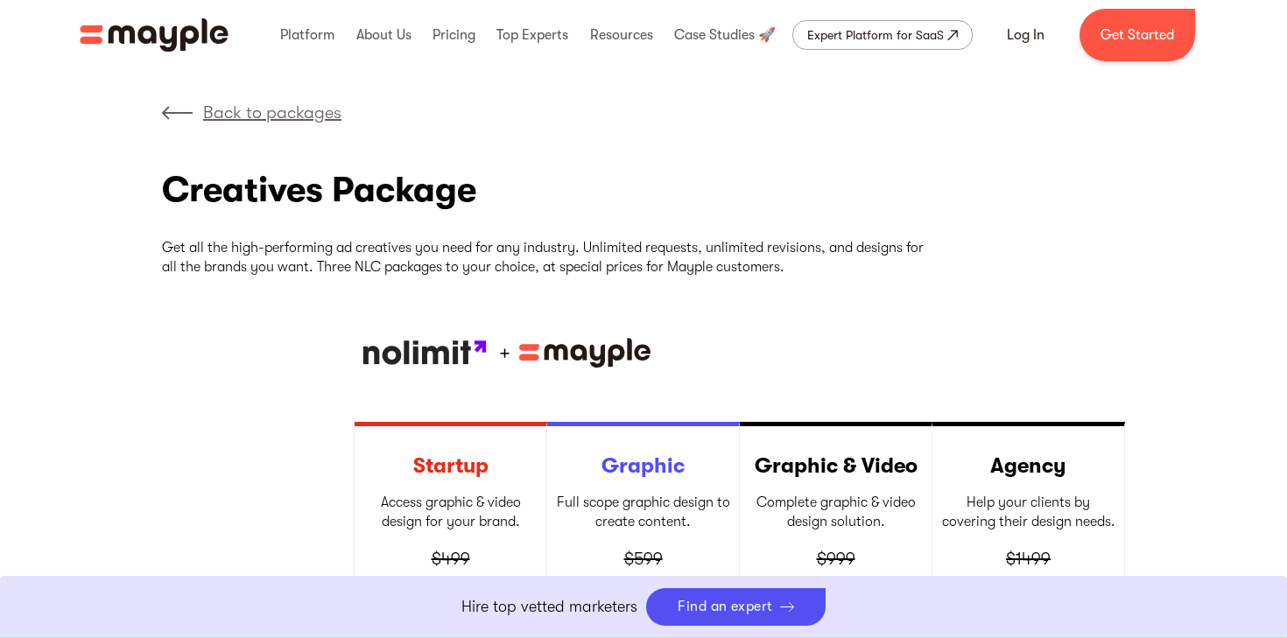
scroll to position [46, 0]
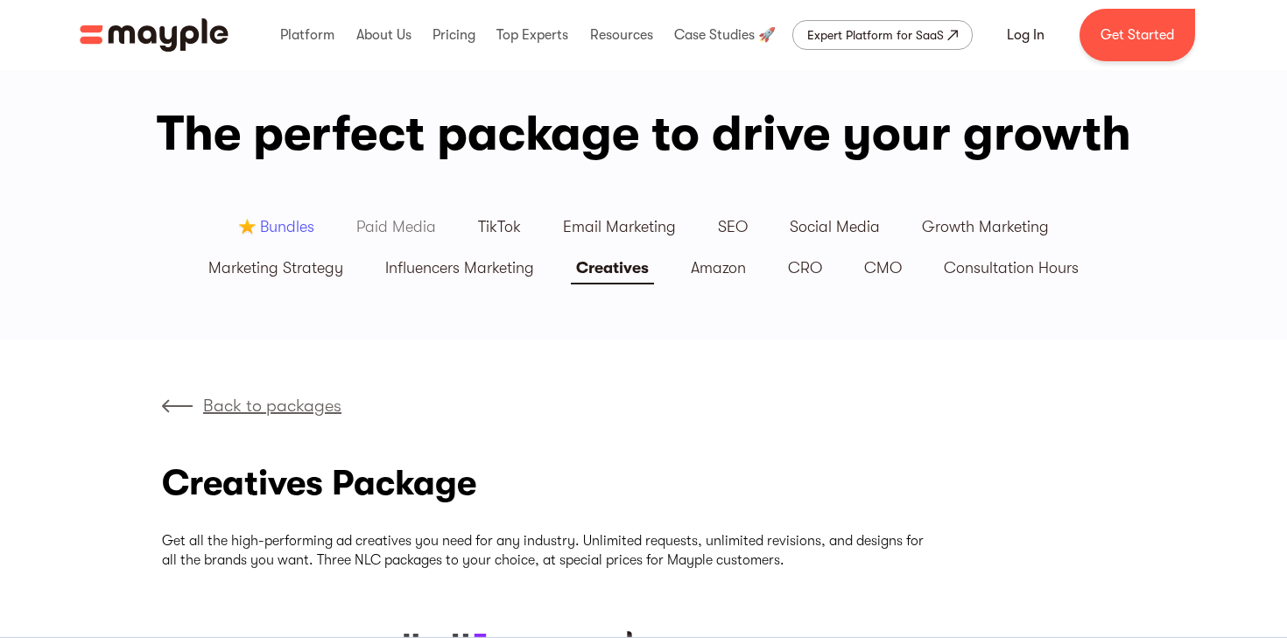
click at [415, 232] on div "Paid Media" at bounding box center [396, 227] width 80 height 20
click at [1000, 275] on div "Consultation Hours" at bounding box center [1011, 268] width 135 height 20
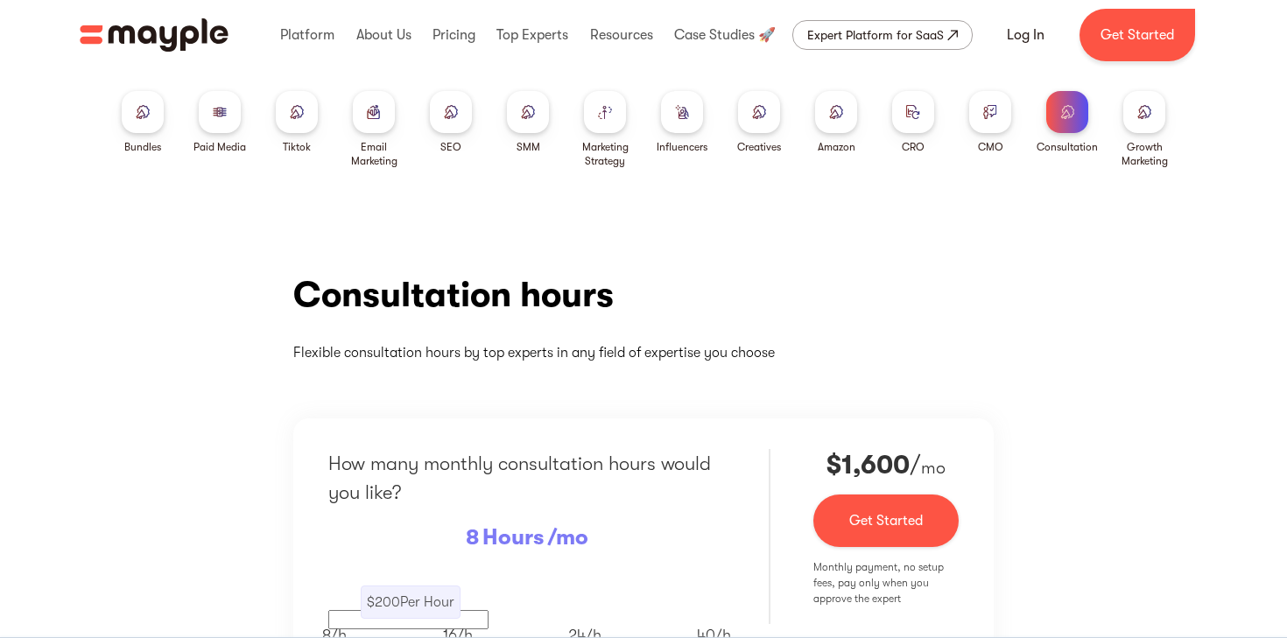
click at [503, 124] on div "Bundles Paid Media Tiktok Email Marketing SEO SMM Marketing Strategy Influencer…" at bounding box center [643, 119] width 1121 height 98
click at [526, 124] on div at bounding box center [528, 112] width 42 height 42
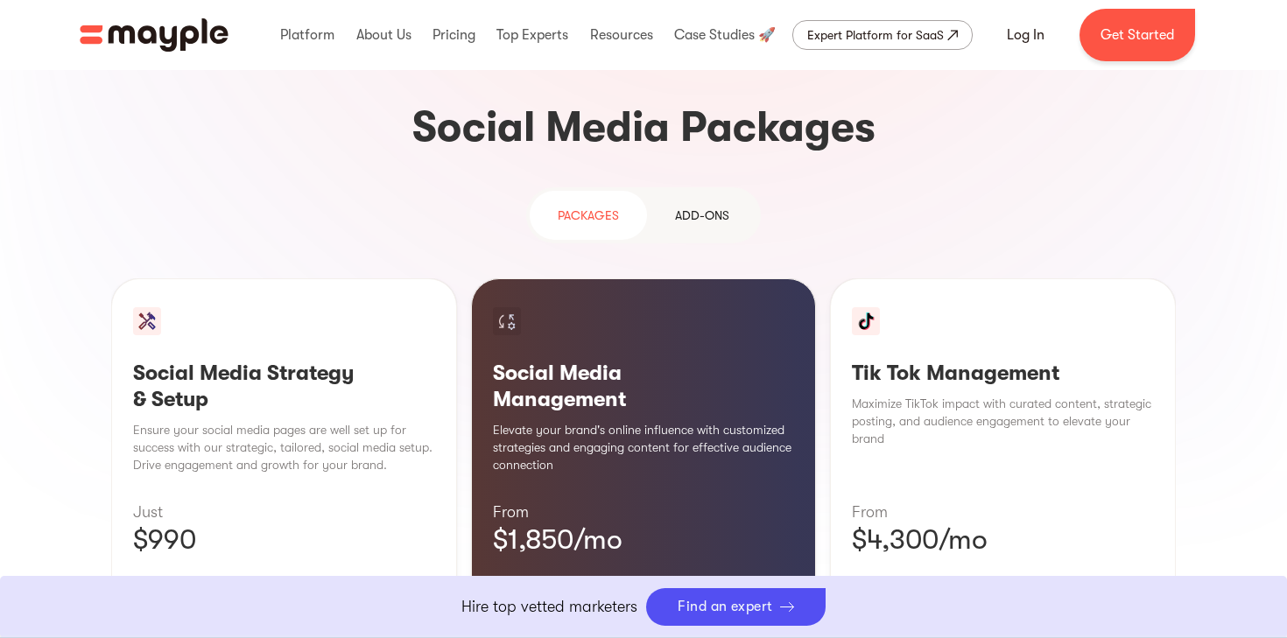
scroll to position [1635, 0]
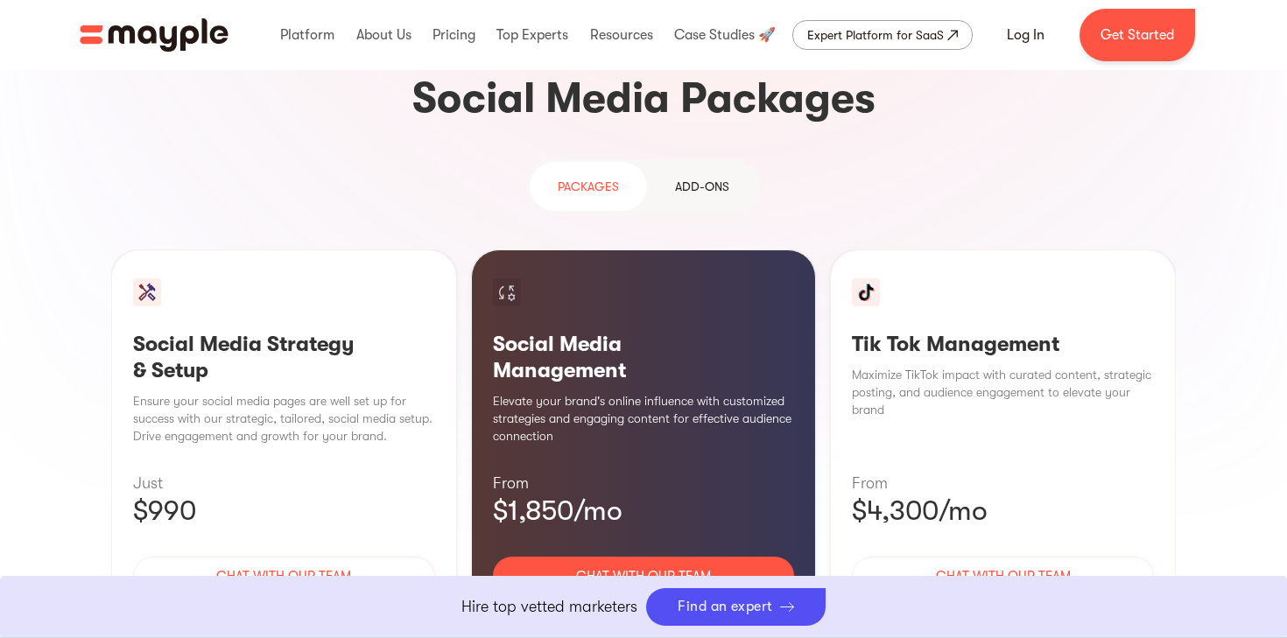
click at [622, 609] on div "Learn More" at bounding box center [644, 627] width 302 height 37
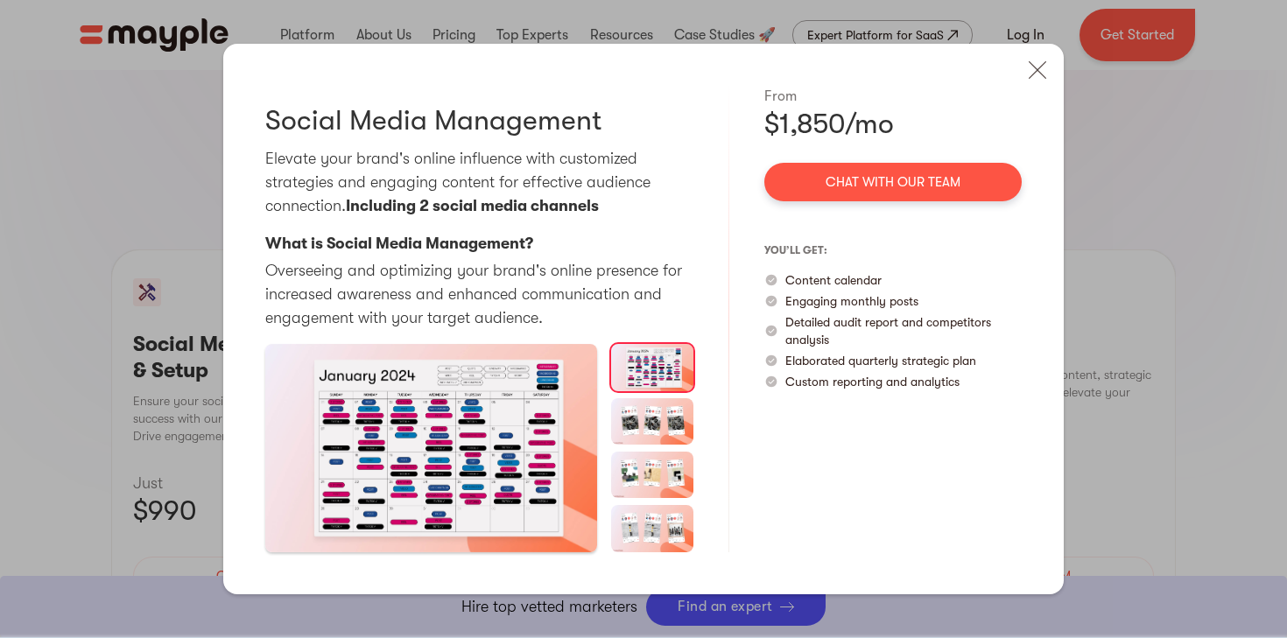
click at [595, 190] on p "Elevate your brand's online influence with customized strategies and engaging c…" at bounding box center [479, 182] width 428 height 71
click at [625, 409] on img at bounding box center [652, 421] width 83 height 46
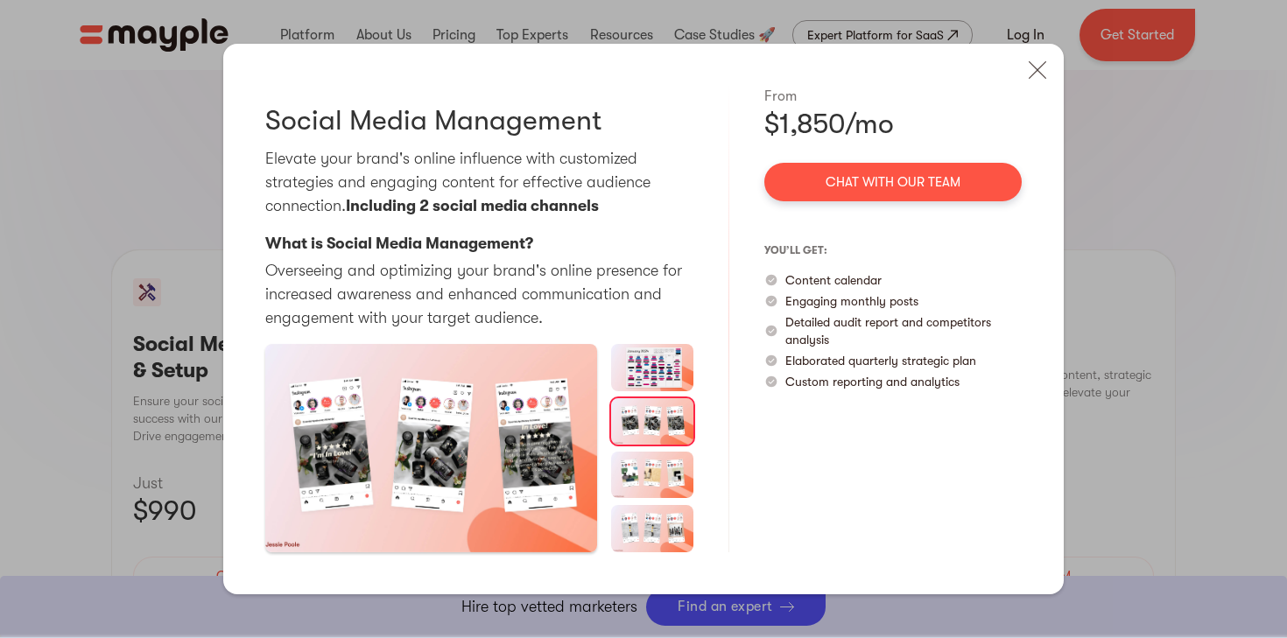
click at [636, 469] on img at bounding box center [652, 475] width 83 height 46
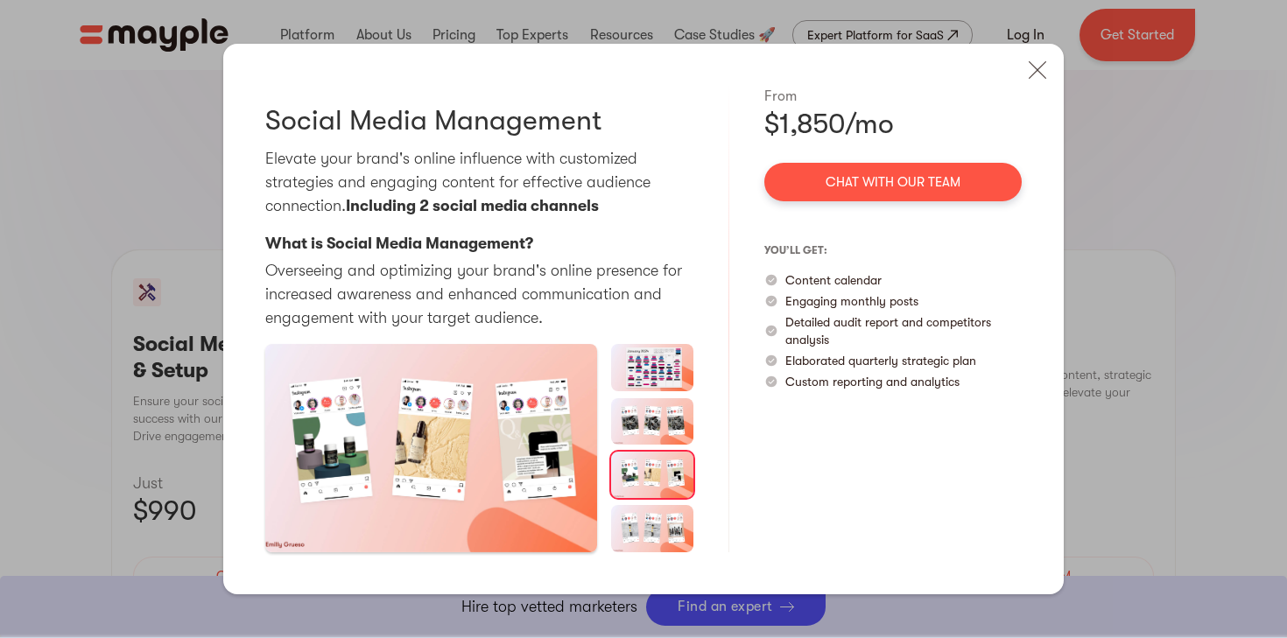
click at [639, 518] on img at bounding box center [652, 528] width 83 height 46
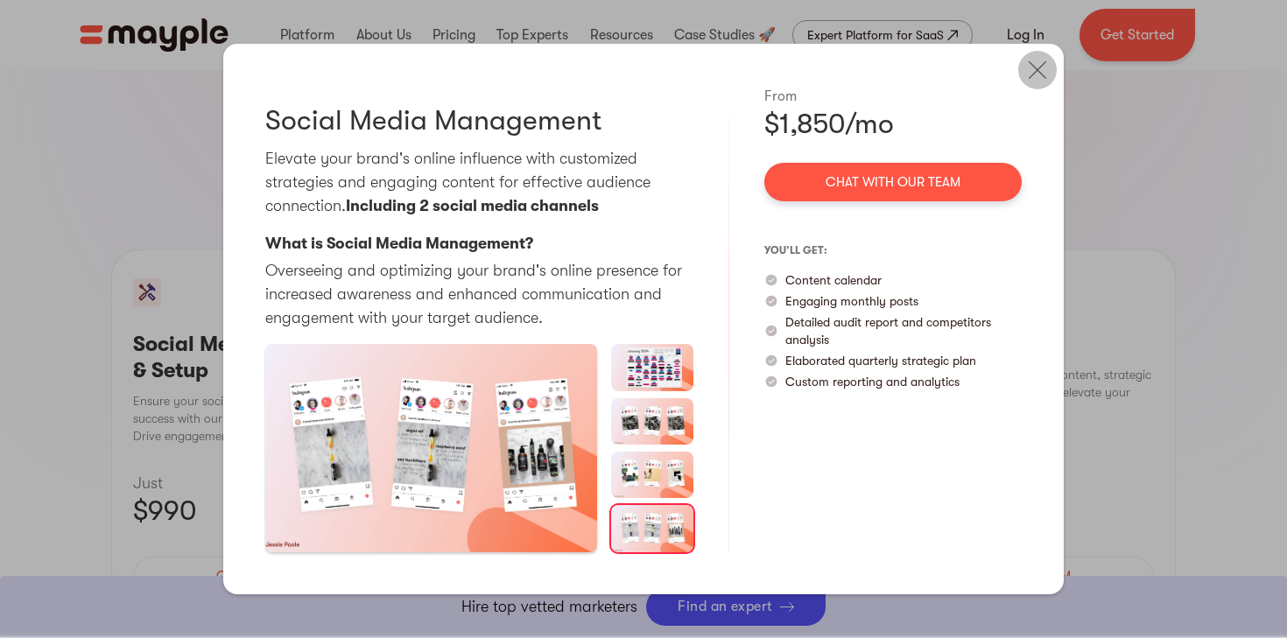
click at [1042, 68] on img at bounding box center [1037, 70] width 39 height 39
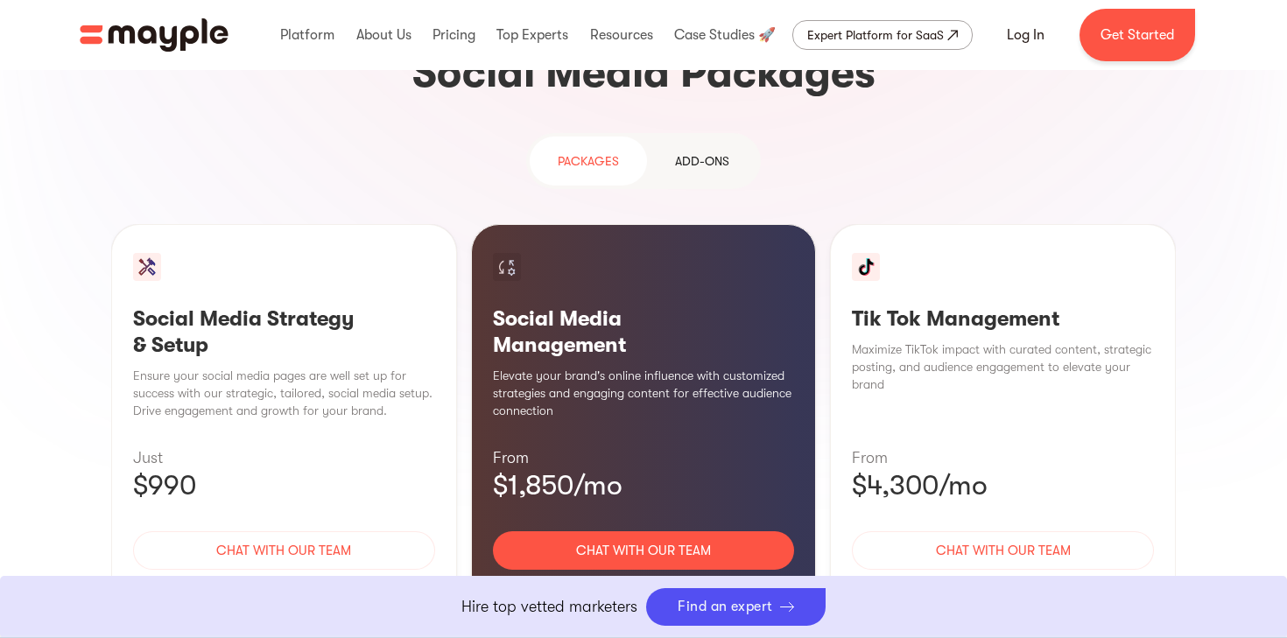
scroll to position [1662, 0]
click at [984, 583] on div "Learn More" at bounding box center [1003, 601] width 302 height 37
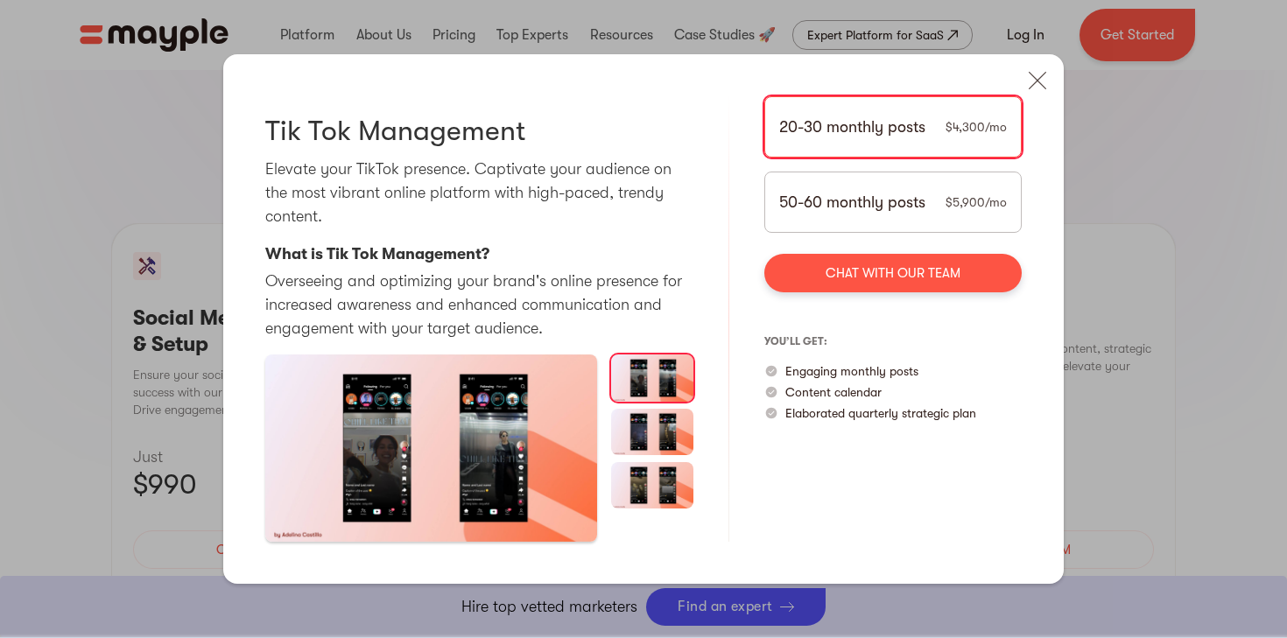
click at [674, 437] on img at bounding box center [652, 432] width 83 height 46
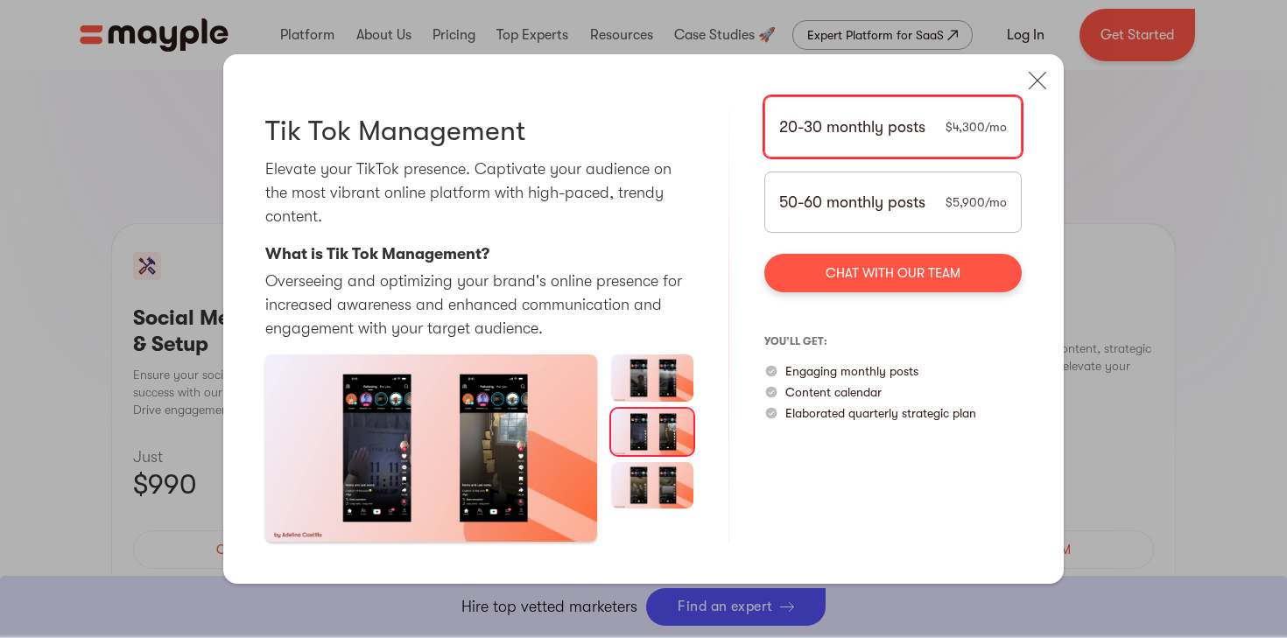
click at [672, 482] on img at bounding box center [652, 485] width 83 height 46
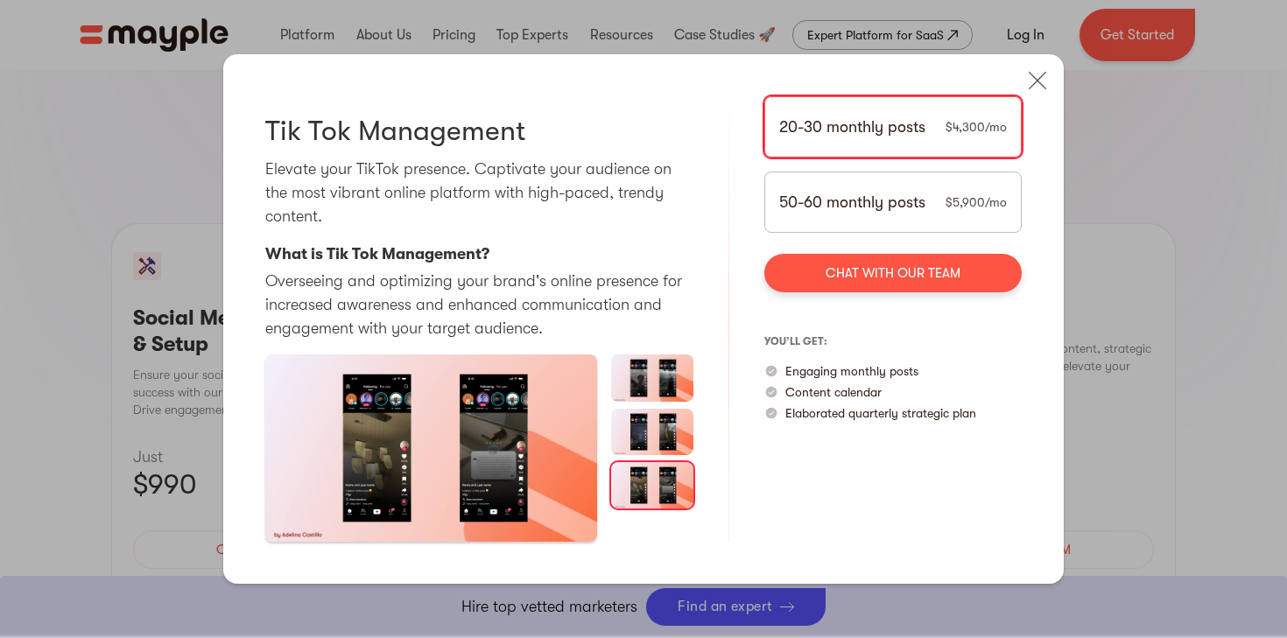
click at [874, 224] on div "50-60 monthly posts $5,900/mo" at bounding box center [892, 202] width 257 height 61
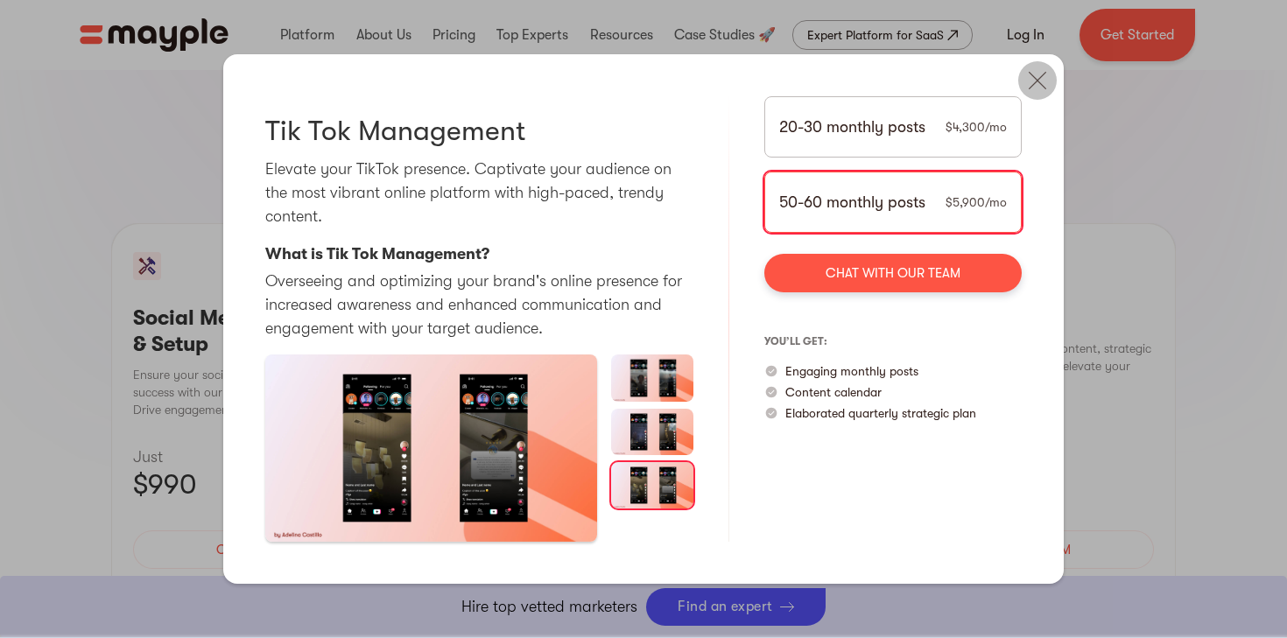
click at [1030, 76] on img at bounding box center [1037, 80] width 39 height 39
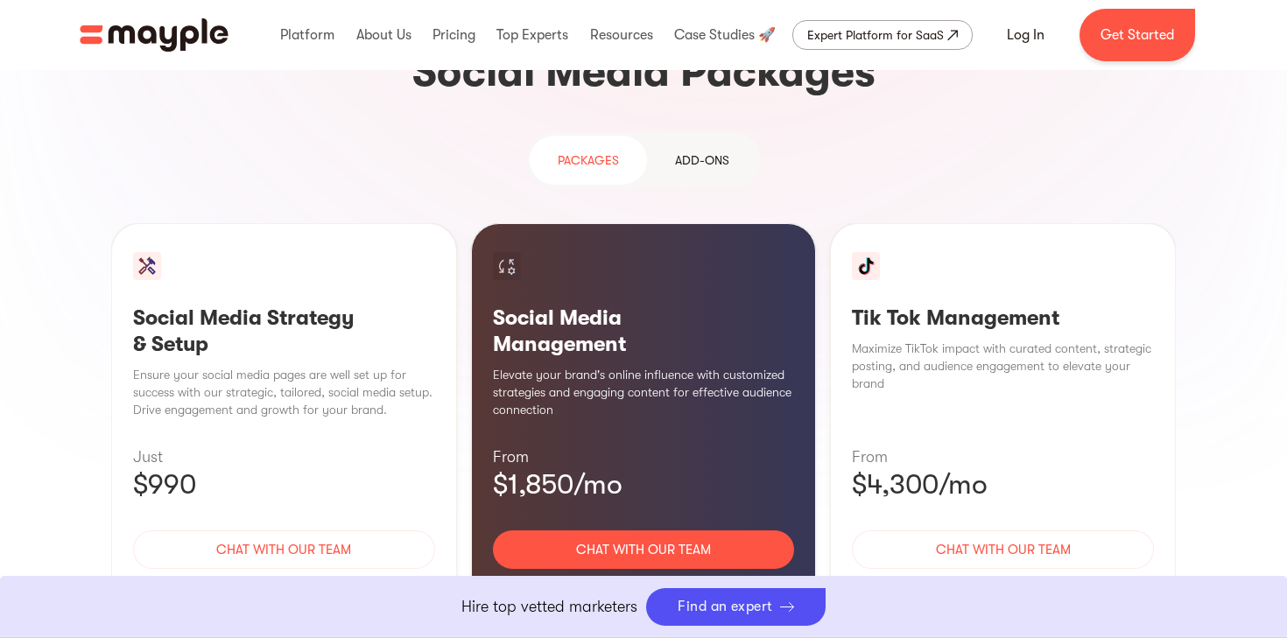
click at [299, 583] on div "Learn More" at bounding box center [284, 601] width 302 height 37
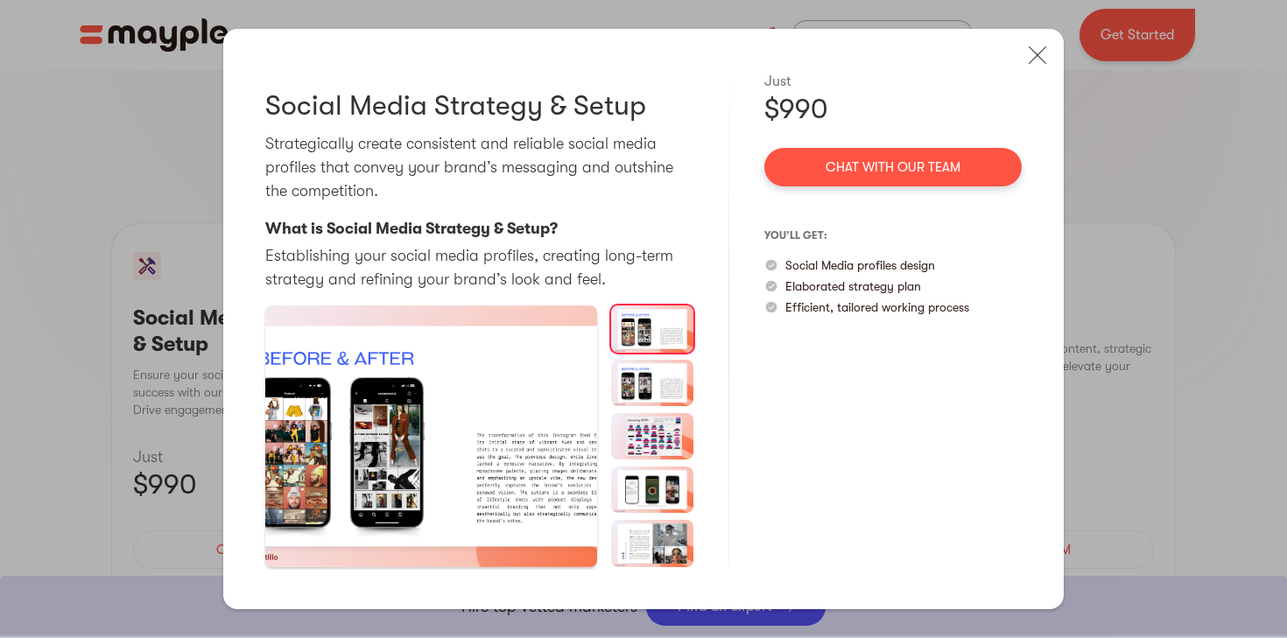
click at [650, 361] on img at bounding box center [652, 383] width 83 height 46
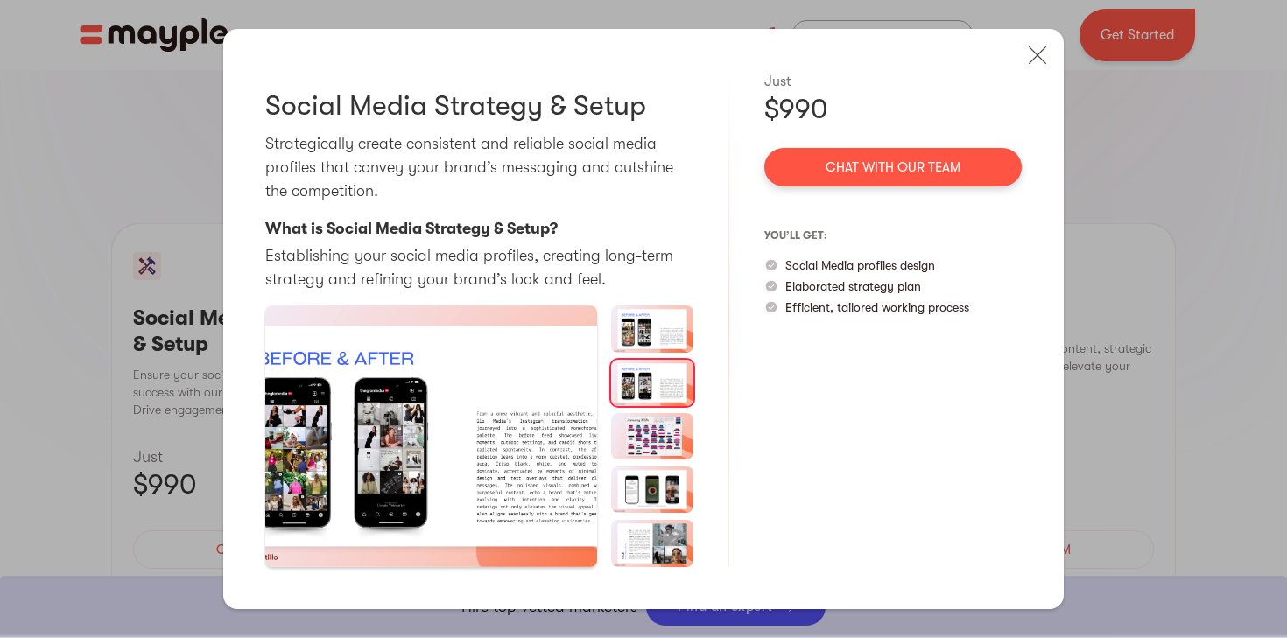
click at [668, 437] on img at bounding box center [652, 436] width 83 height 46
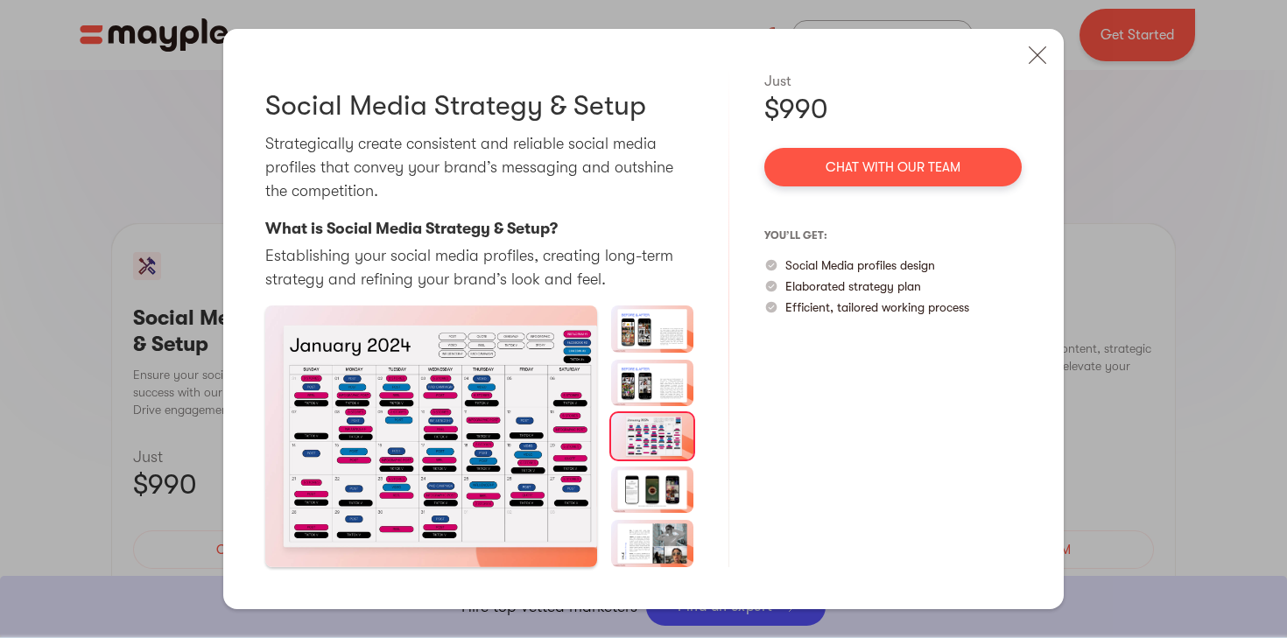
click at [671, 476] on img at bounding box center [652, 490] width 83 height 46
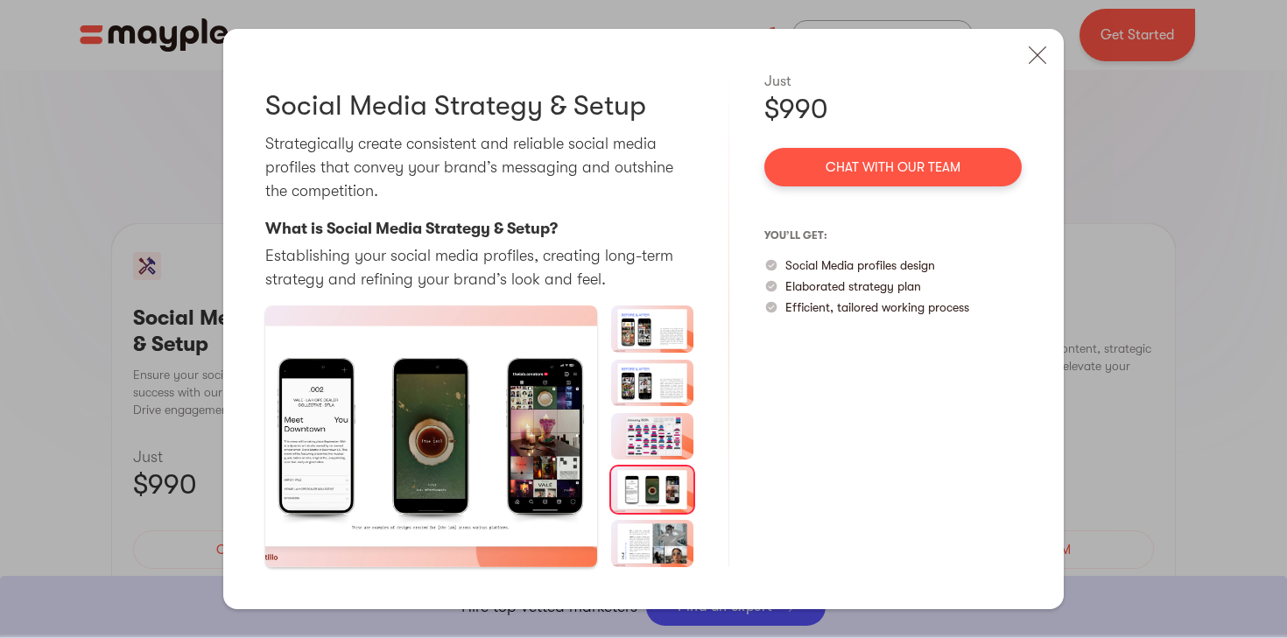
click at [685, 521] on img at bounding box center [652, 543] width 83 height 46
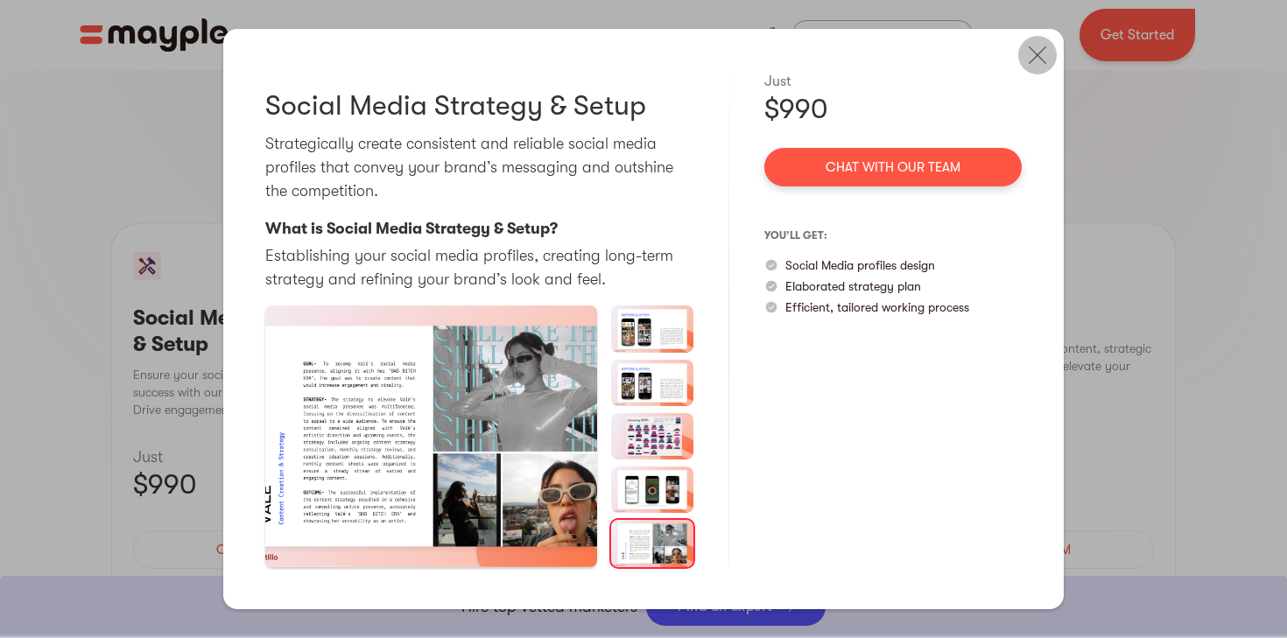
click at [1038, 60] on img at bounding box center [1037, 55] width 39 height 39
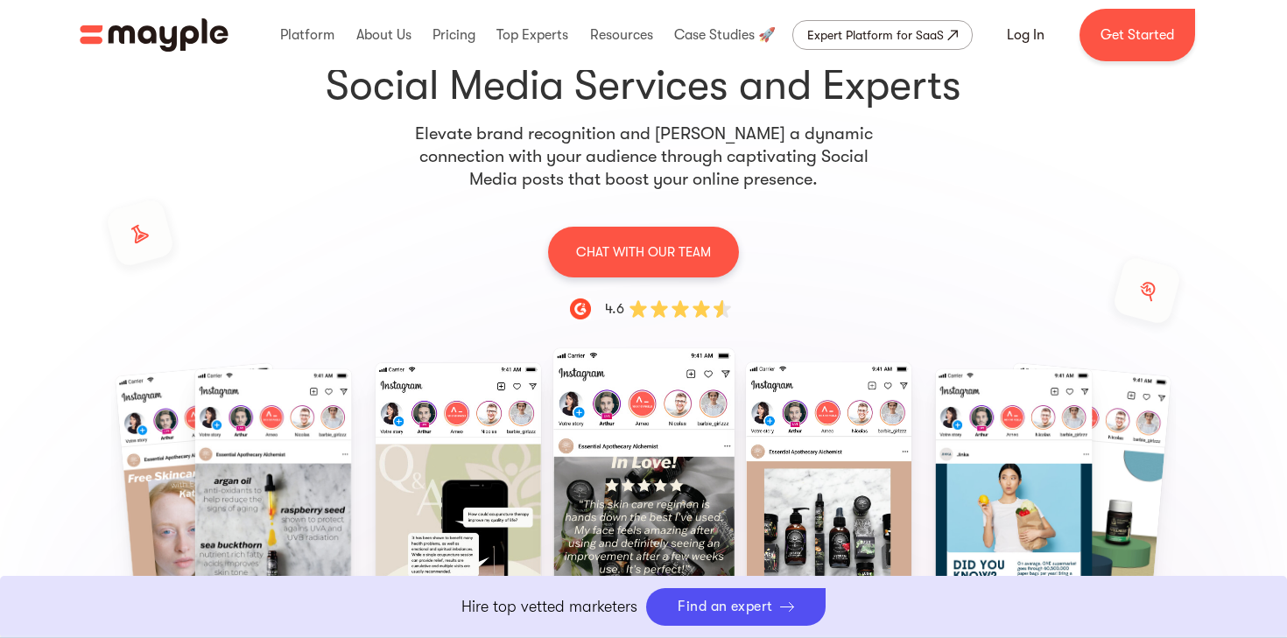
scroll to position [0, 0]
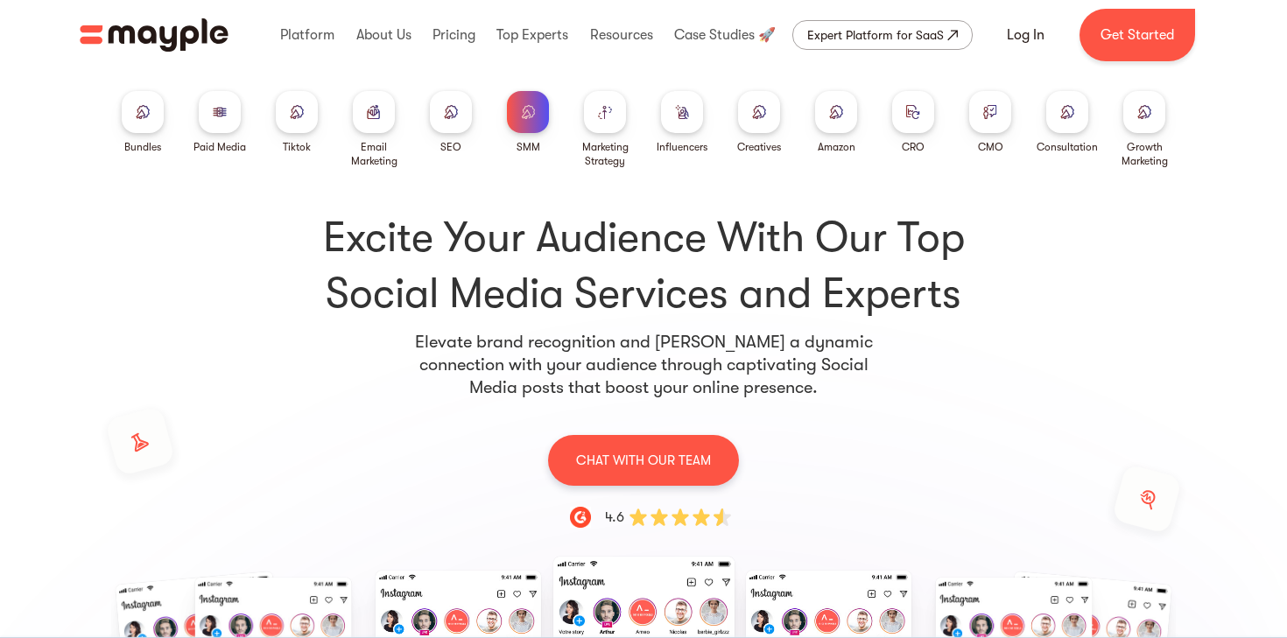
click at [1049, 111] on div at bounding box center [1067, 112] width 42 height 42
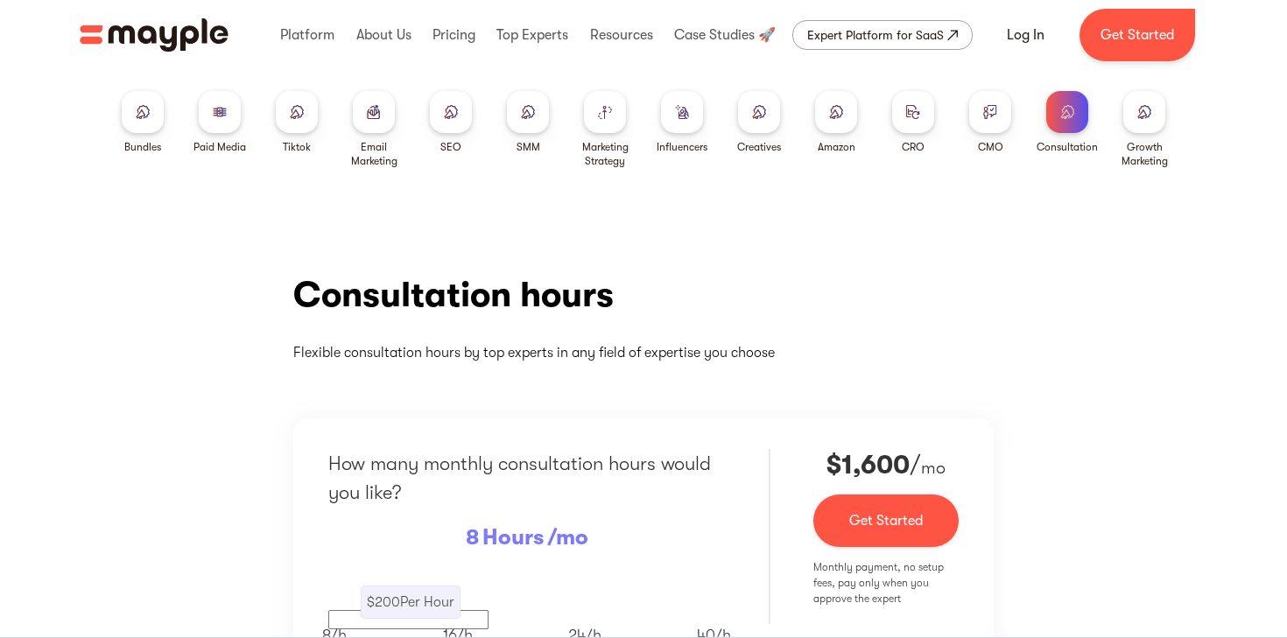
click at [992, 117] on img at bounding box center [990, 111] width 14 height 13
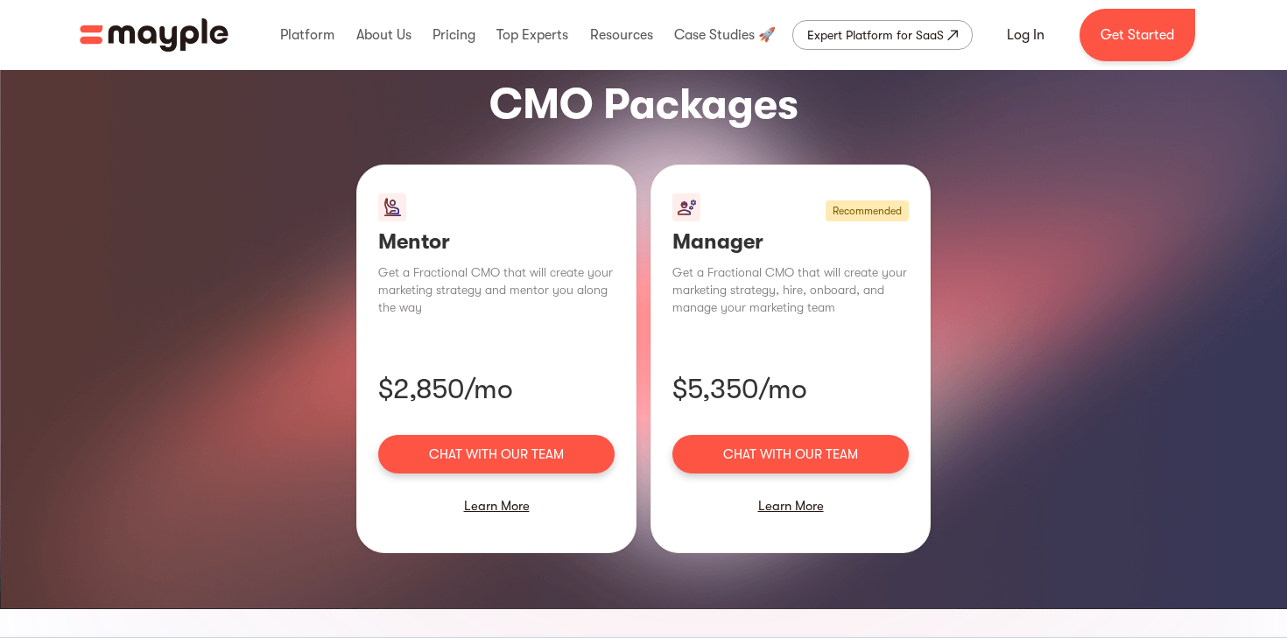
scroll to position [1199, 0]
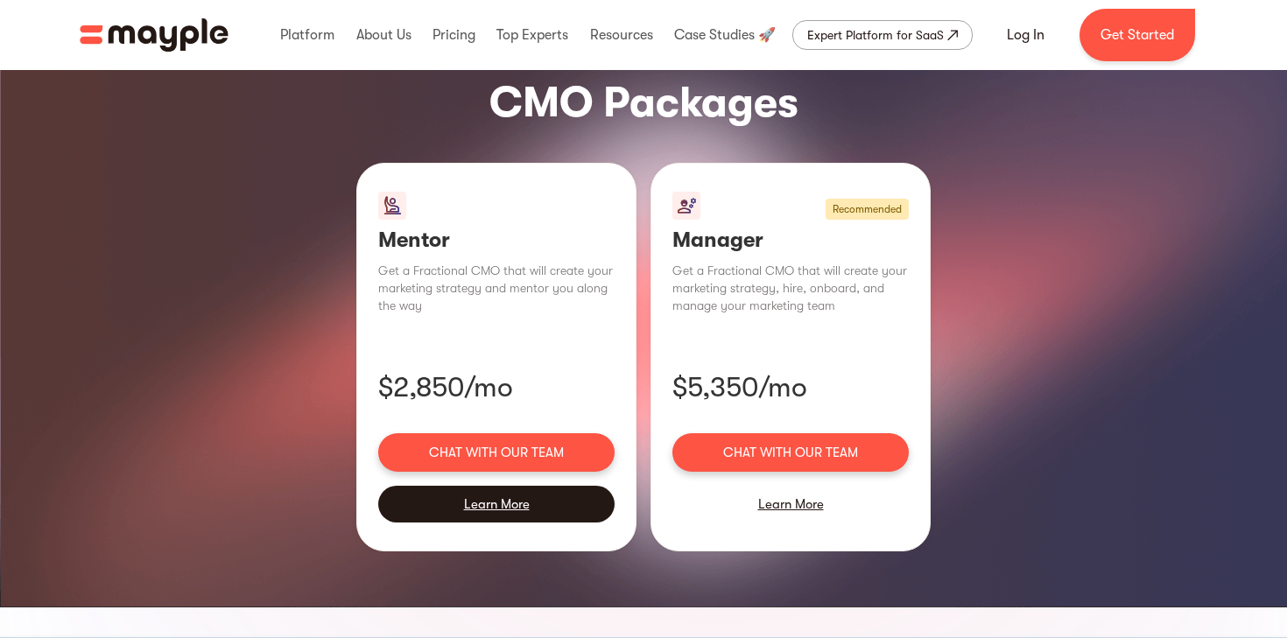
click at [505, 486] on div "Learn More" at bounding box center [496, 504] width 236 height 37
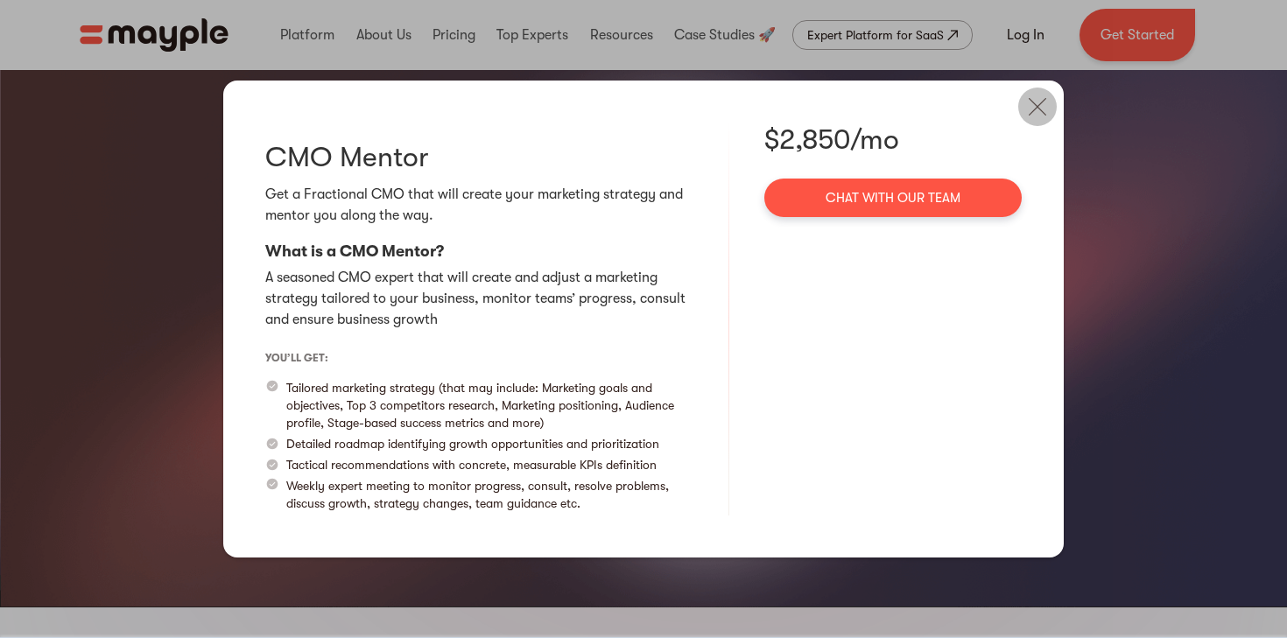
click at [1047, 102] on img at bounding box center [1037, 107] width 39 height 39
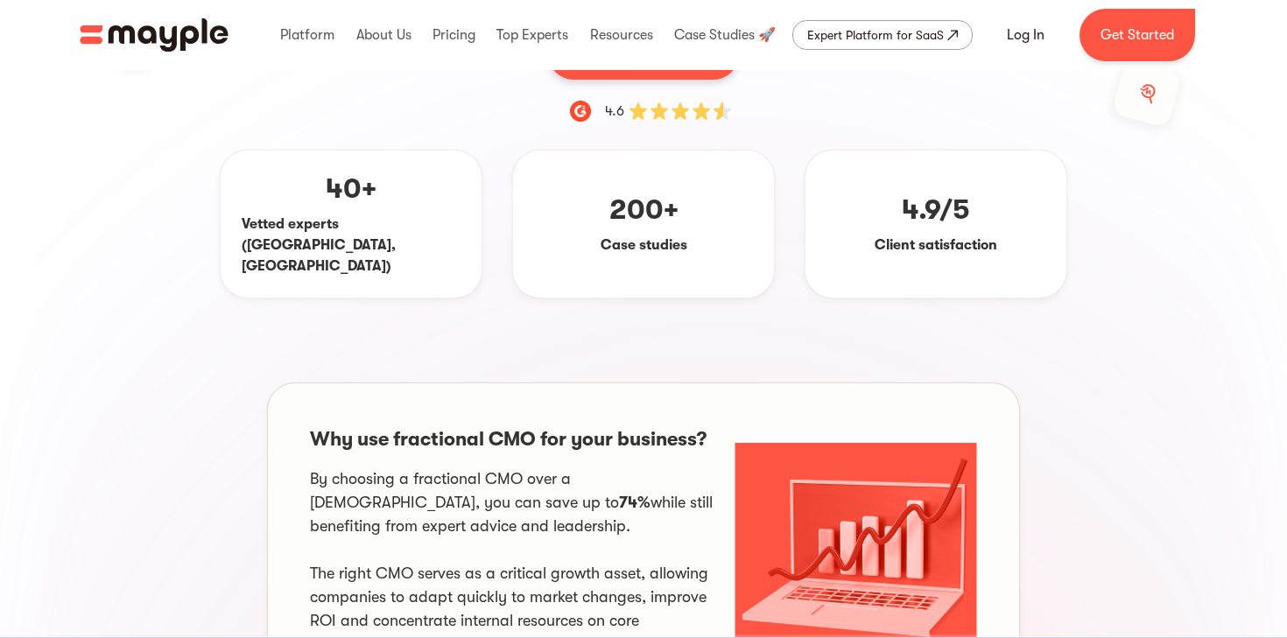
scroll to position [0, 0]
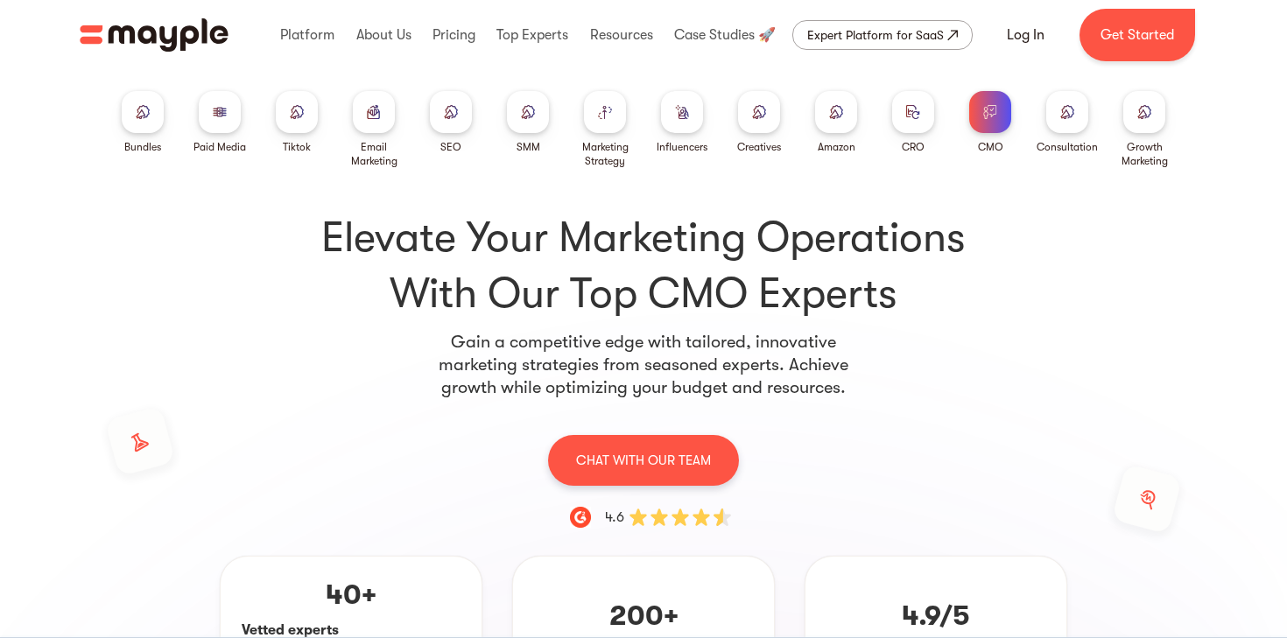
click at [614, 116] on div at bounding box center [605, 112] width 42 height 42
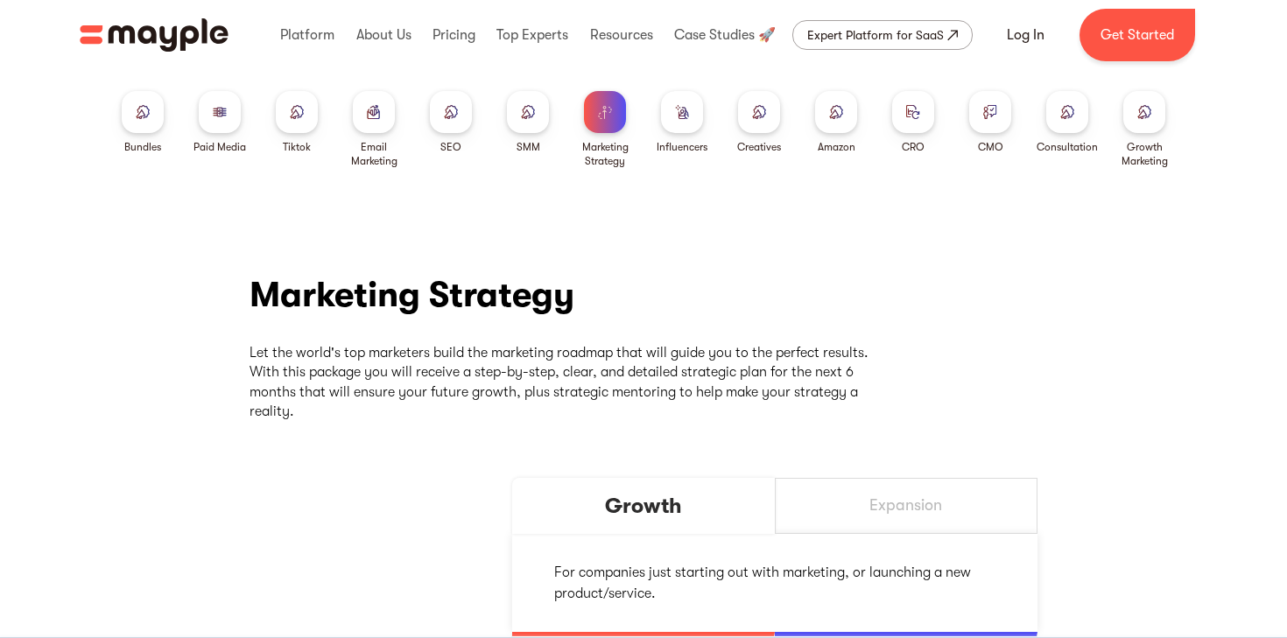
click at [453, 116] on img at bounding box center [451, 111] width 14 height 13
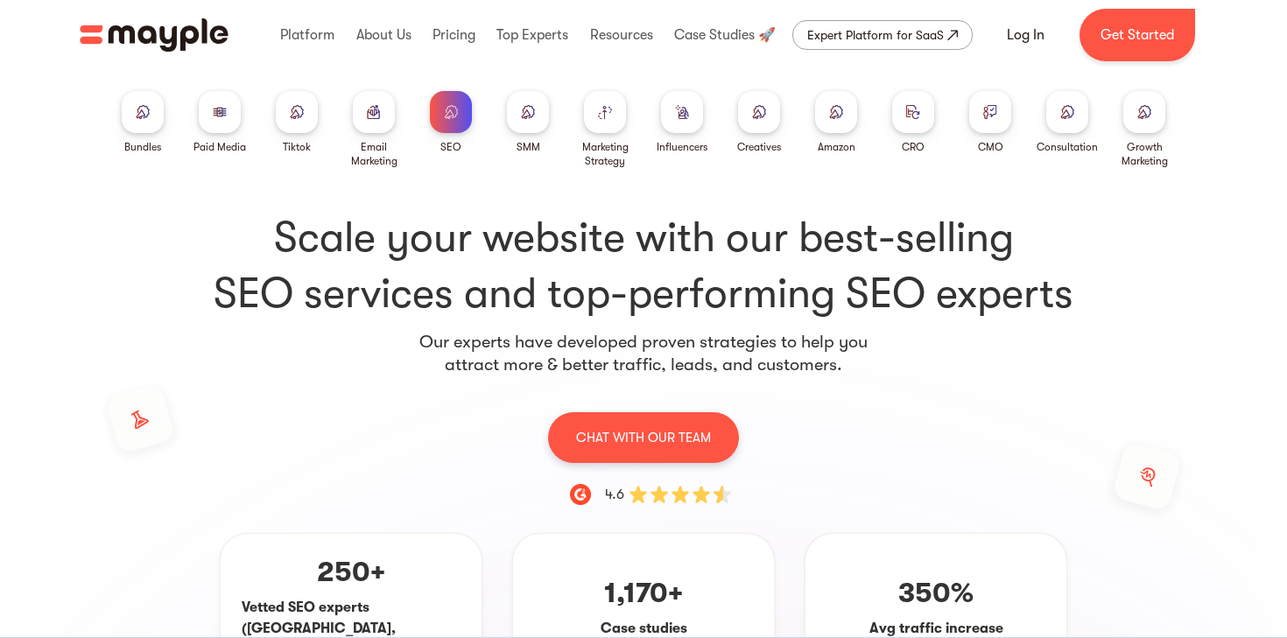
click at [218, 119] on div at bounding box center [220, 112] width 42 height 42
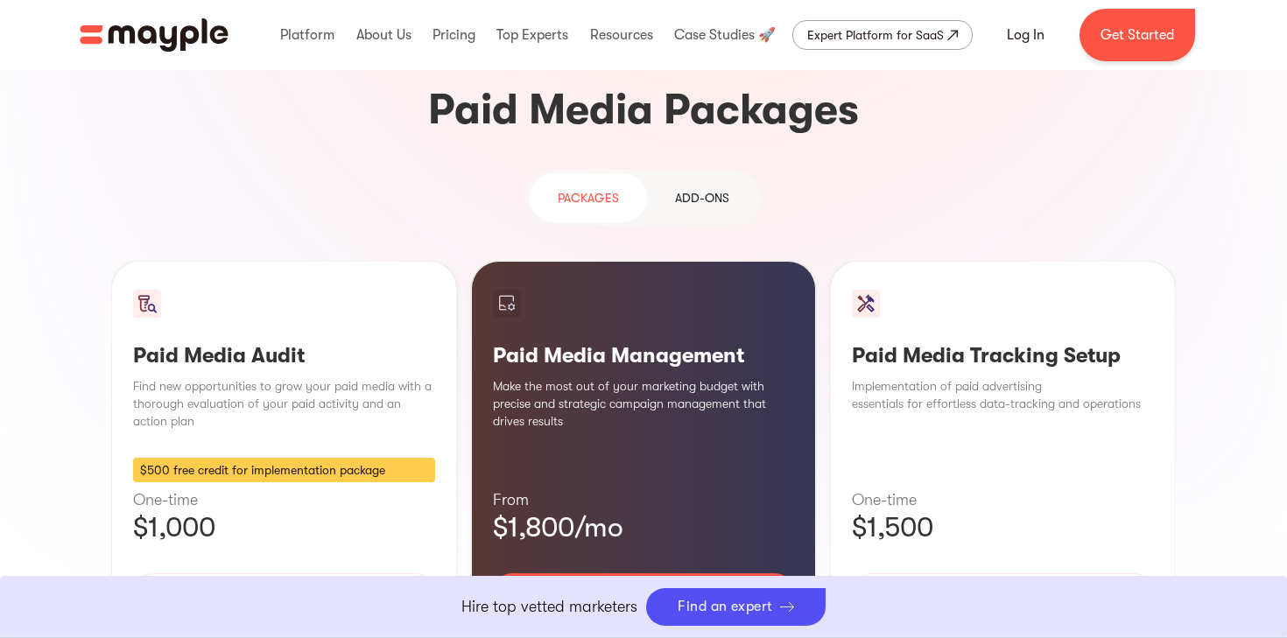
scroll to position [1550, 0]
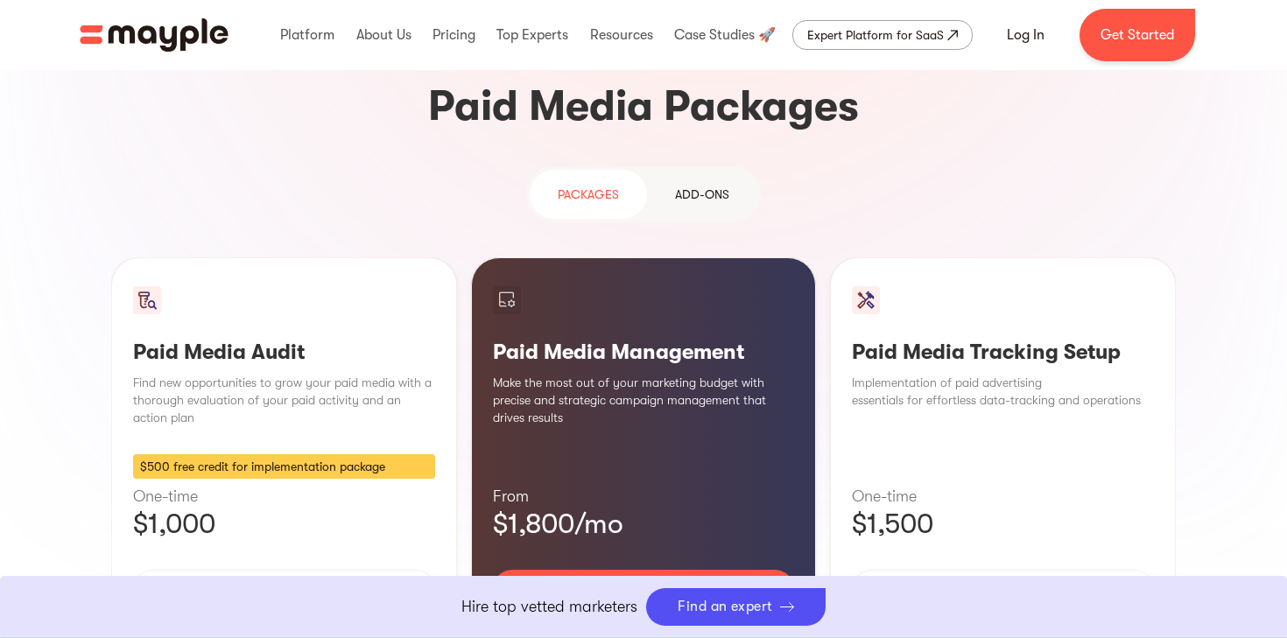
click at [636, 622] on div "Learn More" at bounding box center [644, 640] width 302 height 37
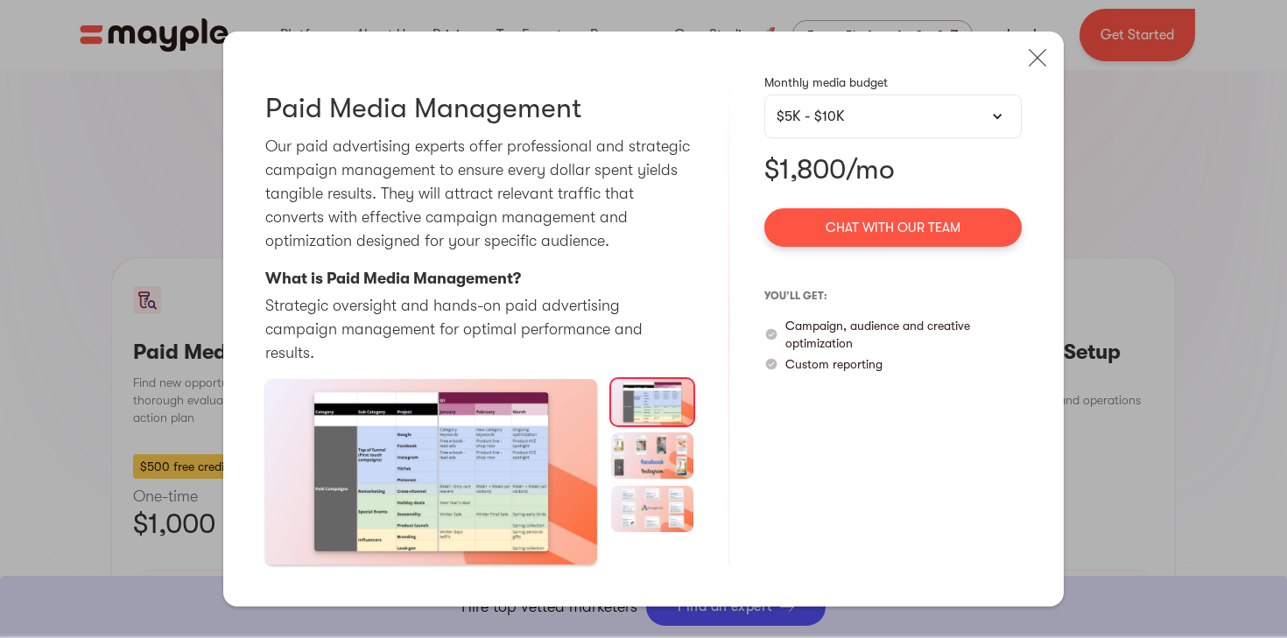
click at [832, 117] on div "$5K - $10K" at bounding box center [893, 116] width 233 height 21
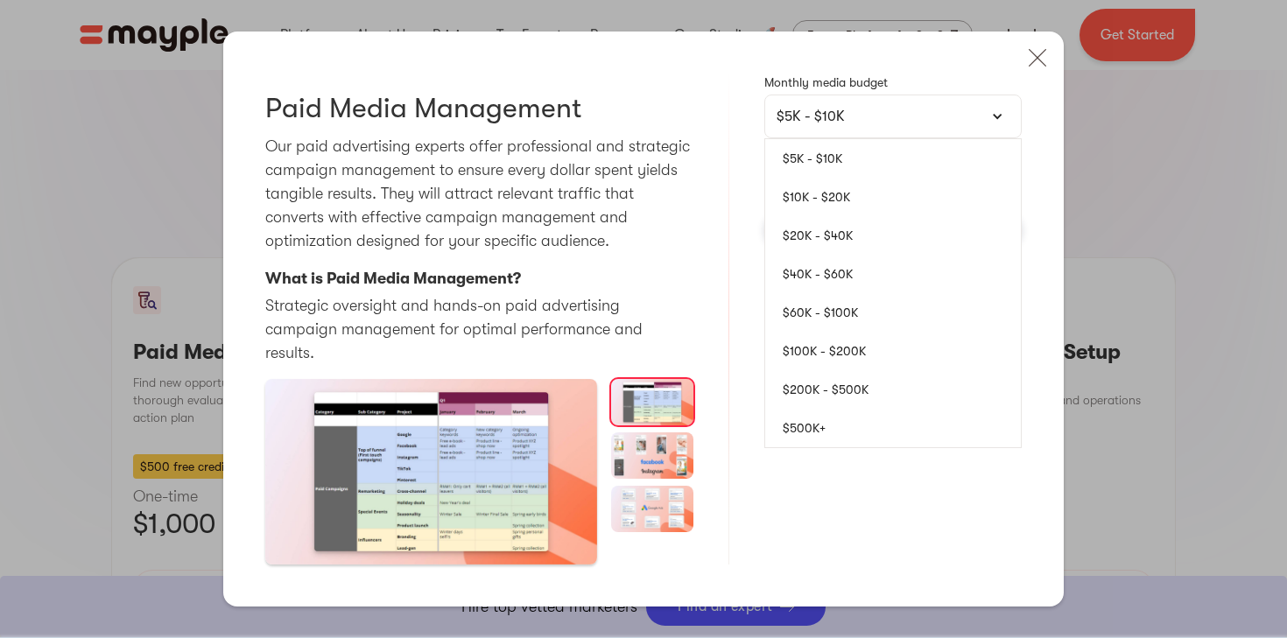
click at [840, 202] on link "$10K - $20K" at bounding box center [893, 197] width 256 height 39
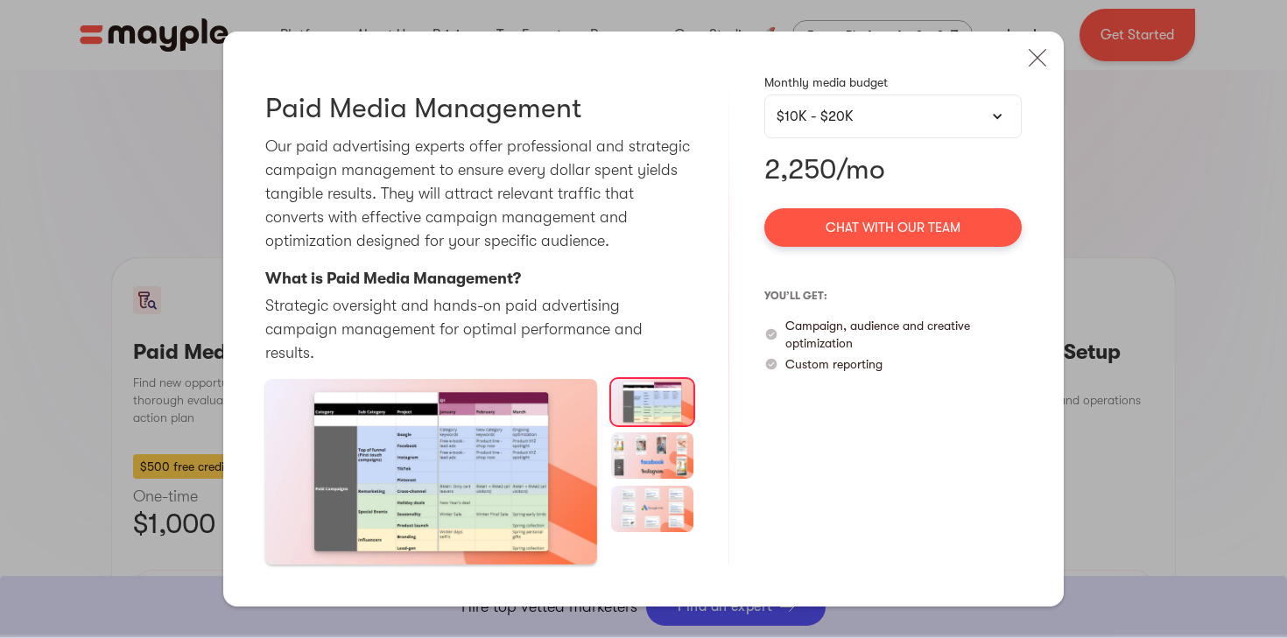
scroll to position [1544, 0]
click at [875, 123] on div "$10K - $20K" at bounding box center [893, 116] width 233 height 21
click at [875, 138] on div "$10K - $20K" at bounding box center [892, 117] width 257 height 44
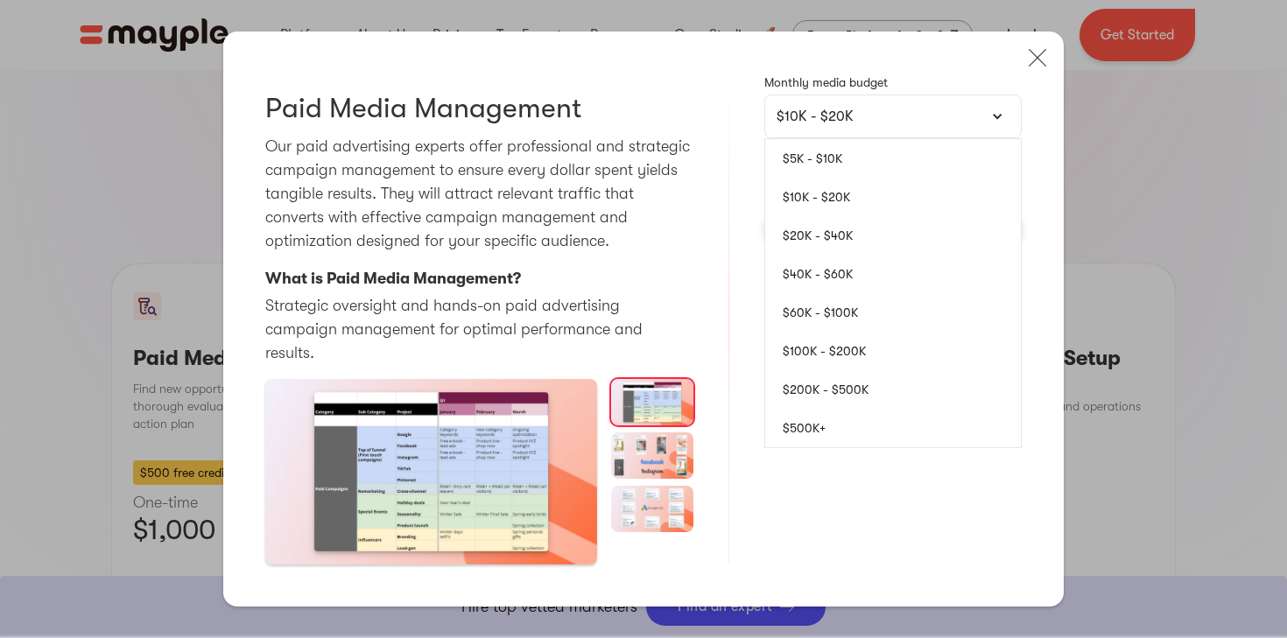
click at [861, 292] on link "$40K - $60K" at bounding box center [893, 274] width 256 height 39
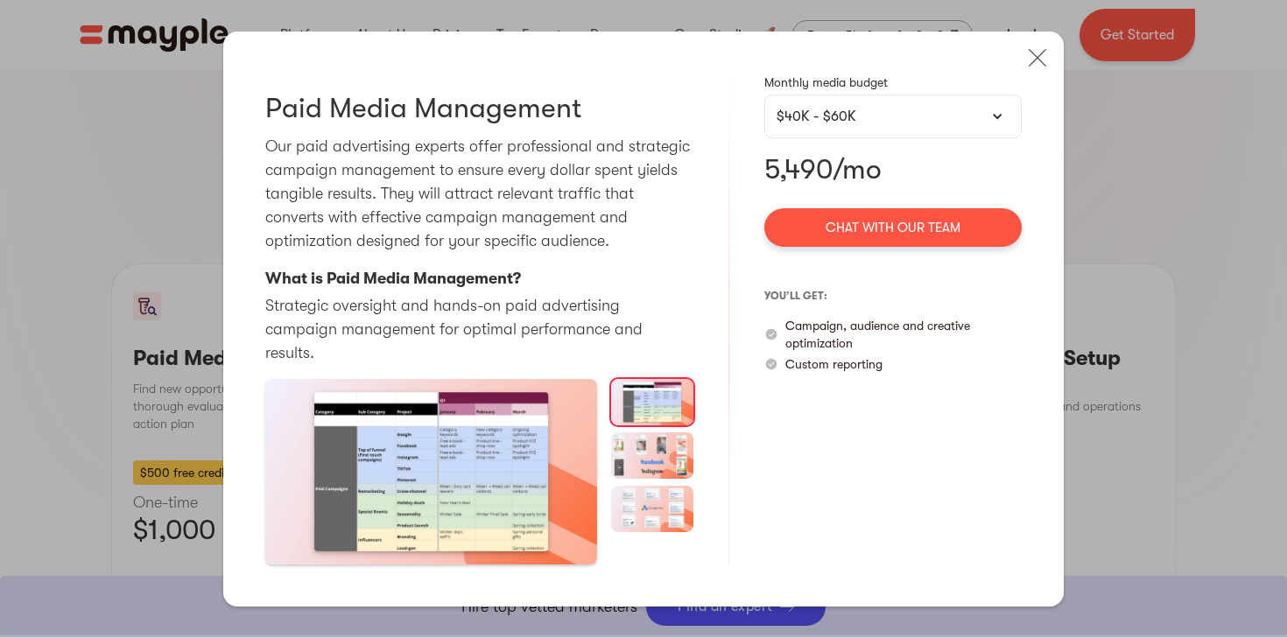
click at [888, 123] on div "$40K - $60K" at bounding box center [893, 116] width 233 height 21
click at [891, 127] on div "$40K - $60K" at bounding box center [893, 116] width 233 height 21
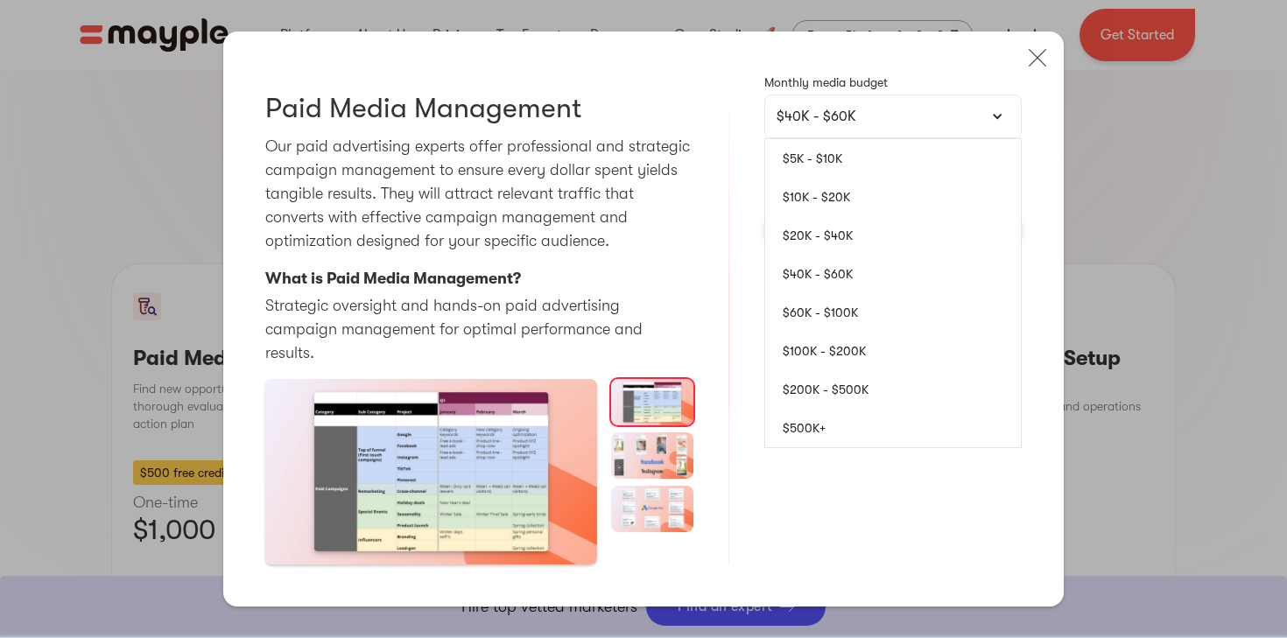
click at [879, 354] on link "$100K - $200K" at bounding box center [893, 351] width 256 height 39
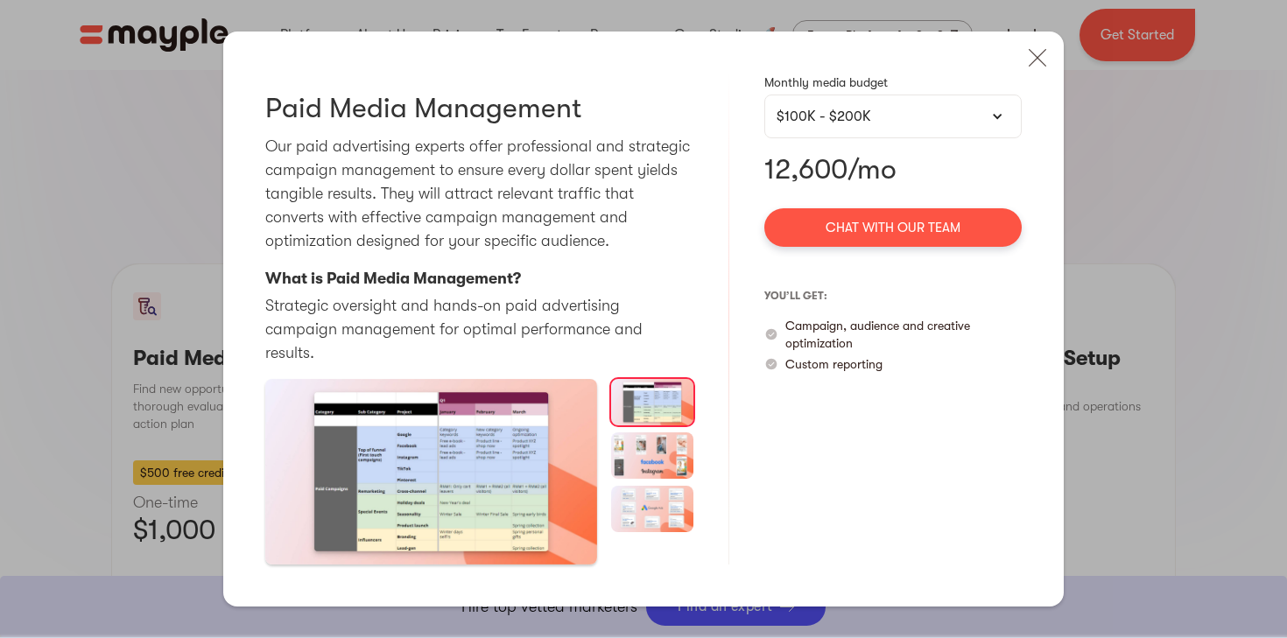
click at [870, 127] on div "$100K - $200K" at bounding box center [893, 116] width 233 height 21
click at [924, 127] on div "$100K - $200K" at bounding box center [893, 116] width 233 height 21
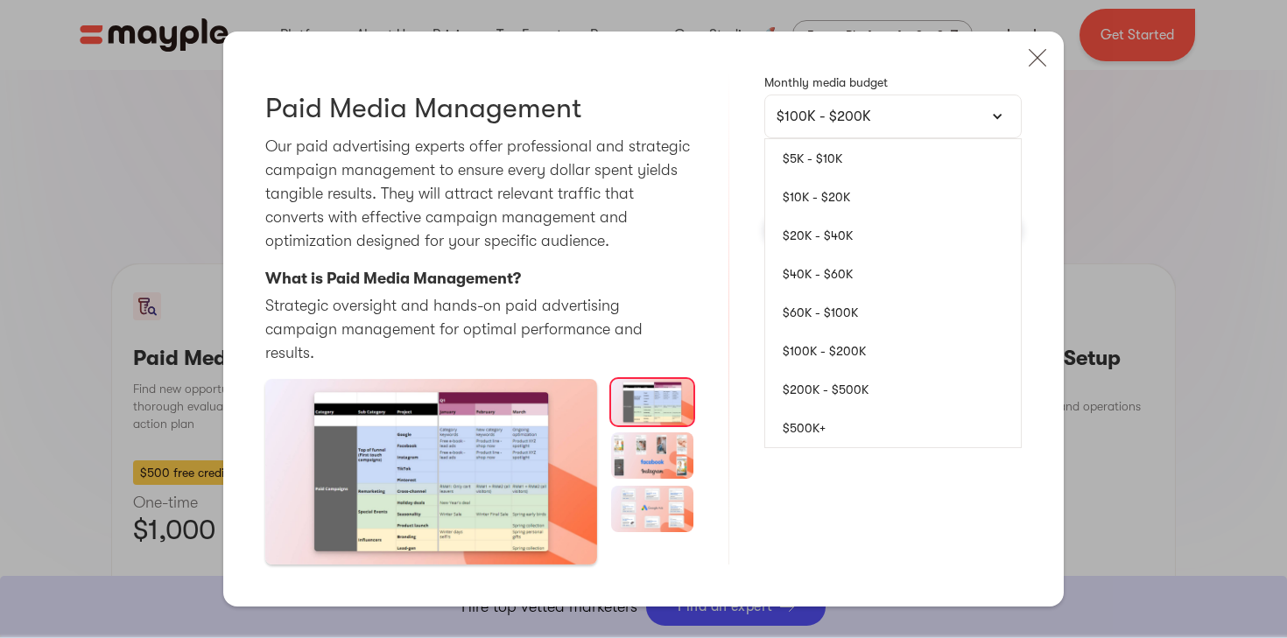
click at [874, 275] on link "$40K - $60K" at bounding box center [893, 274] width 256 height 39
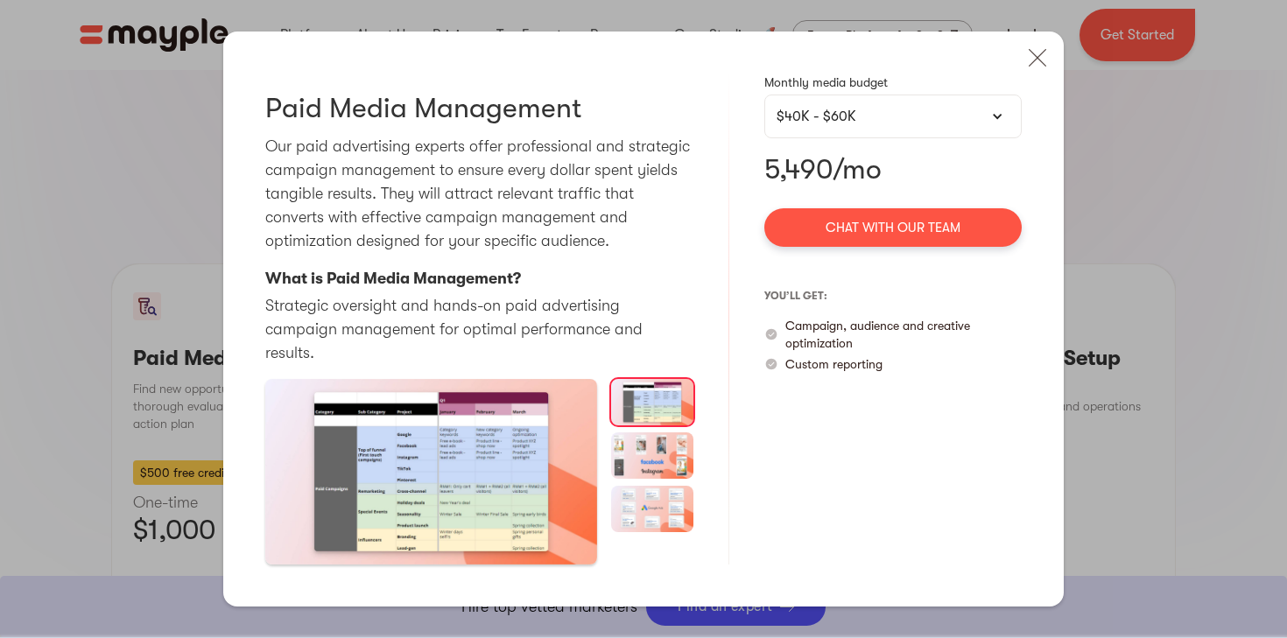
click at [946, 127] on div "$40K - $60K" at bounding box center [893, 116] width 233 height 21
click at [916, 127] on div "$40K - $60K" at bounding box center [893, 116] width 233 height 21
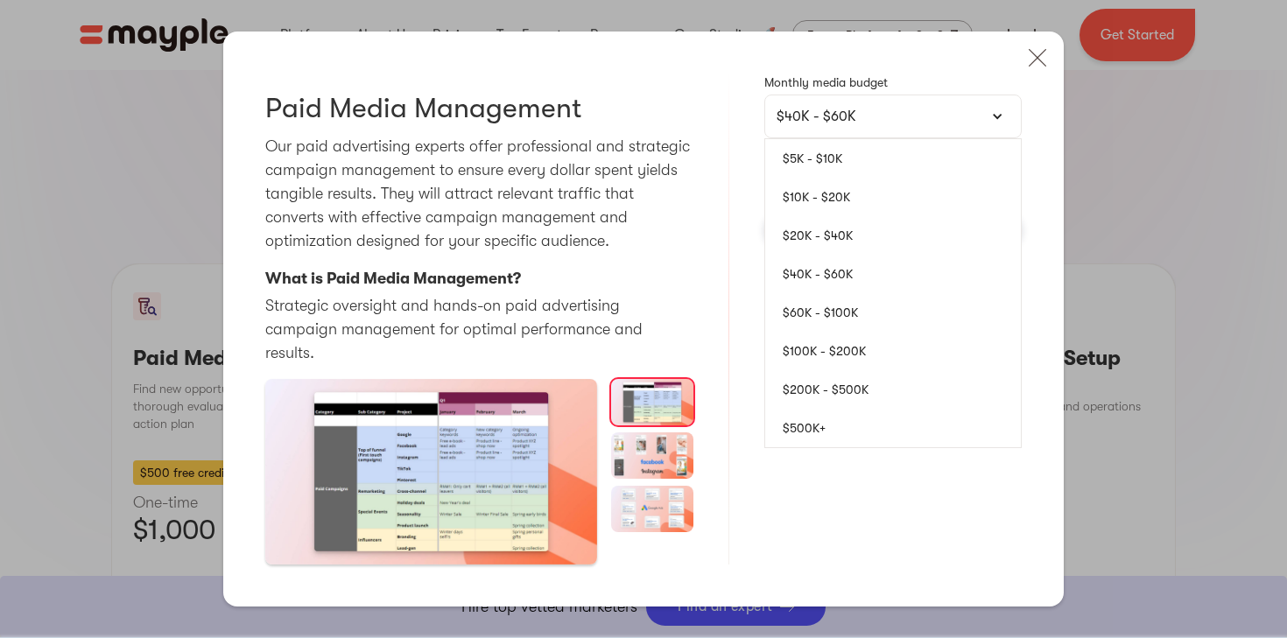
click at [854, 447] on link "$500K+" at bounding box center [893, 428] width 256 height 39
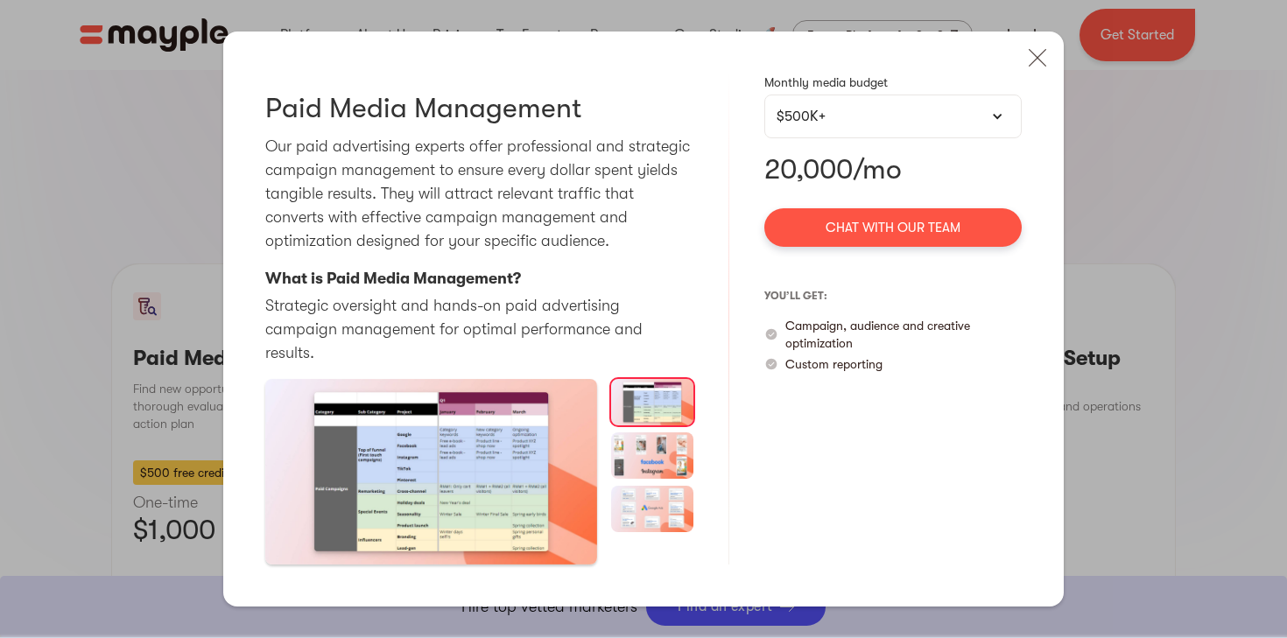
click at [886, 138] on div "$500K+" at bounding box center [892, 117] width 257 height 44
click at [884, 125] on div "$500K+" at bounding box center [893, 116] width 233 height 21
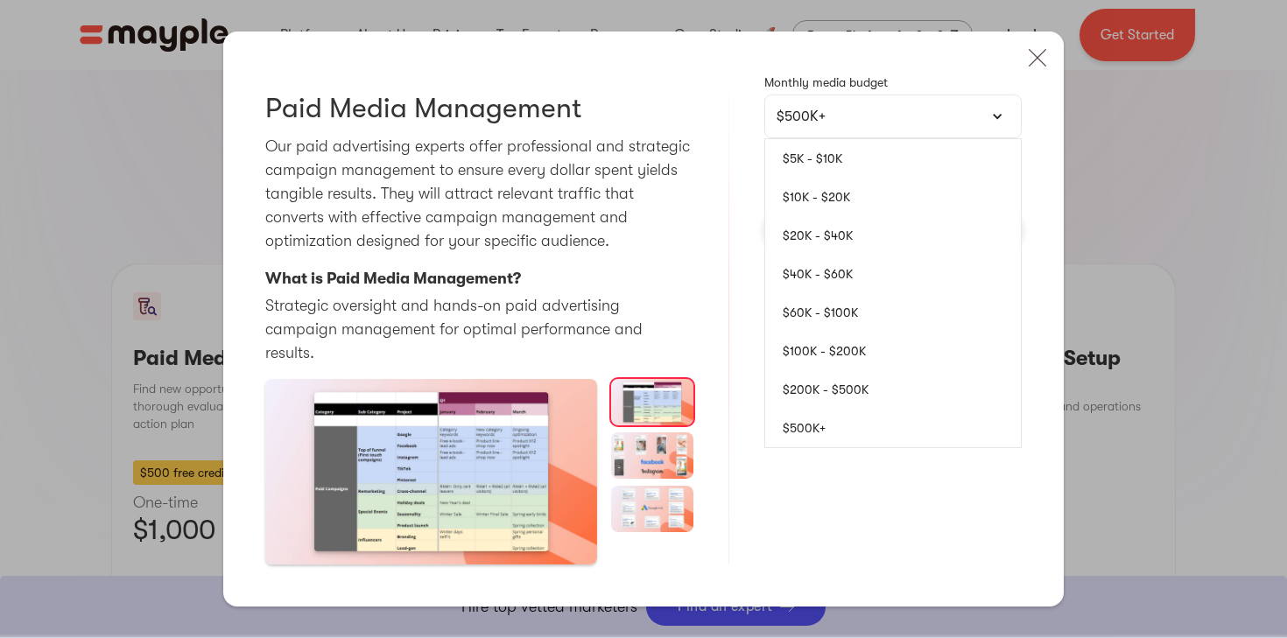
click at [882, 174] on link "$5K - $10K" at bounding box center [893, 158] width 256 height 39
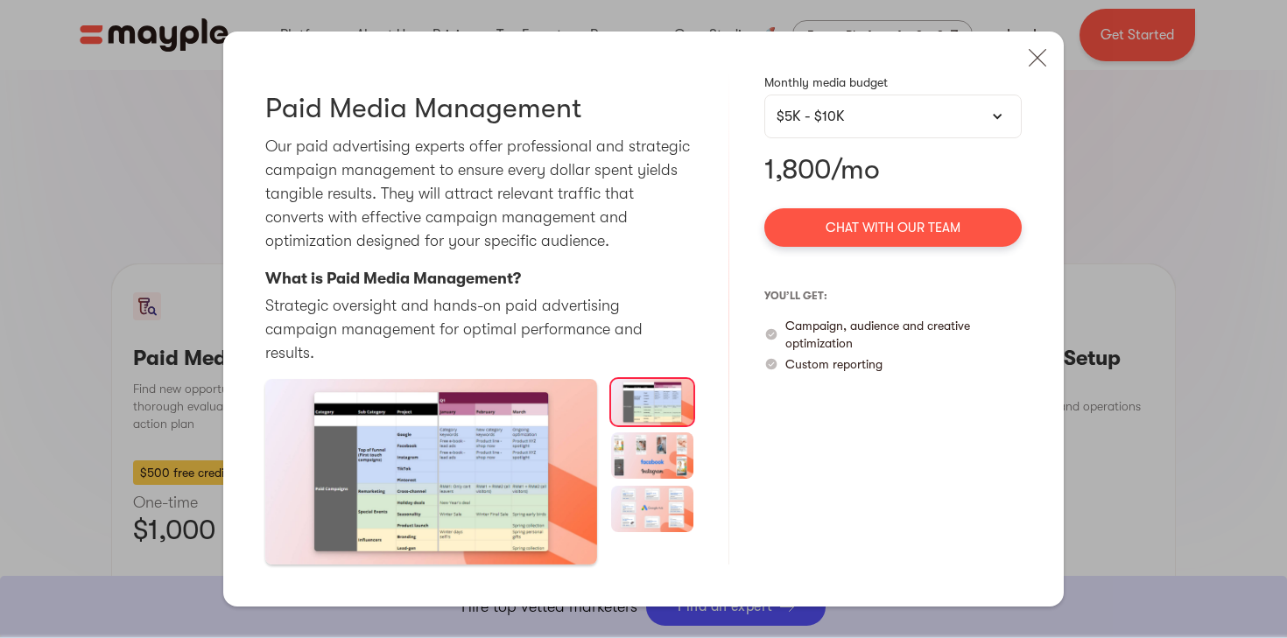
click at [884, 127] on div "$5K - $10K" at bounding box center [893, 116] width 233 height 21
click at [896, 138] on div "$5K - $10K" at bounding box center [892, 117] width 257 height 44
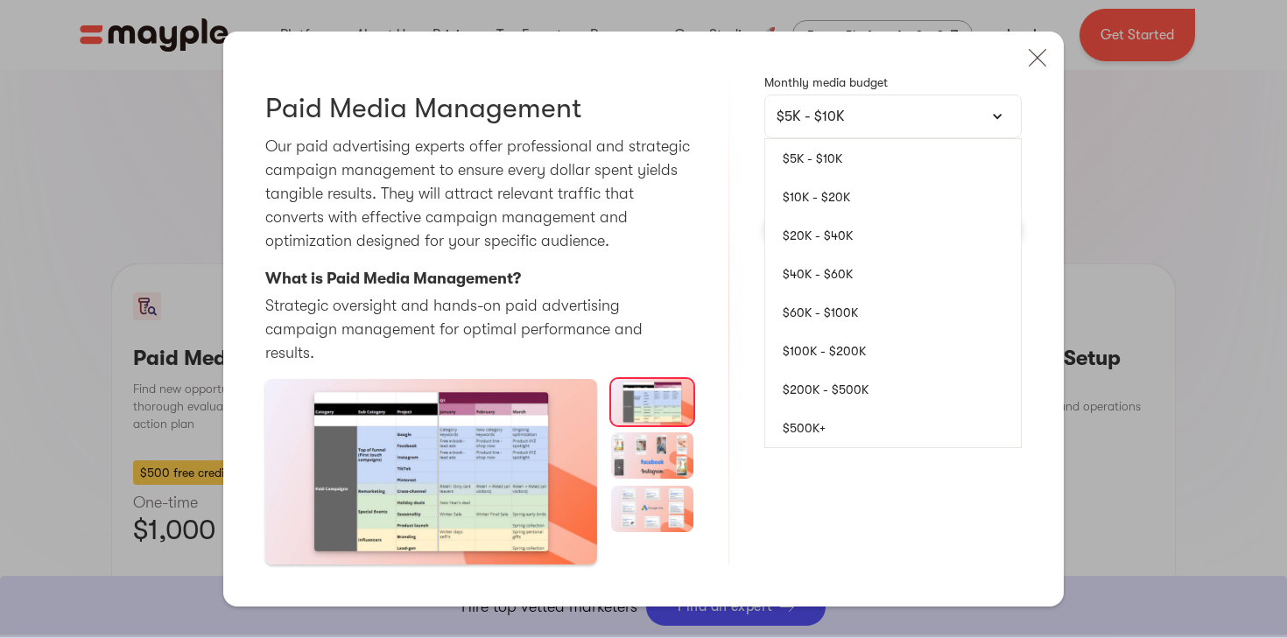
click at [866, 241] on link "$20K - $40K" at bounding box center [893, 235] width 256 height 39
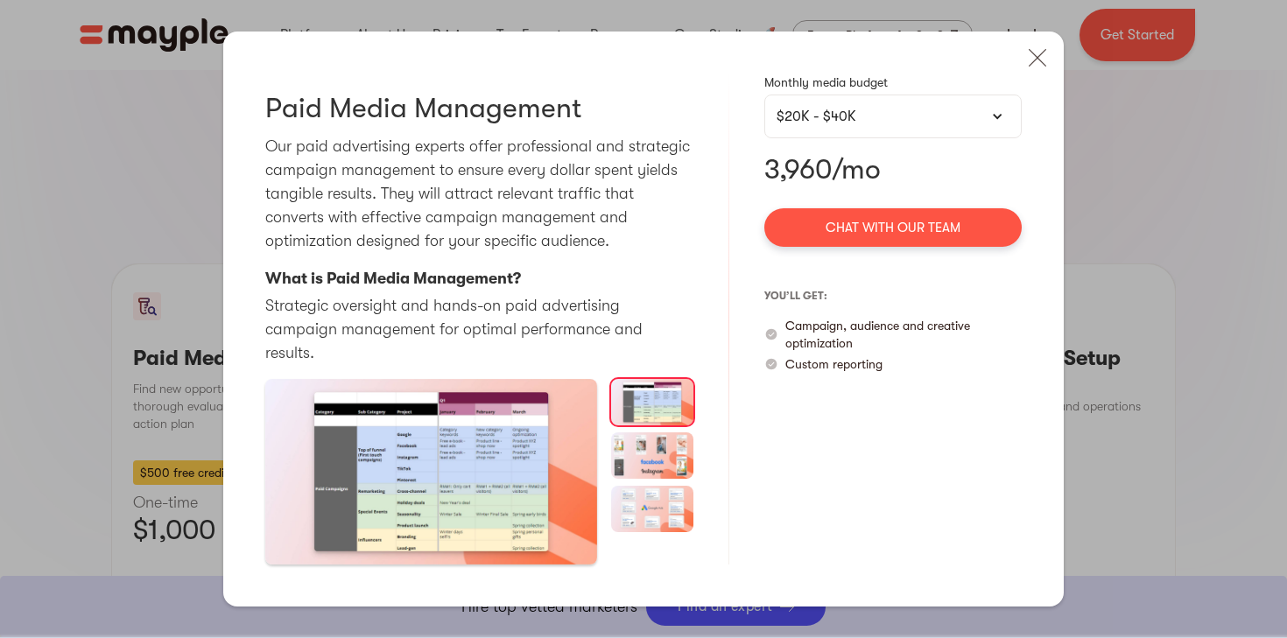
click at [885, 127] on div "$20K - $40K" at bounding box center [893, 116] width 233 height 21
click at [1041, 74] on img at bounding box center [1037, 58] width 39 height 39
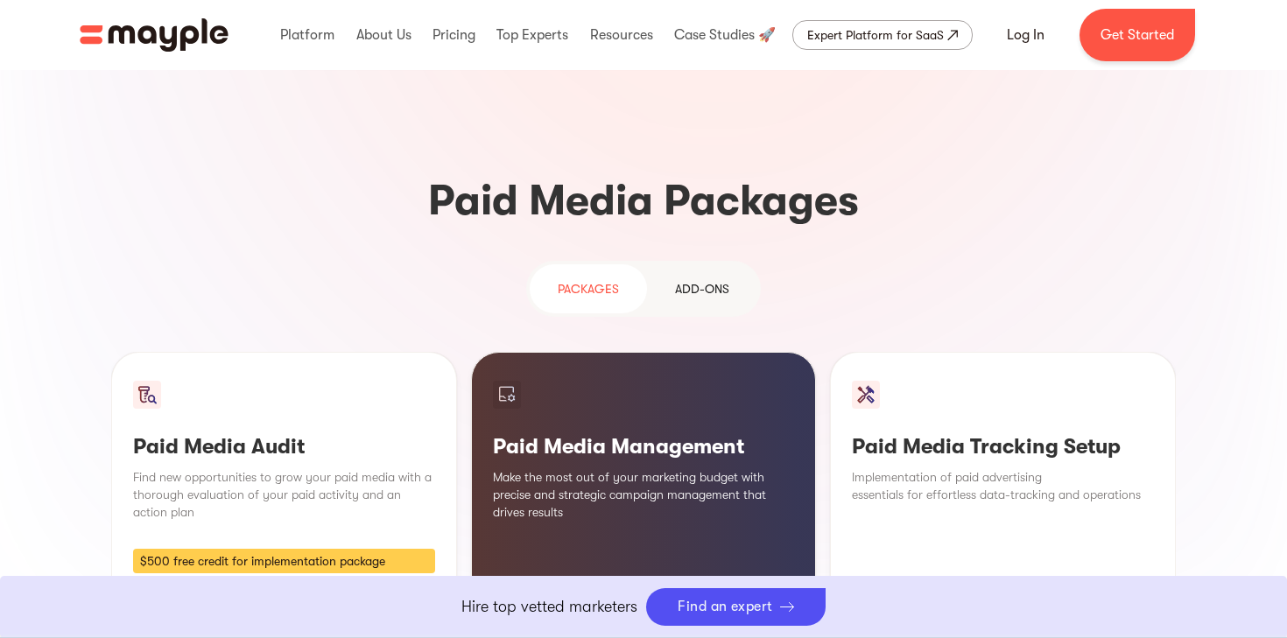
scroll to position [1374, 0]
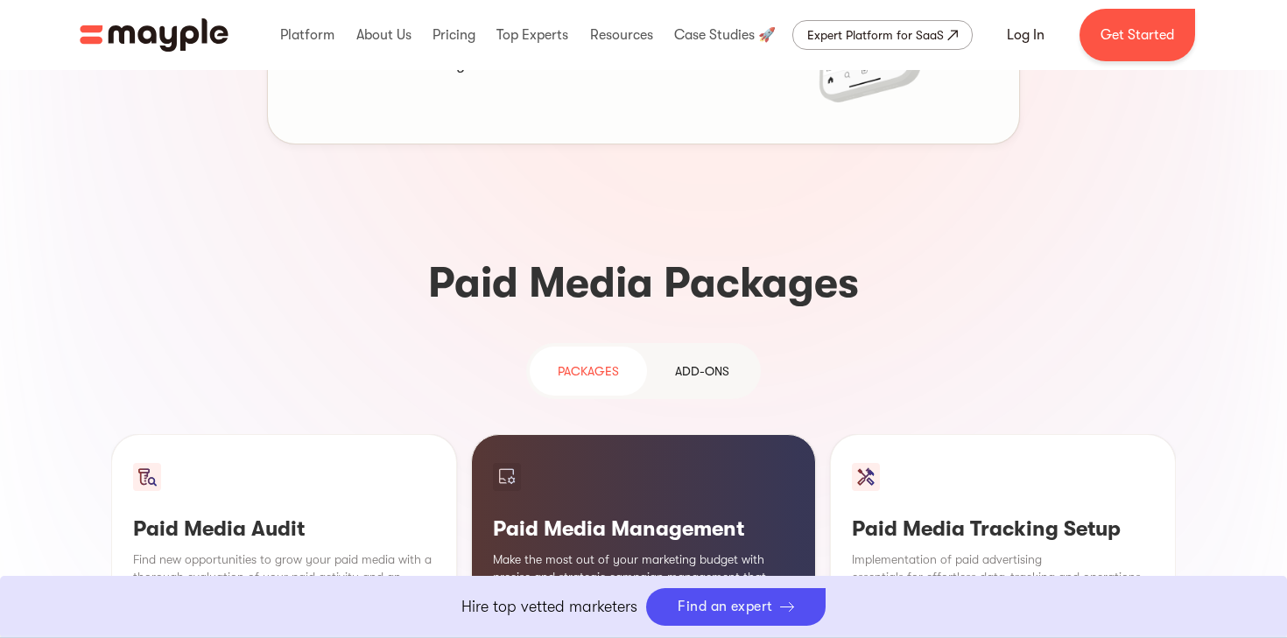
click at [729, 347] on link "Add-ons" at bounding box center [702, 371] width 110 height 49
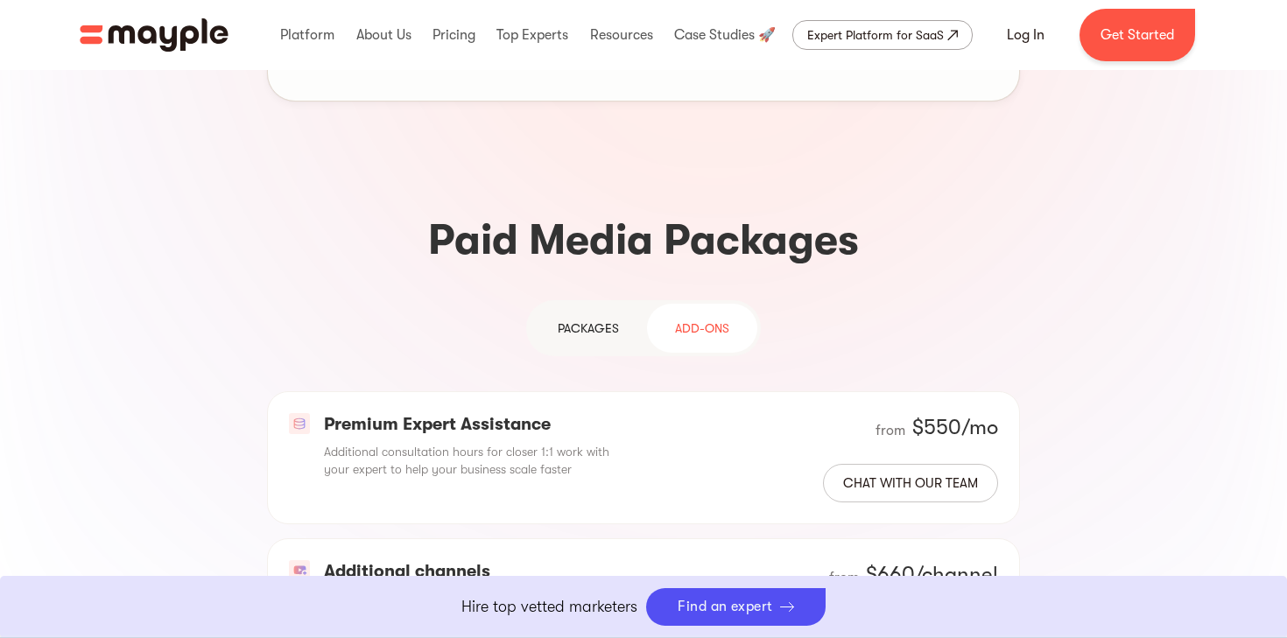
scroll to position [1443, 0]
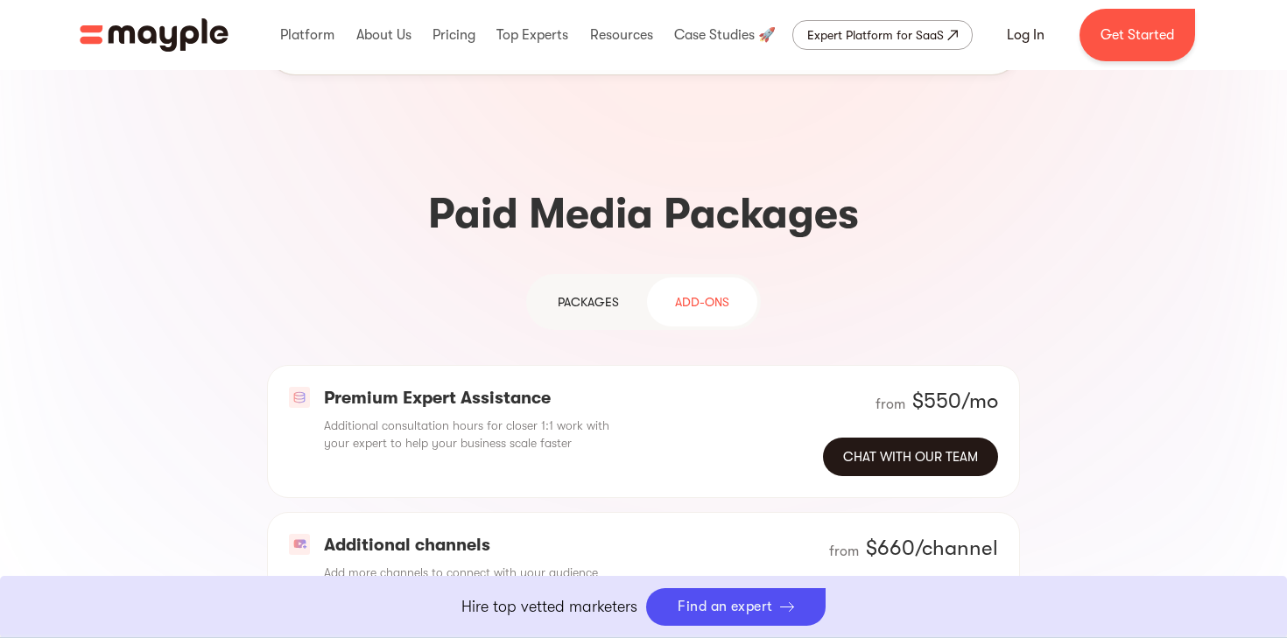
click at [865, 438] on link "Chat with our team" at bounding box center [910, 457] width 175 height 39
click at [531, 387] on p "Premium Expert Assistance" at bounding box center [473, 398] width 299 height 23
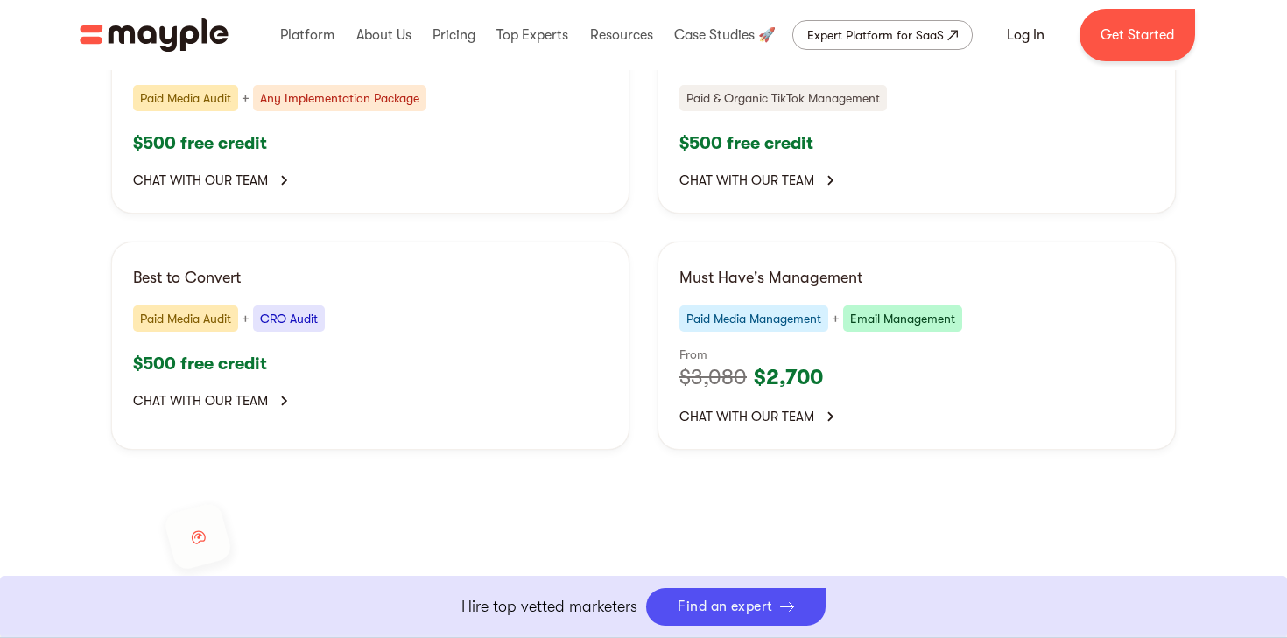
scroll to position [3561, 0]
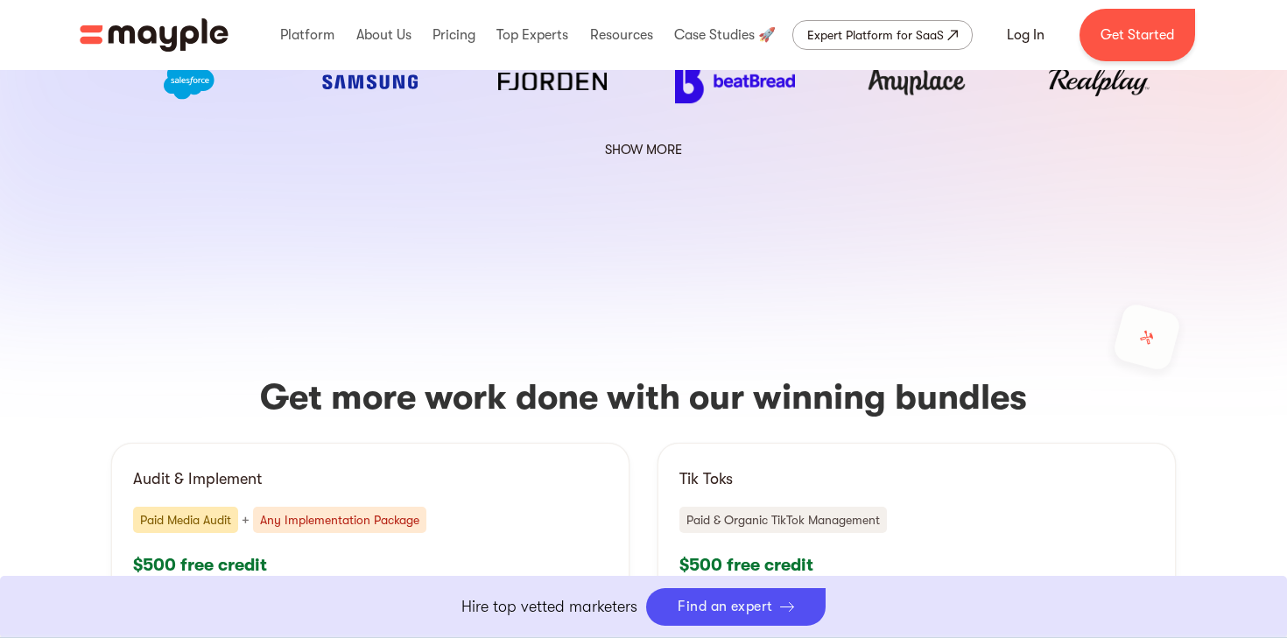
click at [355, 507] on div "Any Implementation Package" at bounding box center [339, 520] width 173 height 26
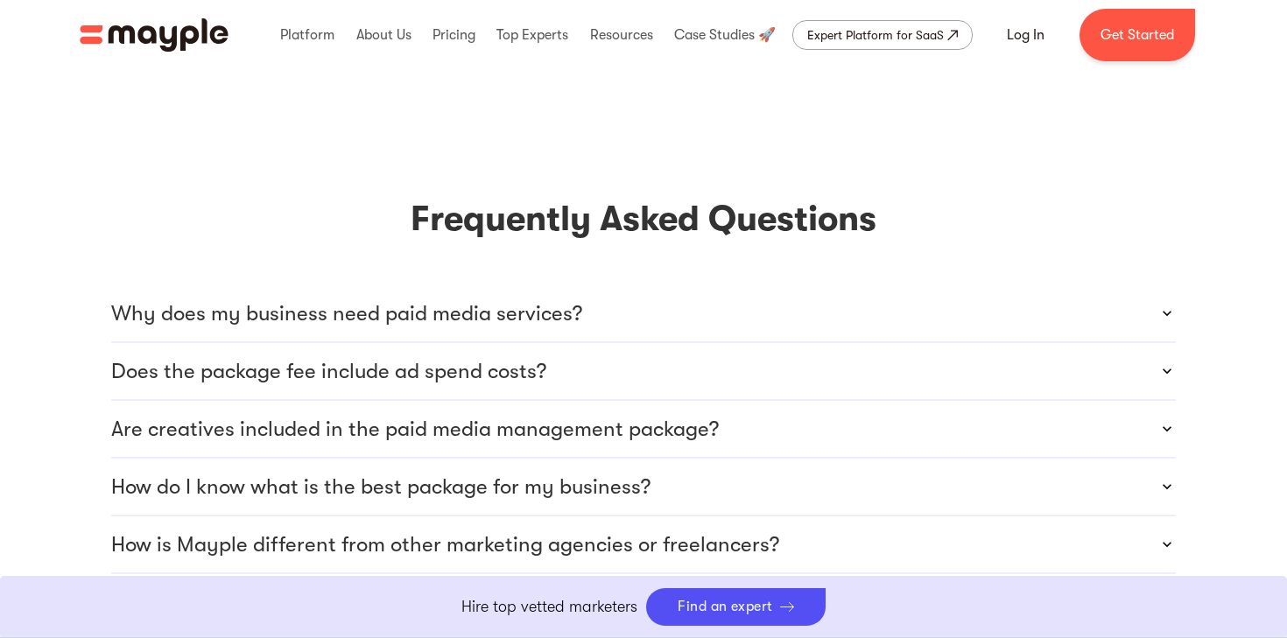
scroll to position [5269, 0]
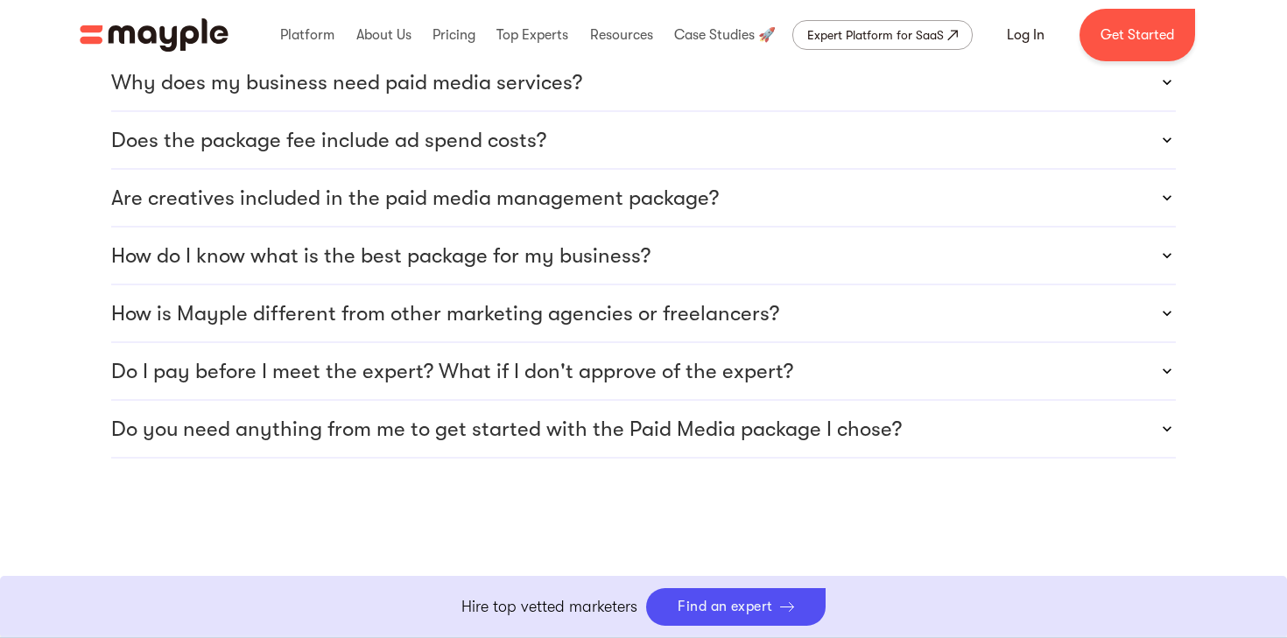
click at [491, 415] on p "Do you need anything from me to get started with the Paid Media package I chose?" at bounding box center [506, 429] width 791 height 28
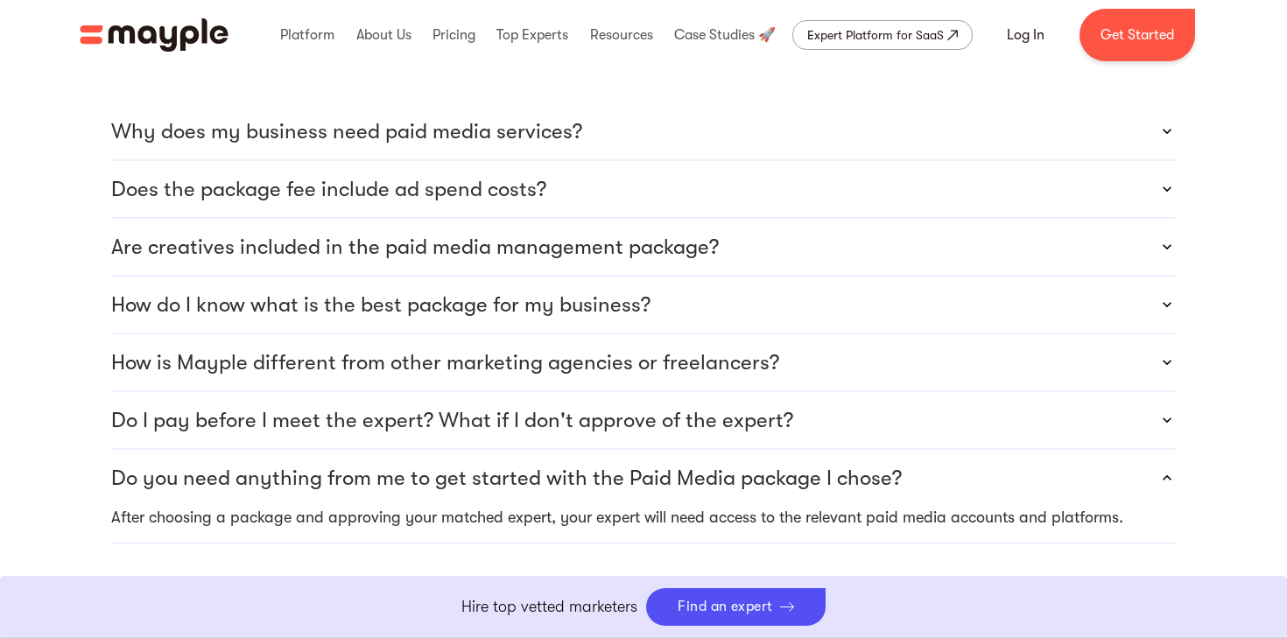
scroll to position [5219, 0]
click at [491, 408] on p "Do I pay before I meet the expert? What if I don't approve of the expert?" at bounding box center [452, 422] width 682 height 28
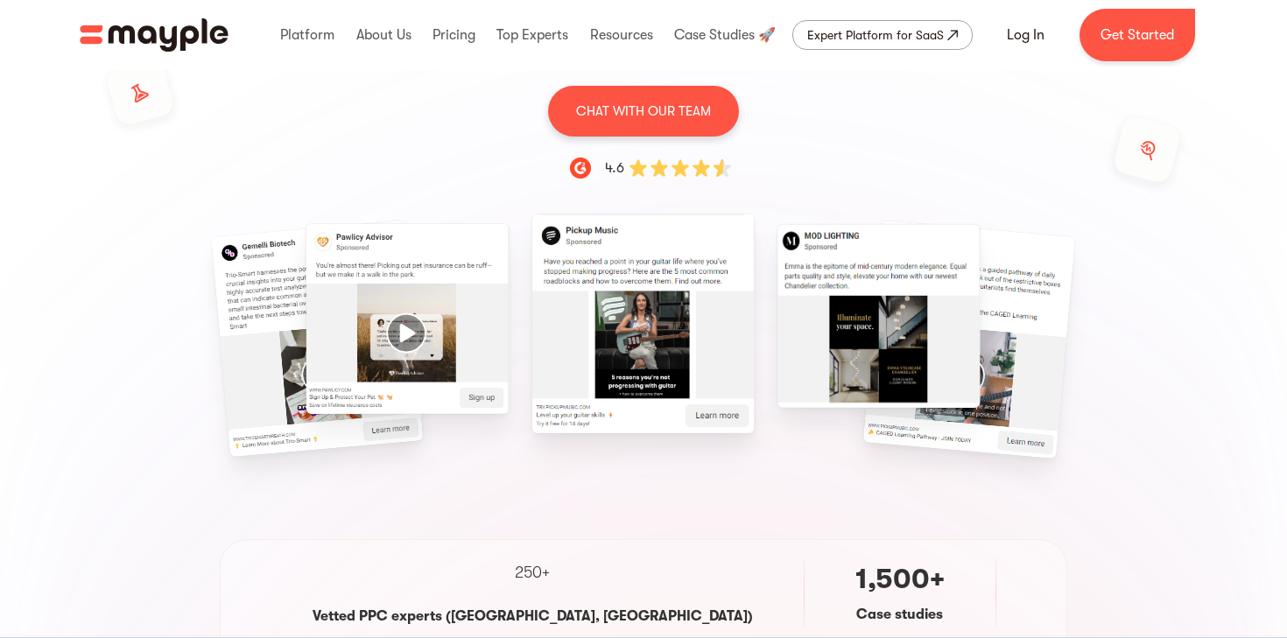
scroll to position [0, 0]
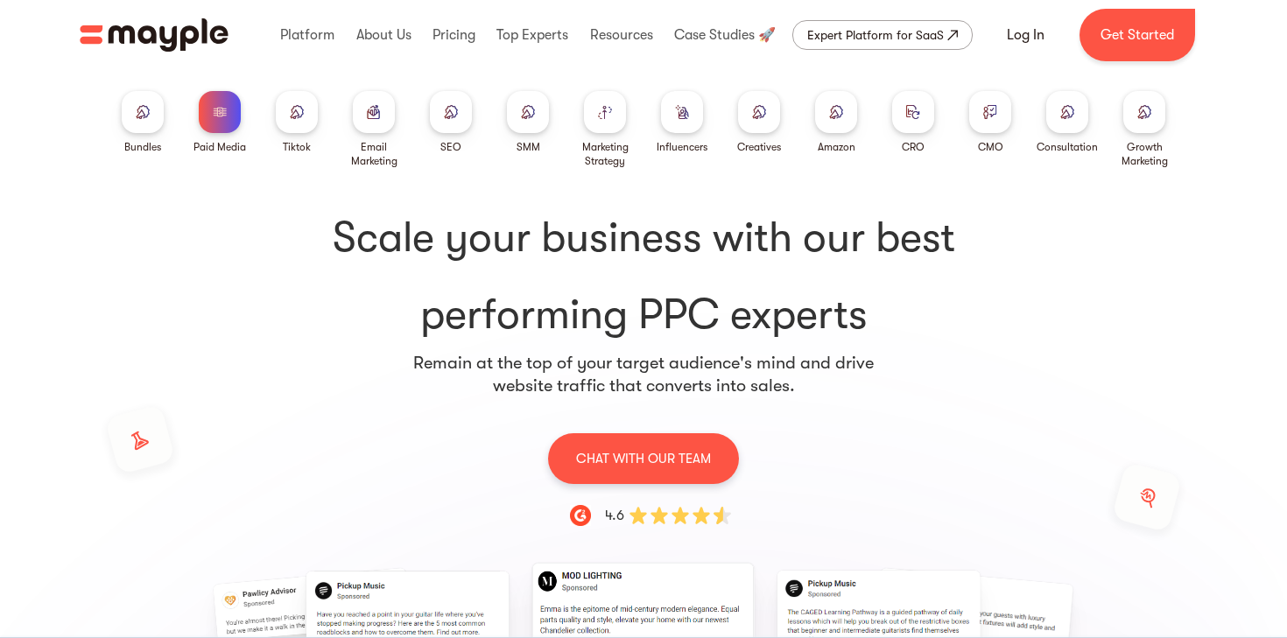
click at [311, 103] on div at bounding box center [297, 112] width 42 height 42
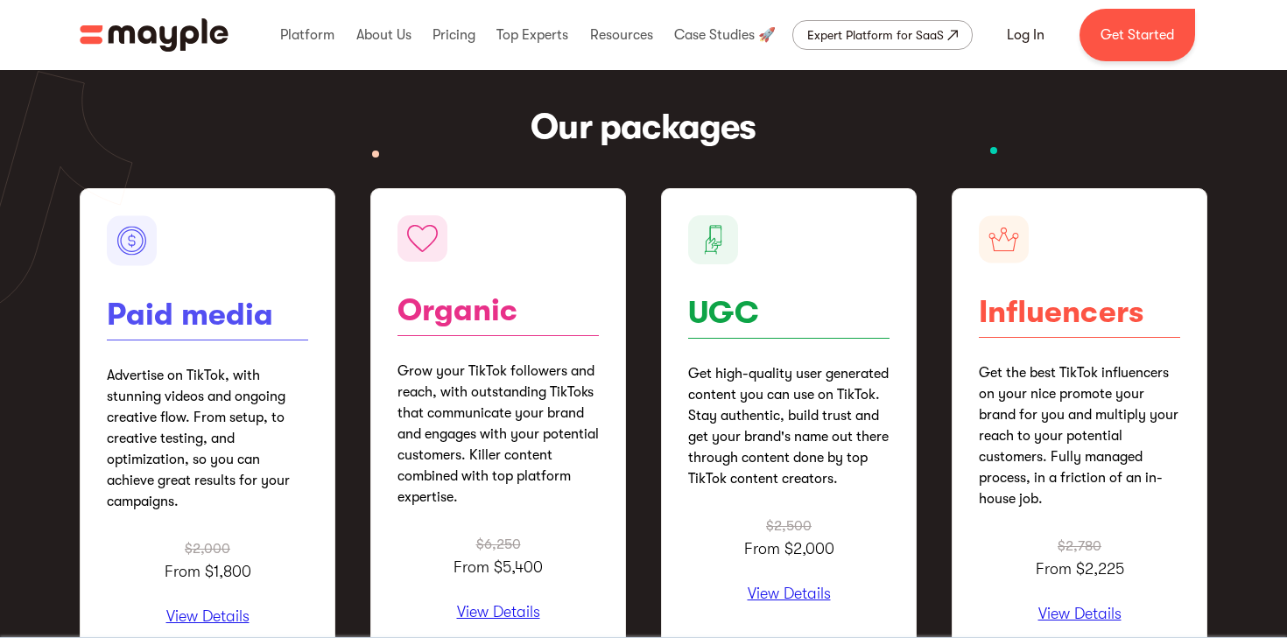
scroll to position [2200, 0]
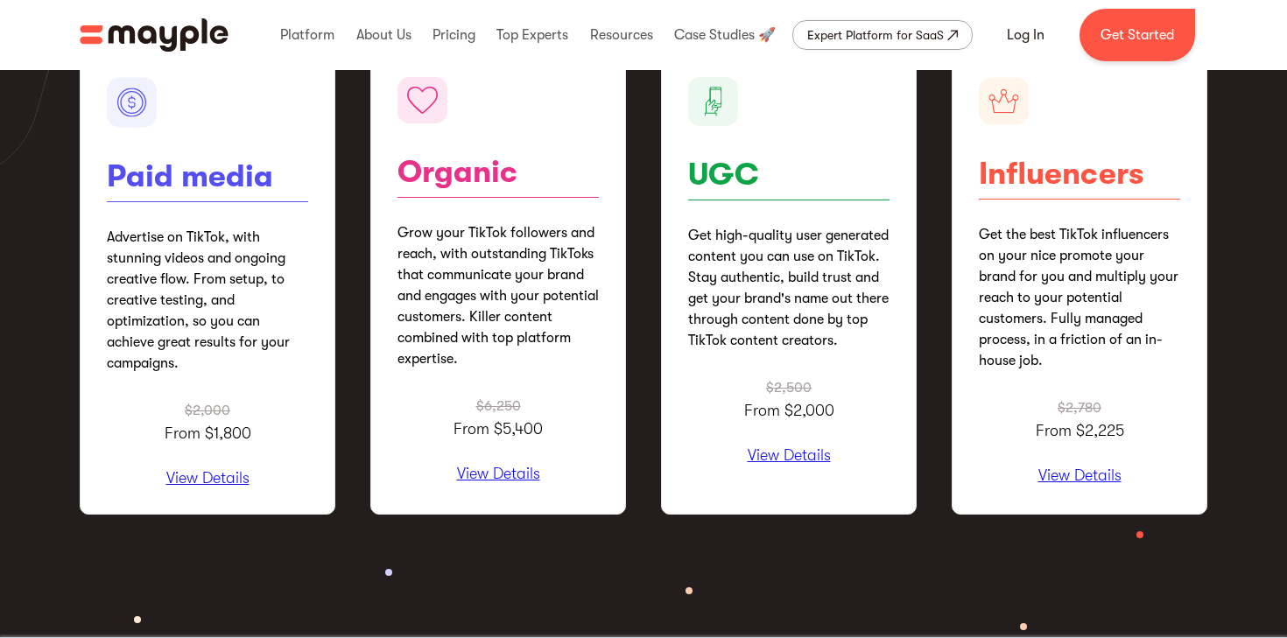
click at [714, 264] on p "Get high-quality user generated content you can use on TikTok. Stay authentic, …" at bounding box center [788, 288] width 201 height 126
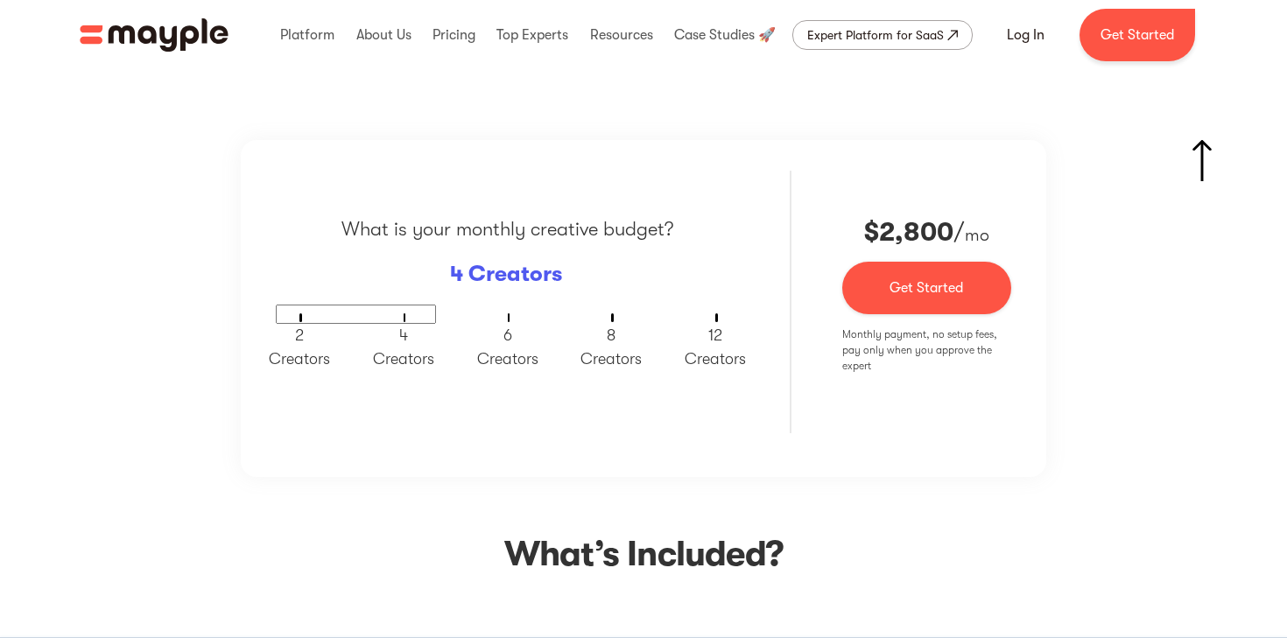
scroll to position [2913, 0]
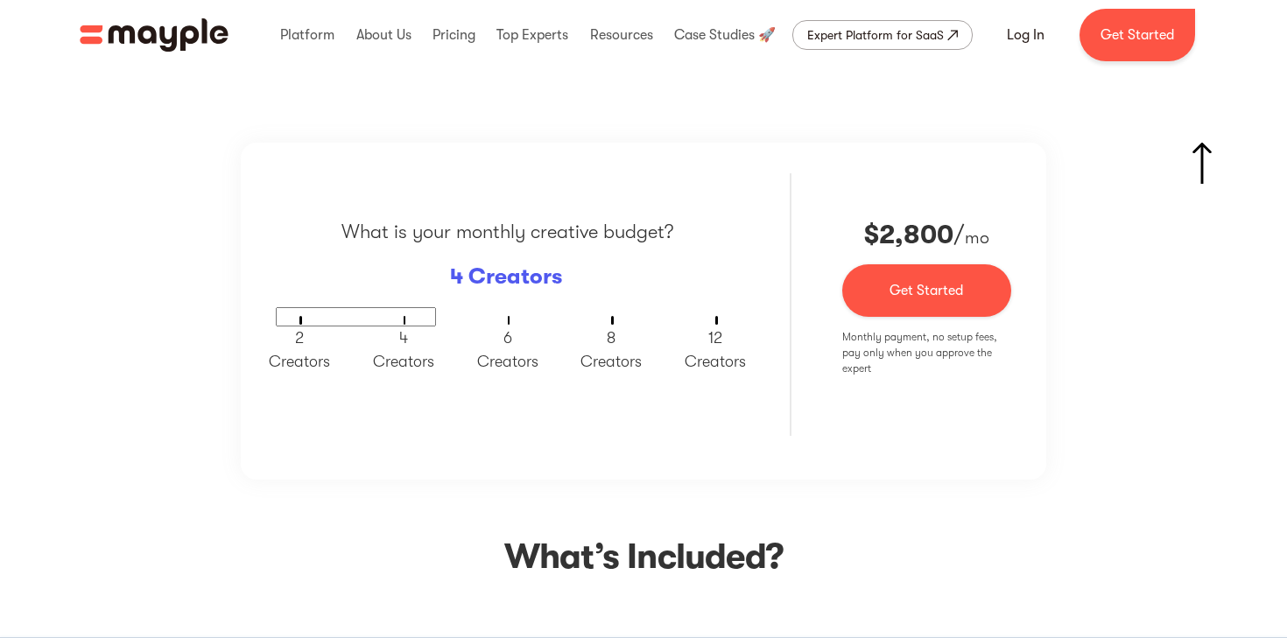
click at [503, 333] on span "6 Creators" at bounding box center [507, 349] width 61 height 41
click at [516, 334] on p "6 Creators" at bounding box center [507, 350] width 61 height 47
click at [509, 327] on p "6 Creators" at bounding box center [507, 350] width 61 height 47
drag, startPoint x: 408, startPoint y: 313, endPoint x: 503, endPoint y: 320, distance: 94.7
click at [503, 320] on div at bounding box center [507, 316] width 463 height 19
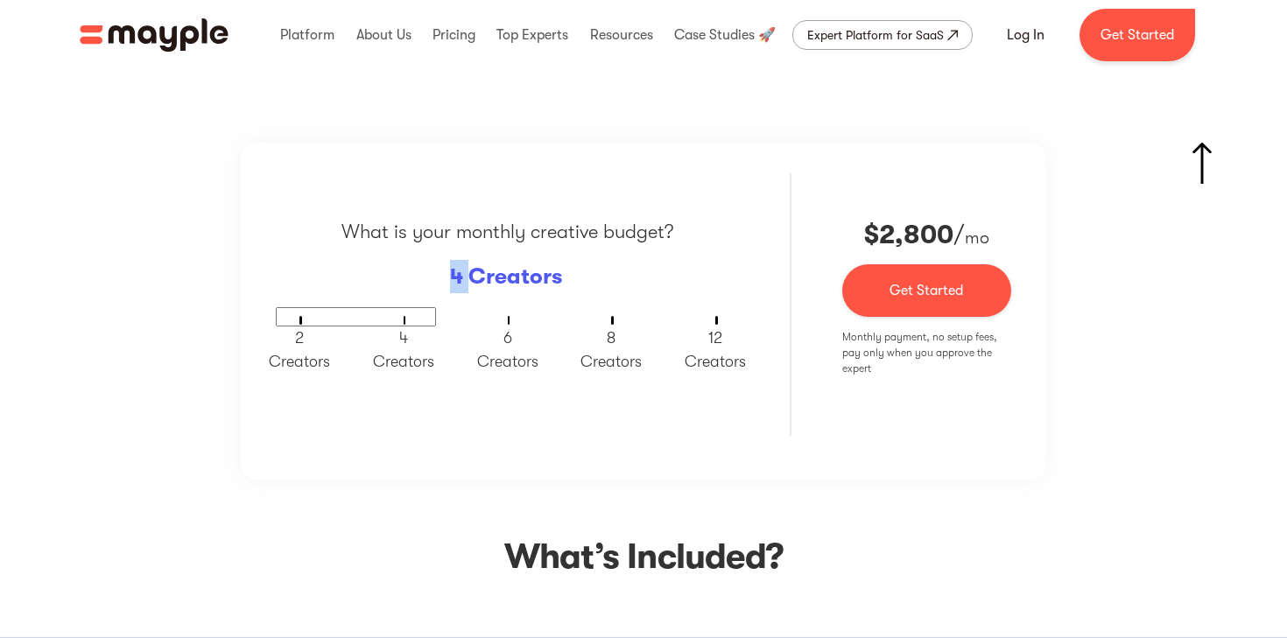
drag, startPoint x: 475, startPoint y: 273, endPoint x: 430, endPoint y: 271, distance: 45.6
click at [431, 271] on div "What is your monthly creative budget? 4 Creators 2 Creators 4 Creators 6 Creato…" at bounding box center [507, 304] width 463 height 263
click at [482, 286] on p "4 Creators" at bounding box center [506, 276] width 112 height 33
click at [609, 340] on span "8 Creators" at bounding box center [610, 349] width 61 height 41
click at [717, 334] on span "12 Creators" at bounding box center [715, 349] width 61 height 41
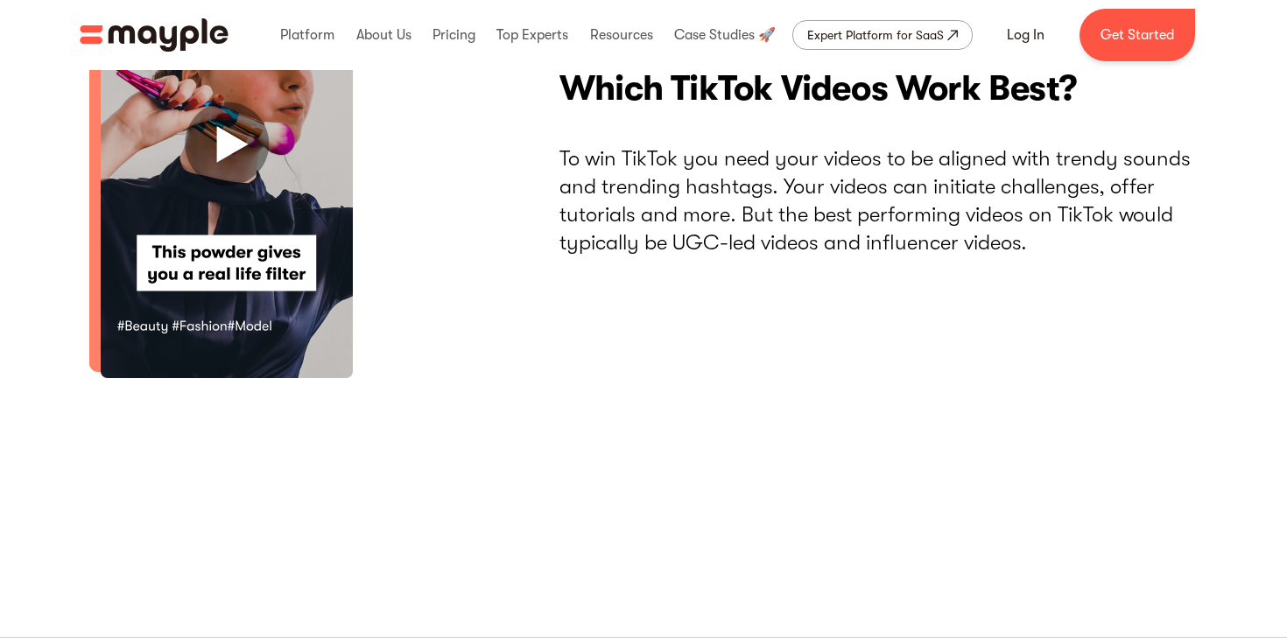
scroll to position [4859, 0]
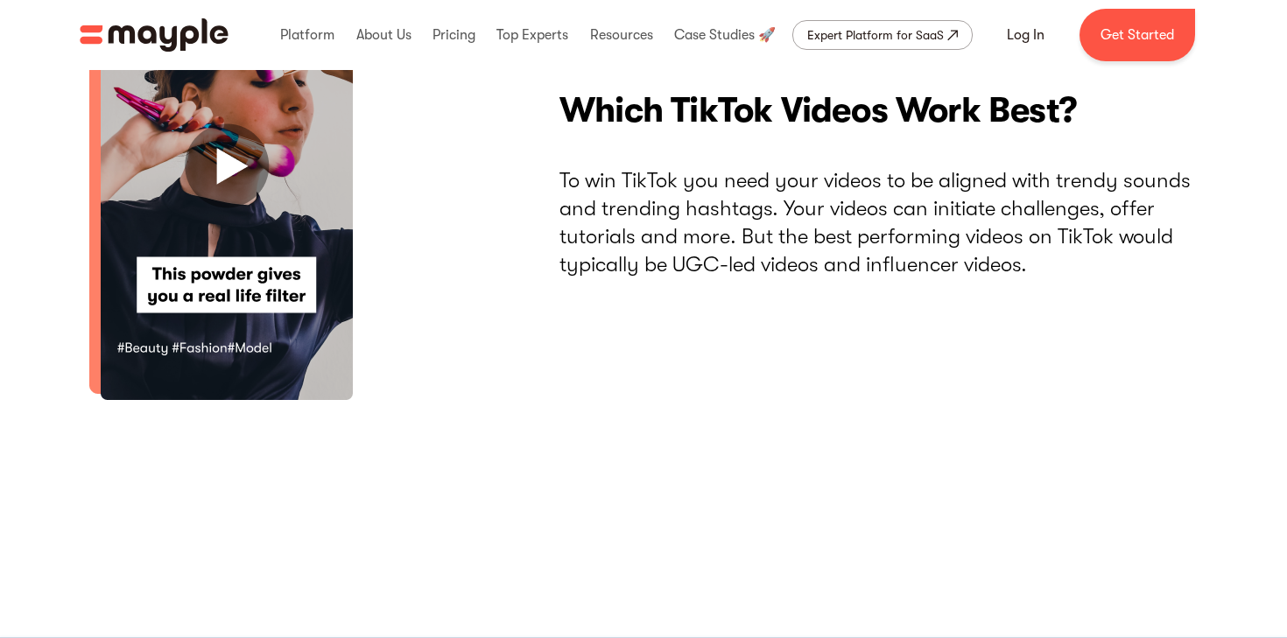
click at [226, 191] on img at bounding box center [219, 189] width 278 height 443
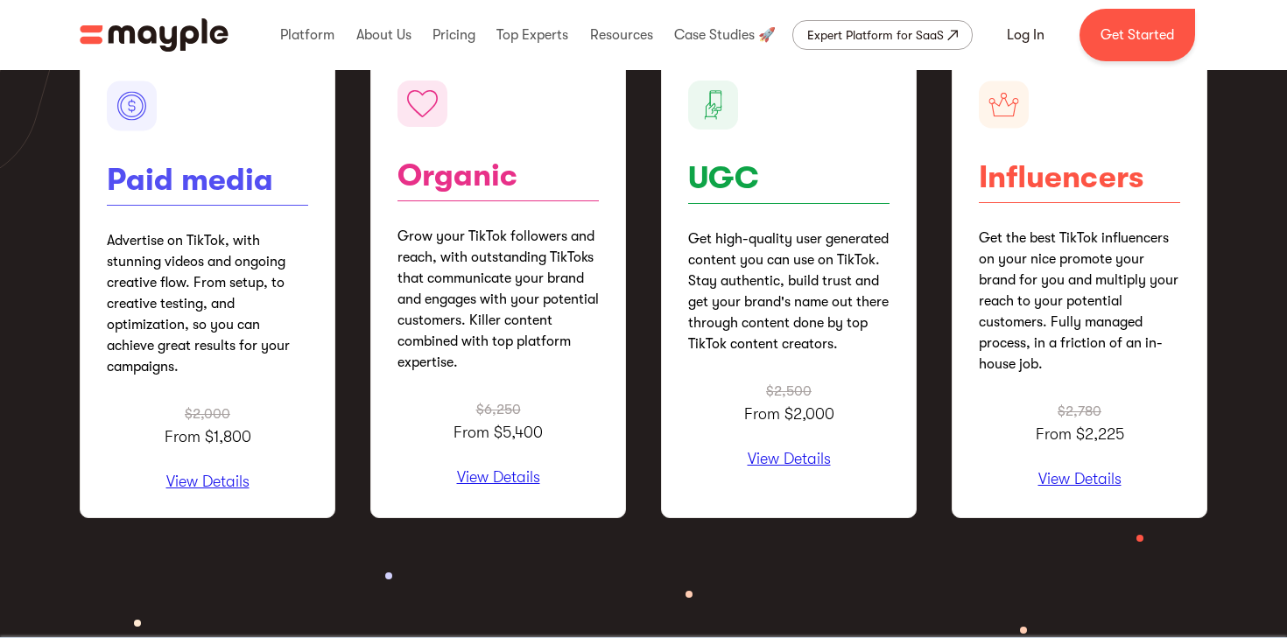
scroll to position [2198, 0]
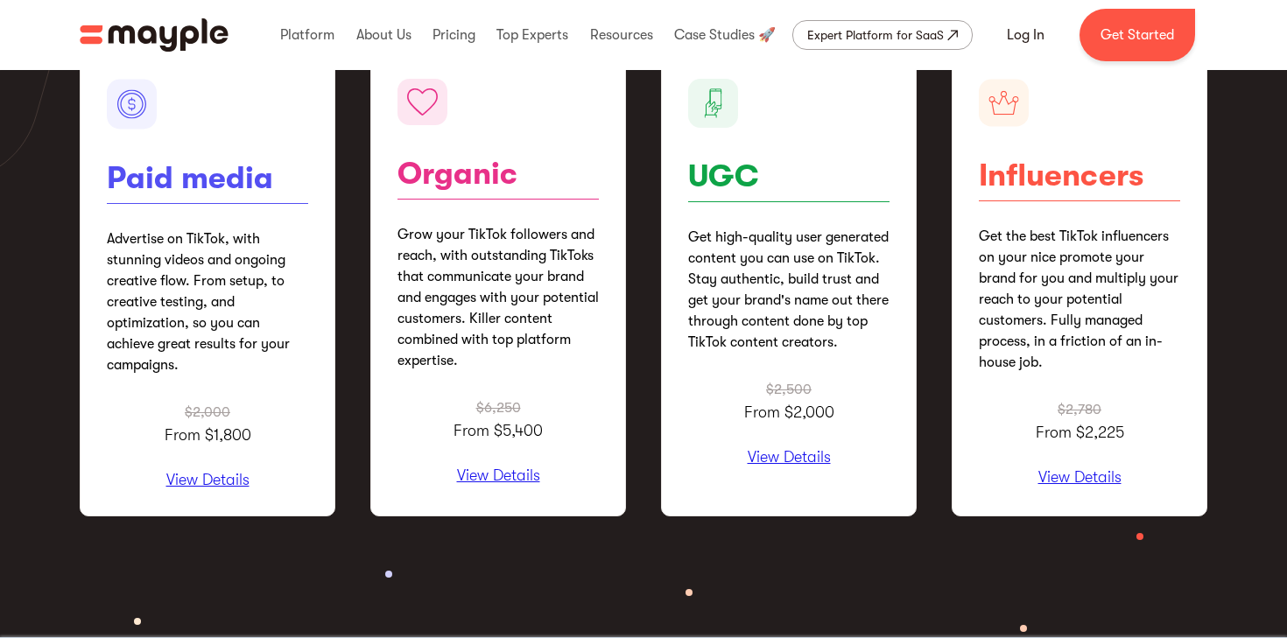
click at [208, 473] on p "View Details" at bounding box center [207, 481] width 201 height 18
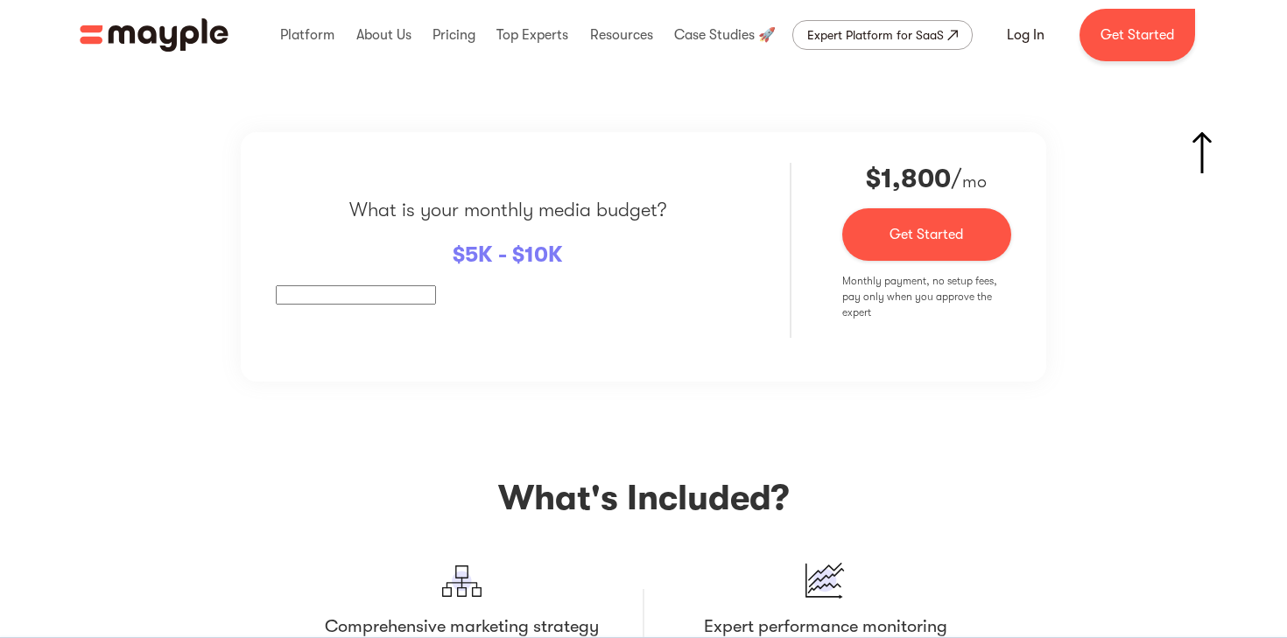
scroll to position [2923, 0]
click at [385, 300] on input "text" at bounding box center [356, 294] width 160 height 19
type input "120000"
drag, startPoint x: 545, startPoint y: 247, endPoint x: 458, endPoint y: 246, distance: 87.6
click at [458, 246] on p "$ 5K - $10K" at bounding box center [508, 254] width 110 height 33
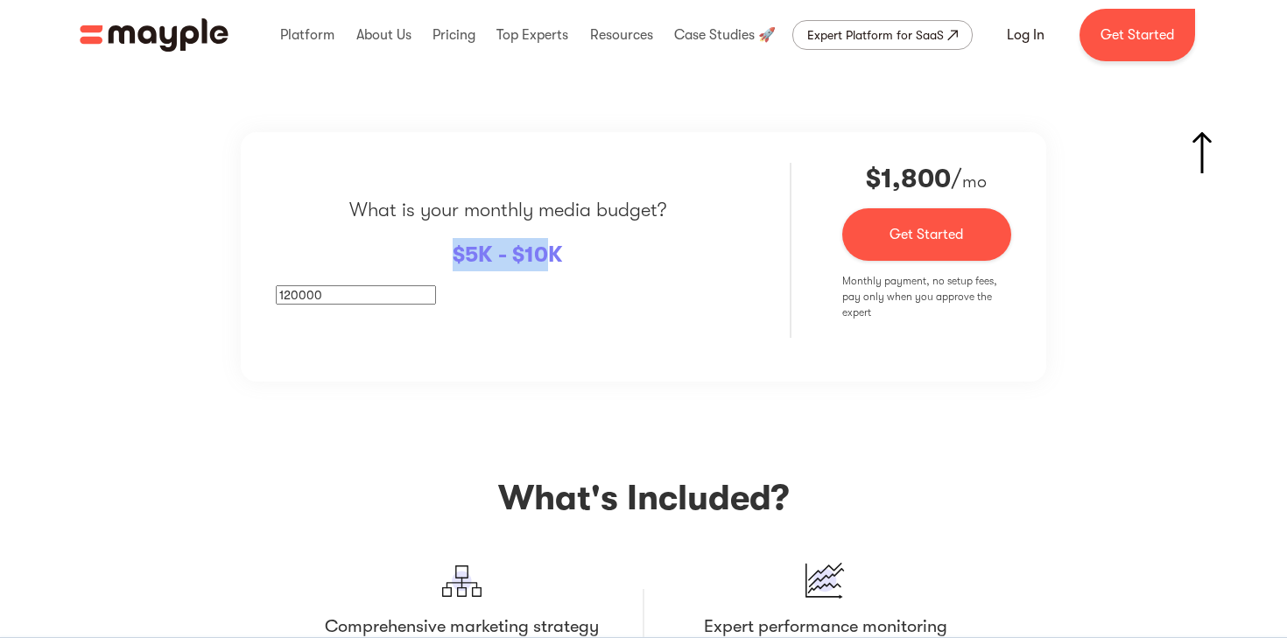
click at [458, 246] on p "$ 5K - $10K" at bounding box center [508, 254] width 110 height 33
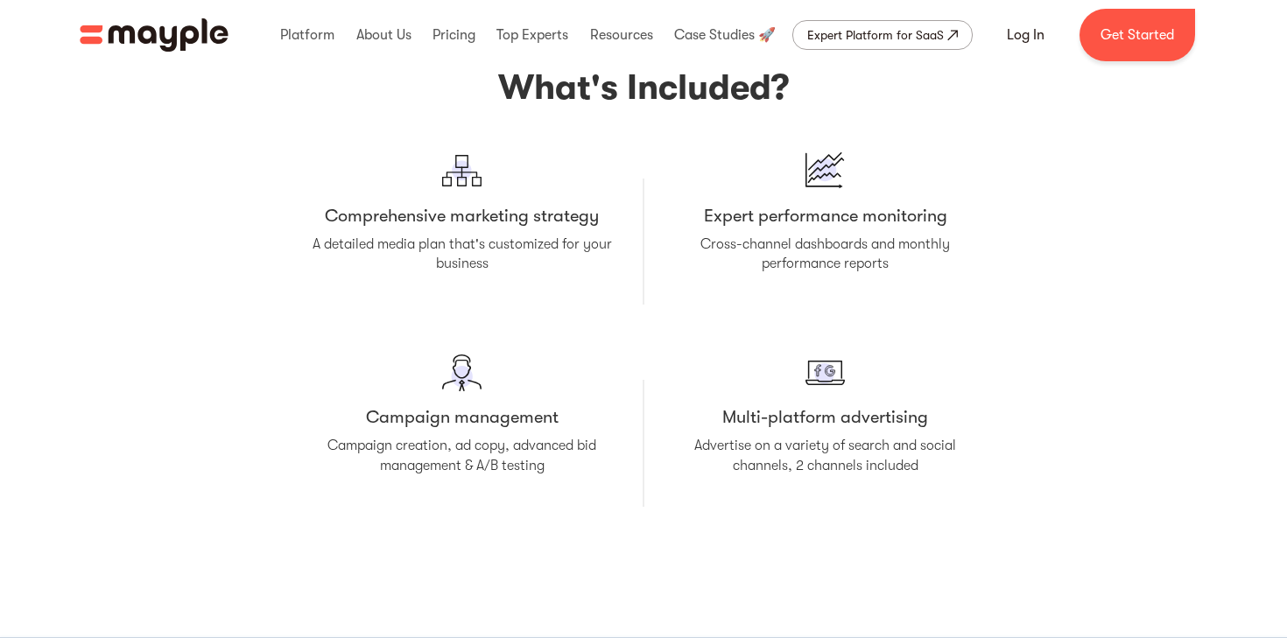
scroll to position [3350, 0]
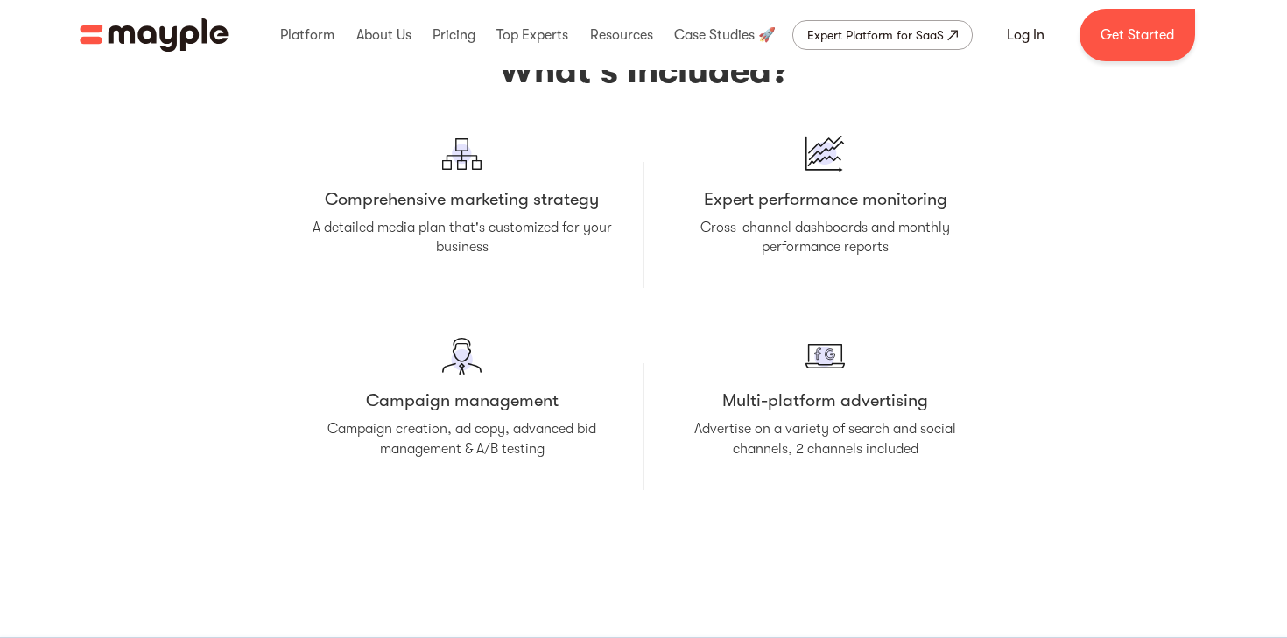
click at [757, 379] on div "Multi-platform advertising Advertise on a variety of search and social channels…" at bounding box center [825, 401] width 306 height 131
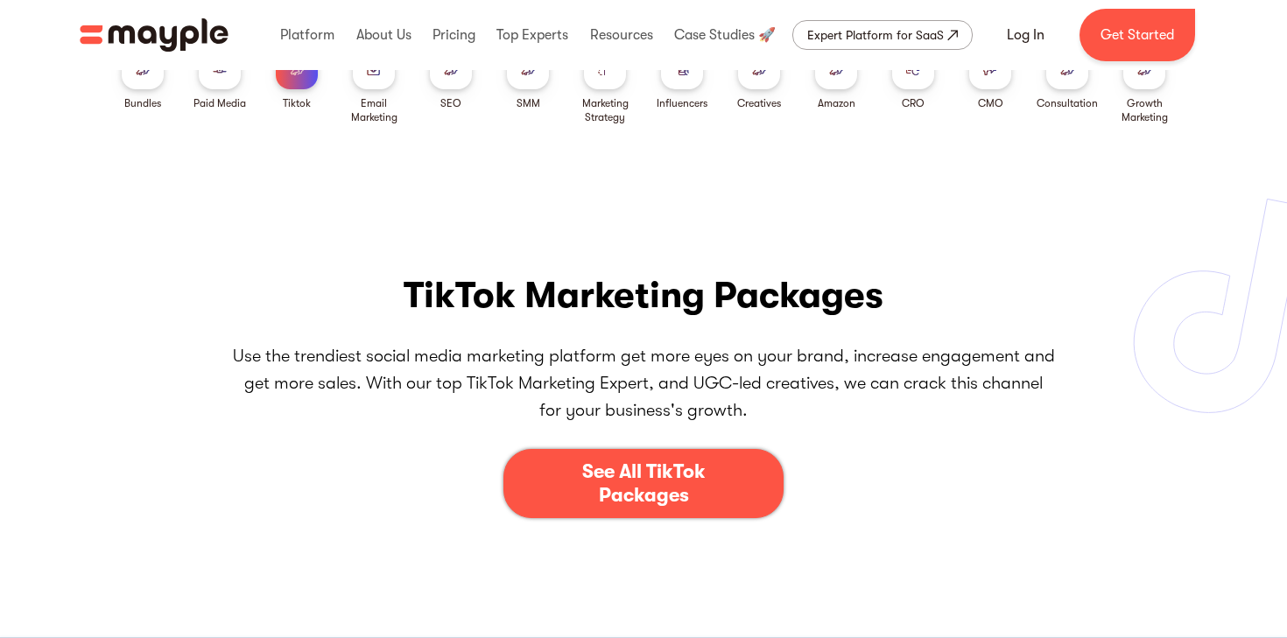
scroll to position [0, 0]
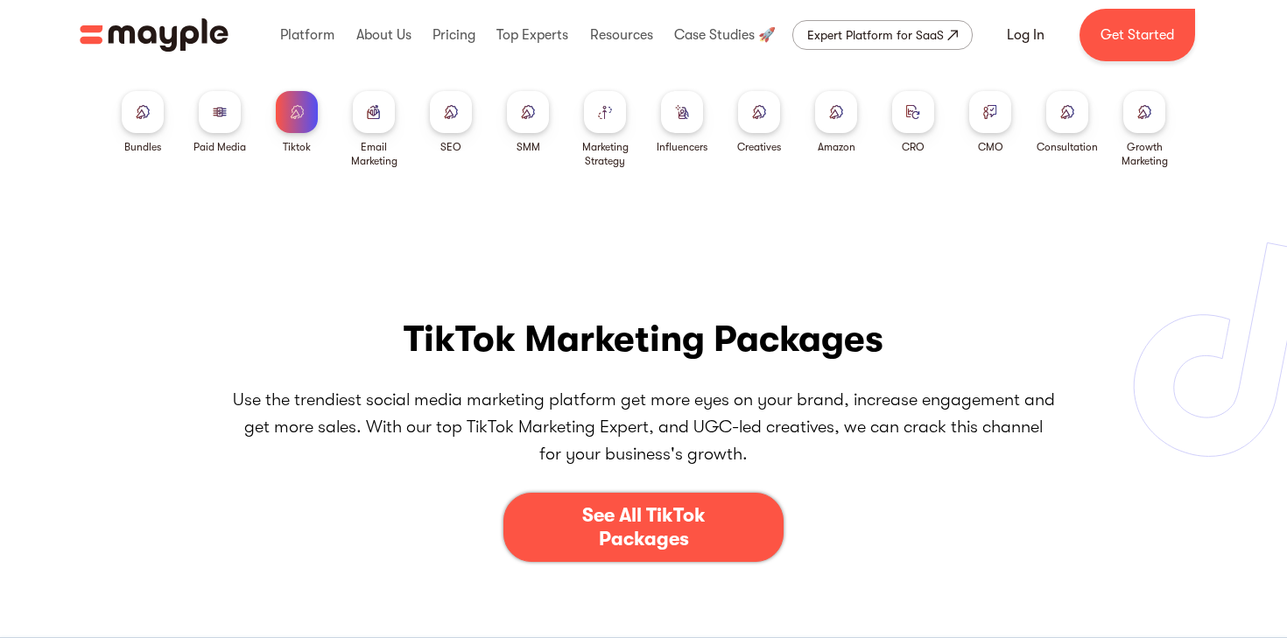
click at [237, 117] on div at bounding box center [220, 112] width 42 height 42
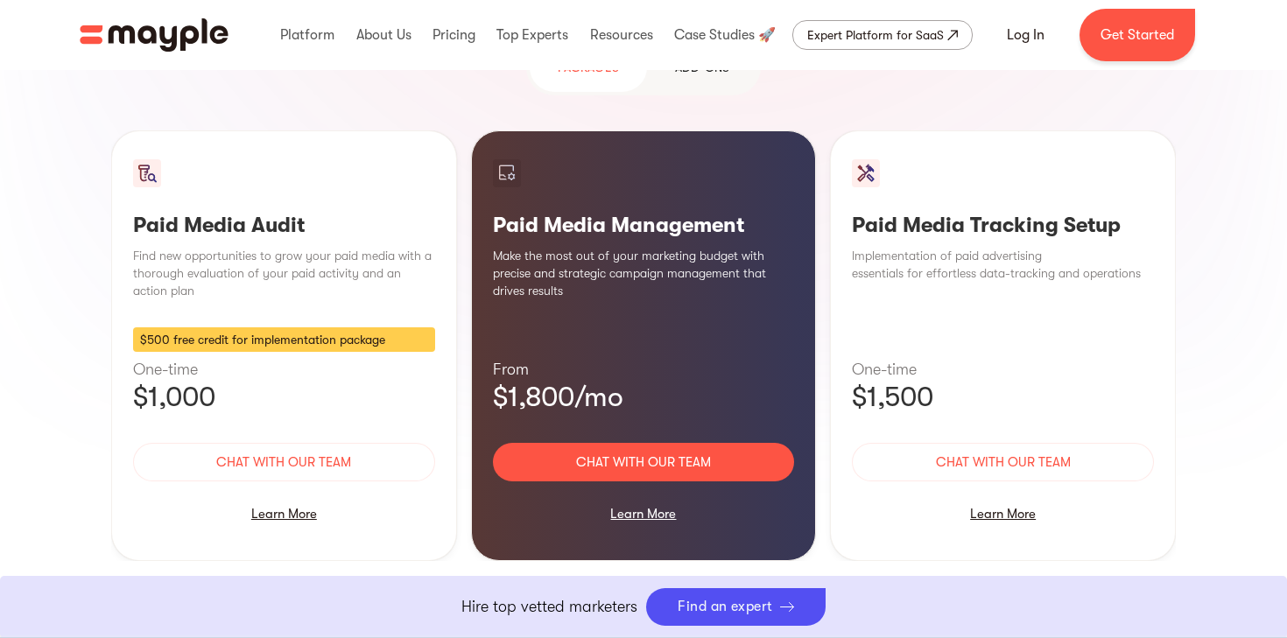
scroll to position [1678, 0]
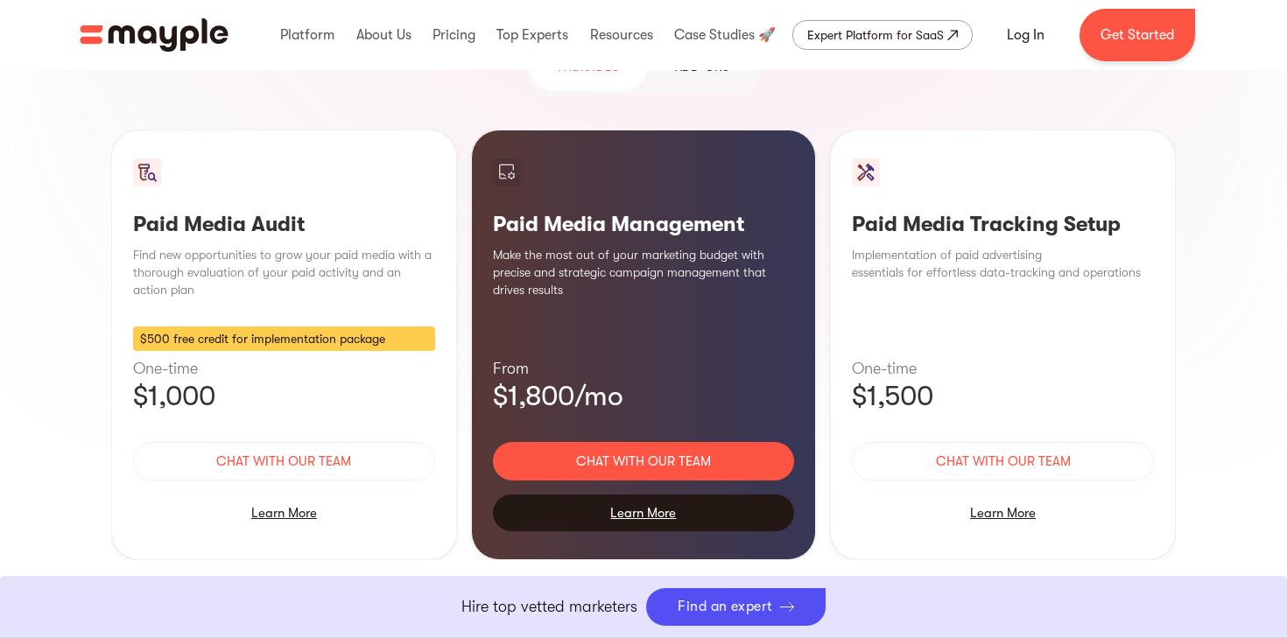
click at [629, 495] on div "Learn More" at bounding box center [644, 513] width 302 height 37
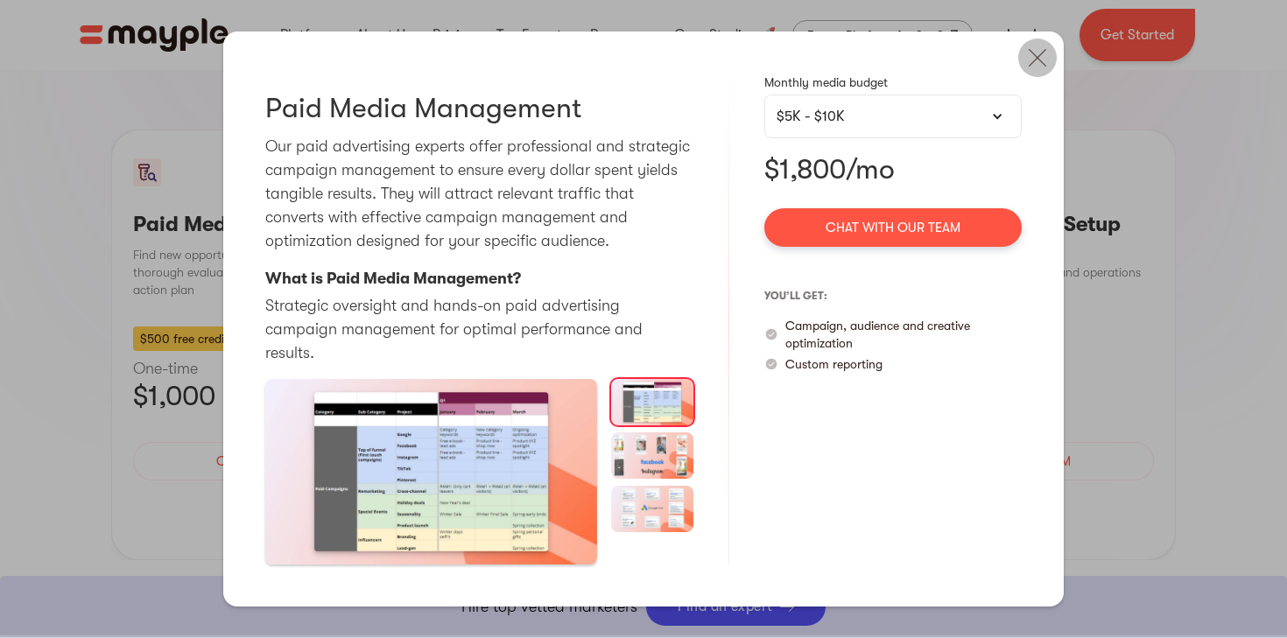
click at [1037, 64] on img at bounding box center [1037, 58] width 39 height 39
